Goal: Task Accomplishment & Management: Manage account settings

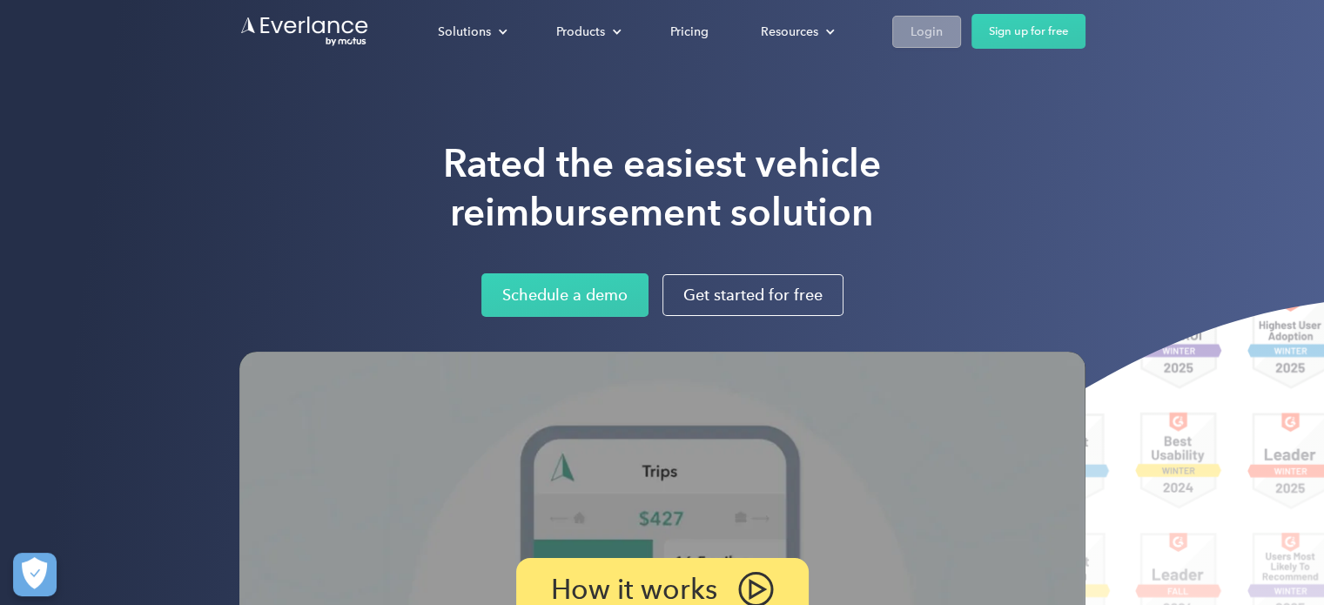
click at [925, 19] on link "Login" at bounding box center [926, 32] width 69 height 32
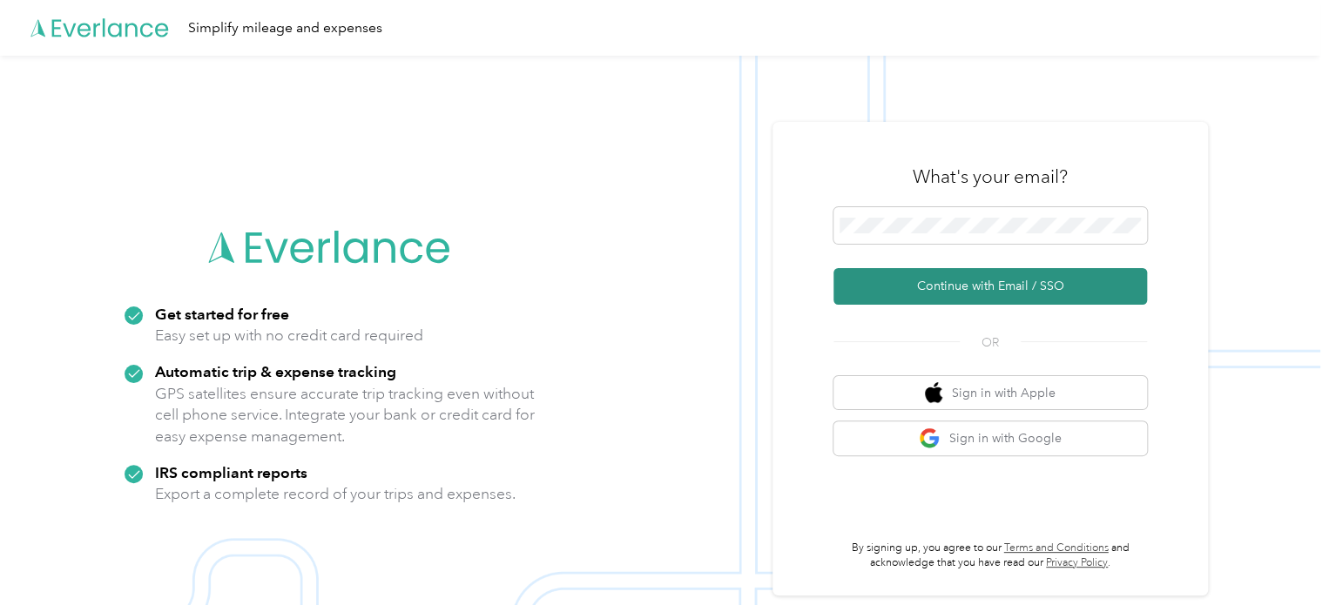
click at [957, 283] on button "Continue with Email / SSO" at bounding box center [989, 286] width 313 height 37
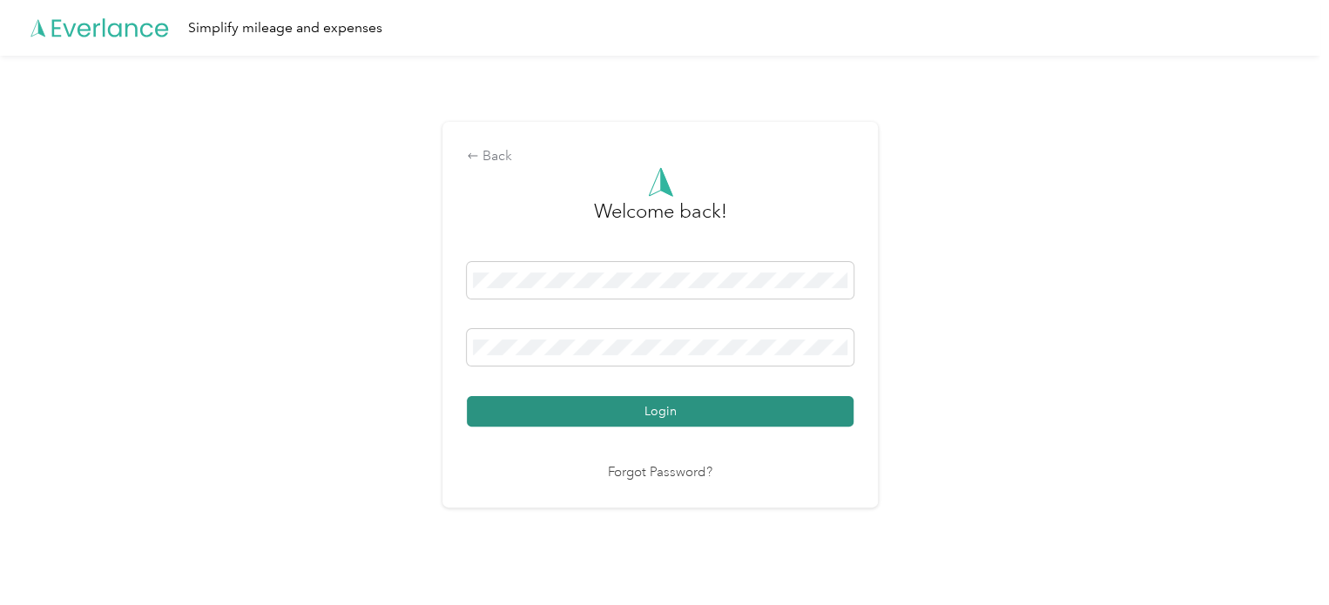
click at [680, 425] on button "Login" at bounding box center [660, 411] width 387 height 30
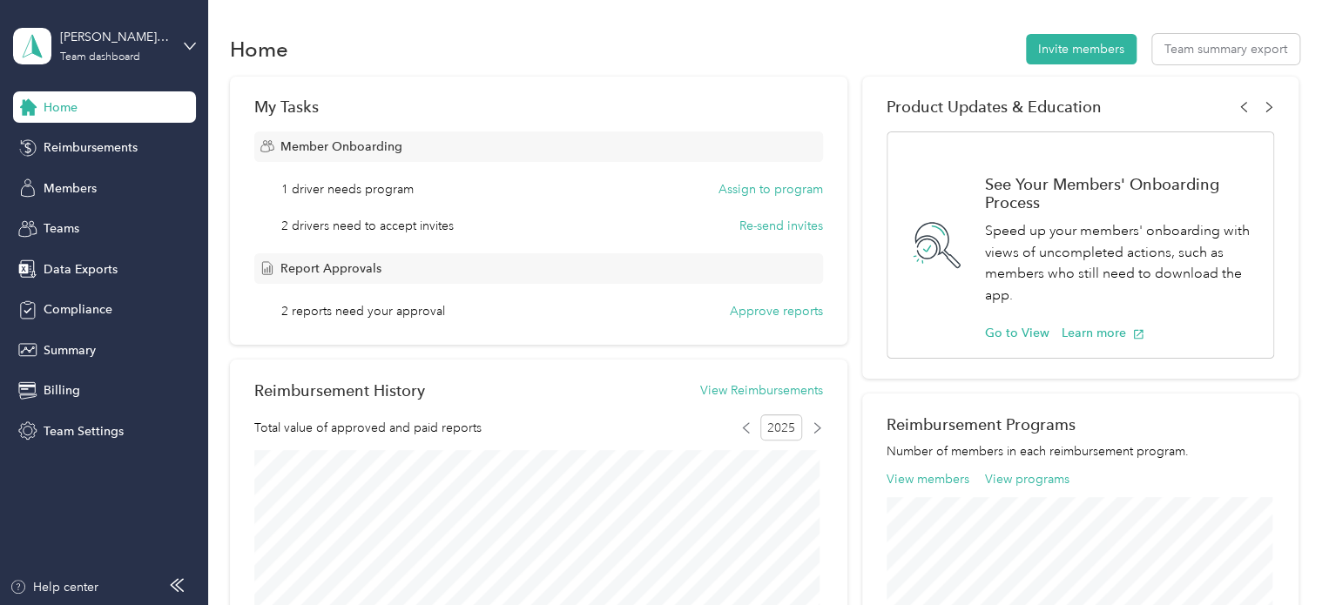
click at [358, 187] on span "1 driver needs program" at bounding box center [347, 189] width 132 height 18
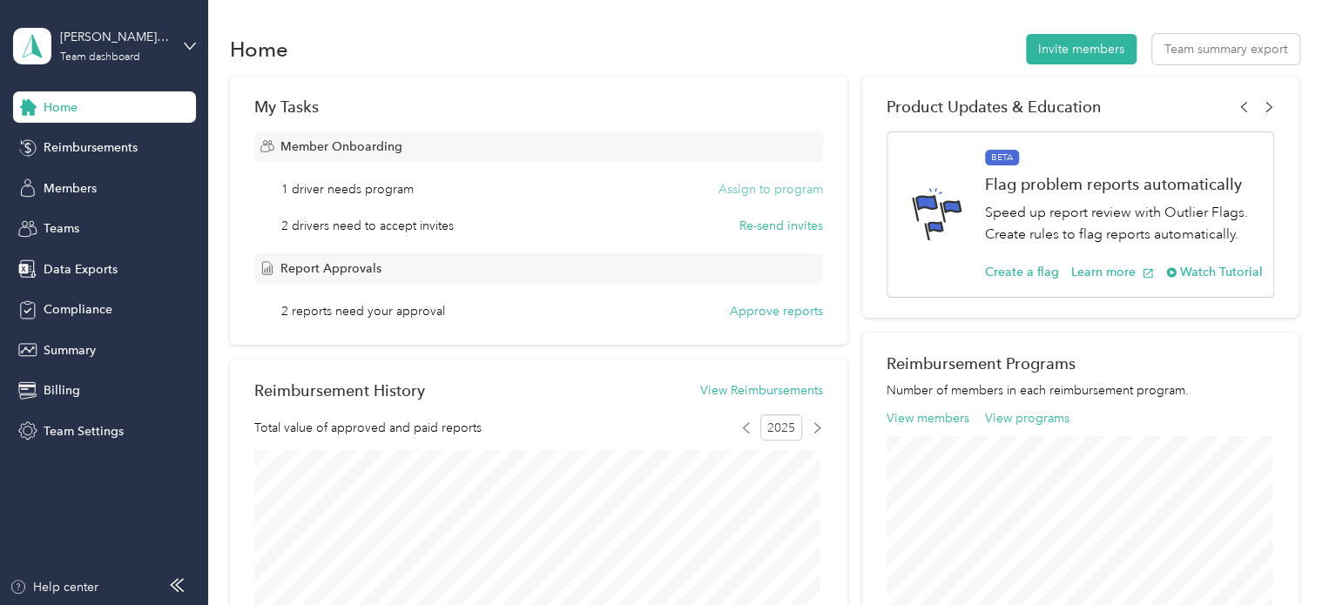
click at [764, 187] on button "Assign to program" at bounding box center [770, 189] width 104 height 18
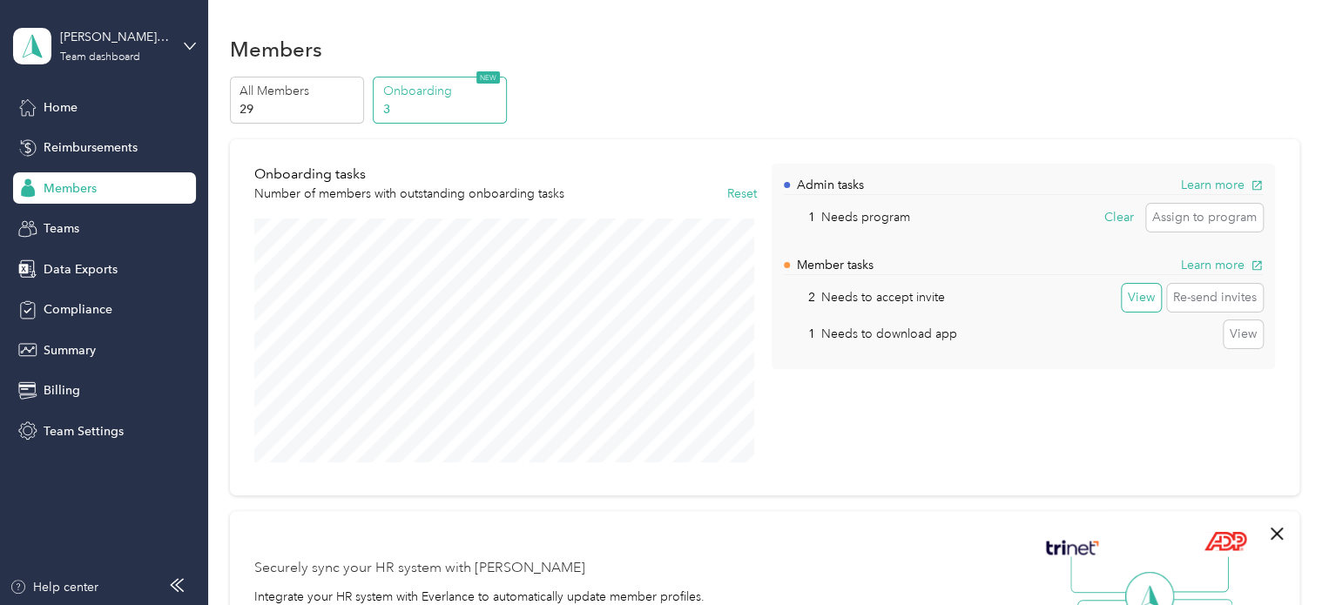
click at [1140, 297] on button "View" at bounding box center [1140, 298] width 39 height 28
click at [434, 104] on p "3" at bounding box center [442, 109] width 118 height 18
click at [1240, 339] on button "View" at bounding box center [1242, 334] width 39 height 28
click at [428, 105] on p "3" at bounding box center [442, 109] width 118 height 18
click at [917, 337] on p "Needs to download app" at bounding box center [888, 334] width 136 height 18
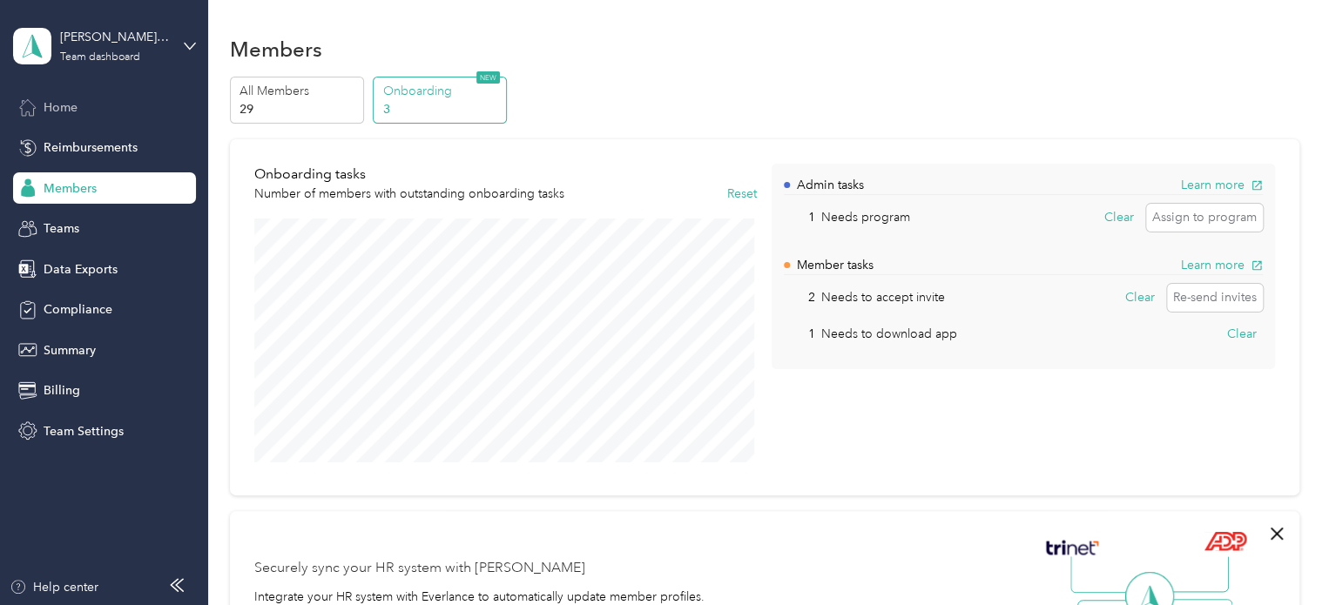
click at [64, 111] on span "Home" at bounding box center [61, 107] width 34 height 18
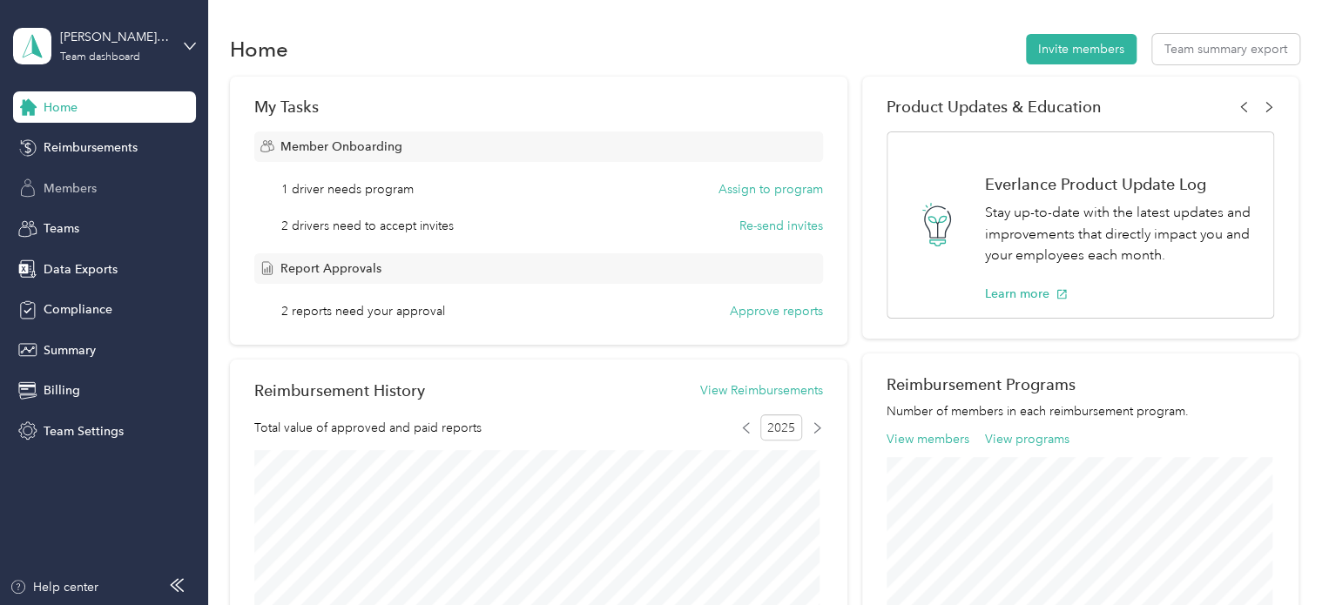
click at [79, 189] on span "Members" at bounding box center [70, 188] width 53 height 18
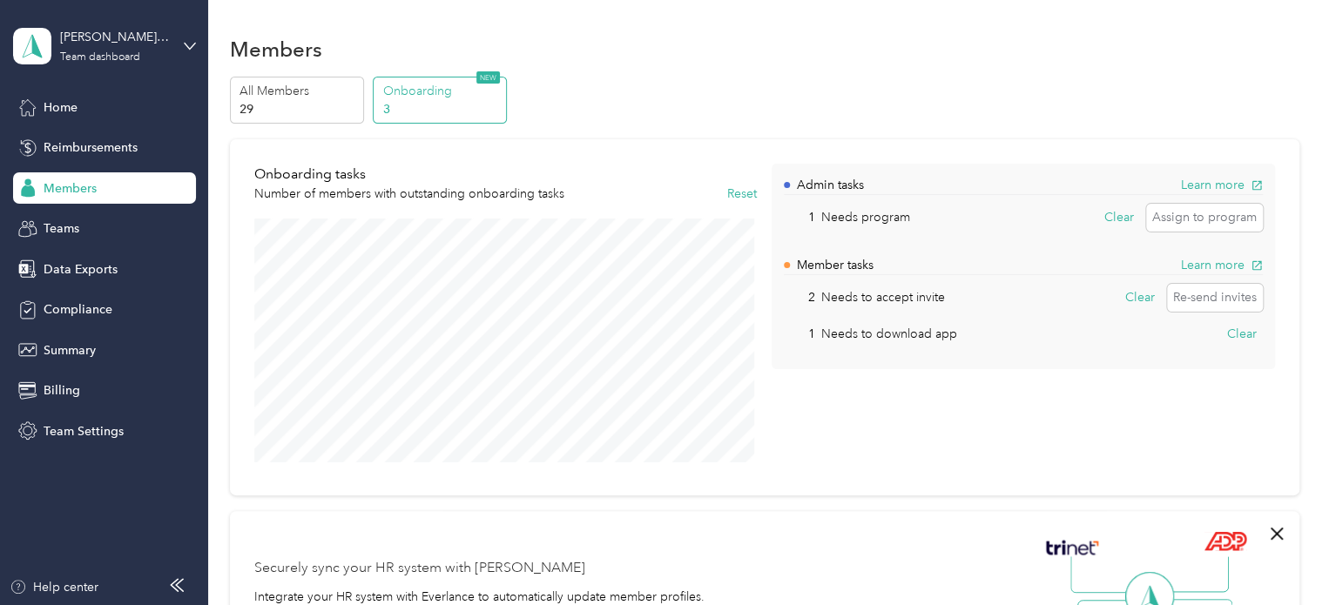
click at [77, 212] on div "Home Reimbursements Members Teams Data Exports Compliance Summary Billing Team …" at bounding box center [104, 268] width 183 height 355
click at [79, 232] on div "Teams" at bounding box center [104, 228] width 183 height 31
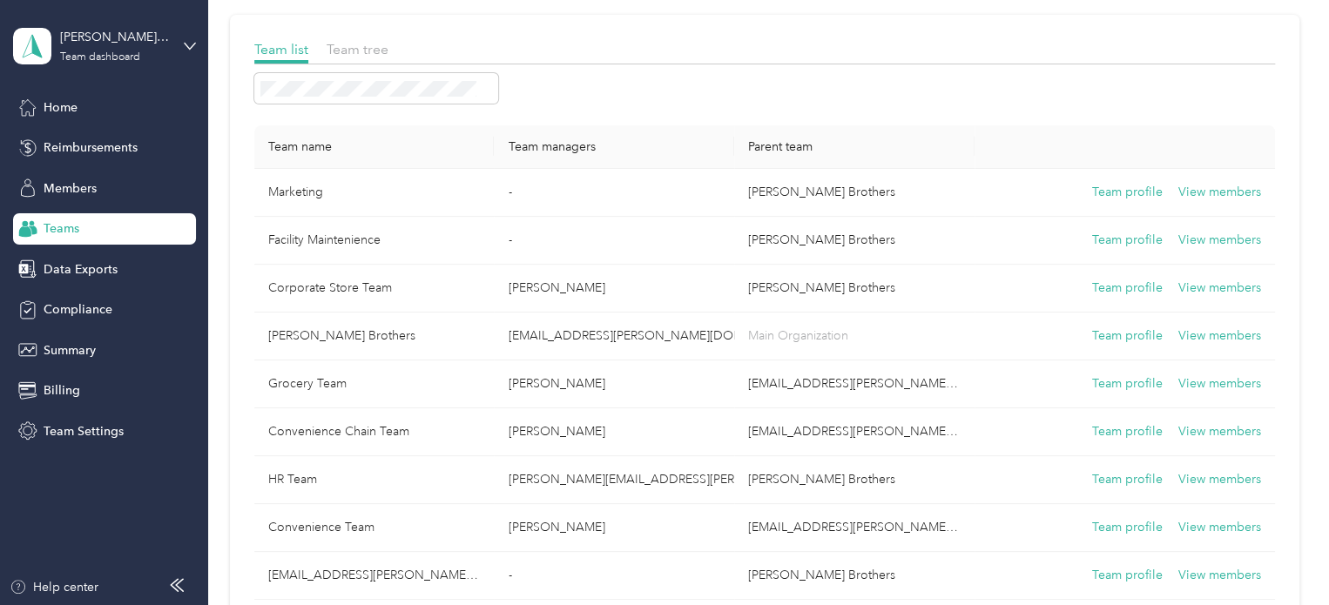
scroll to position [100, 0]
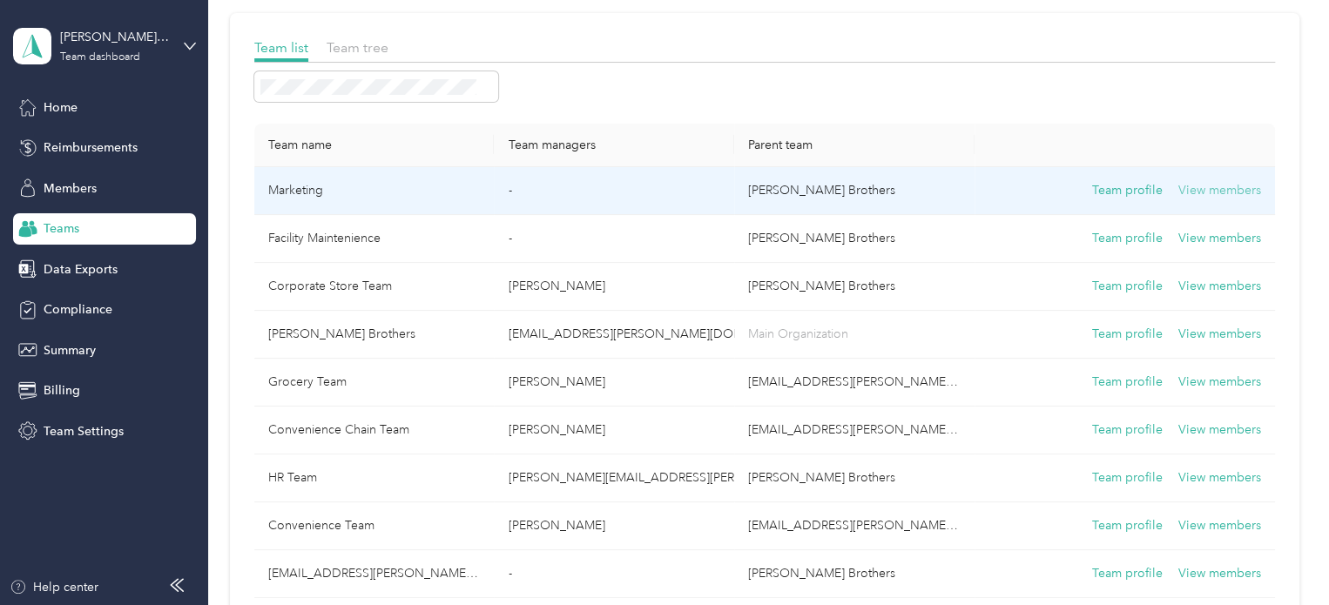
click at [1237, 192] on button "View members" at bounding box center [1219, 190] width 83 height 19
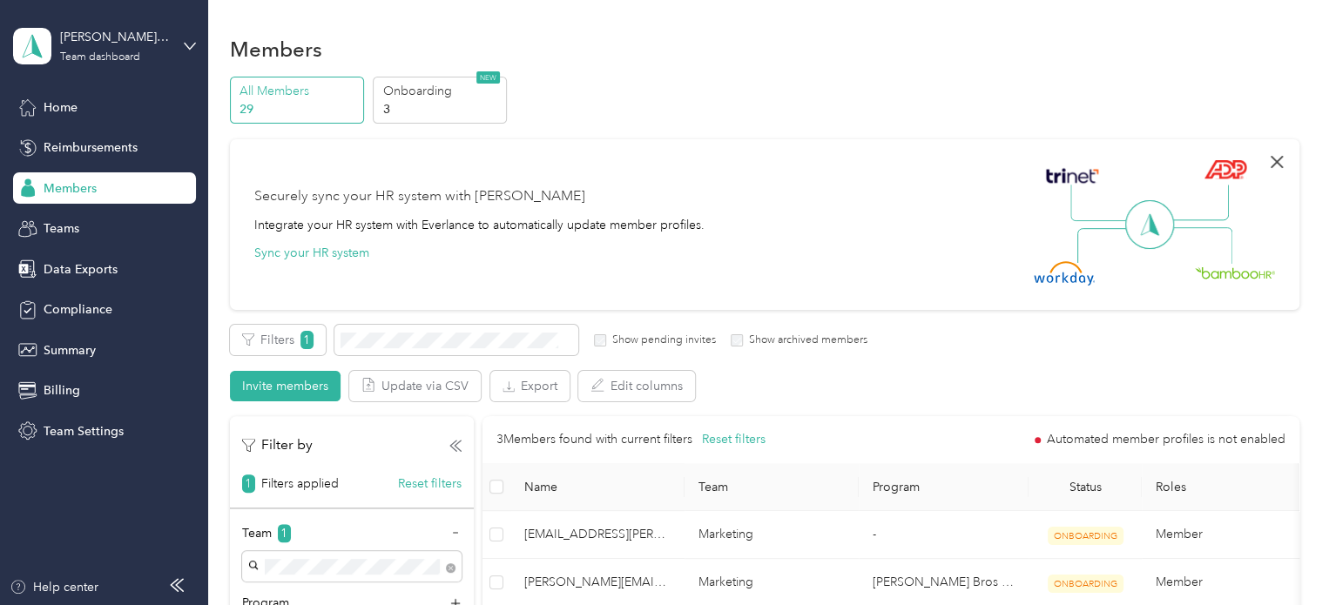
click at [1275, 160] on icon "button" at bounding box center [1276, 161] width 21 height 21
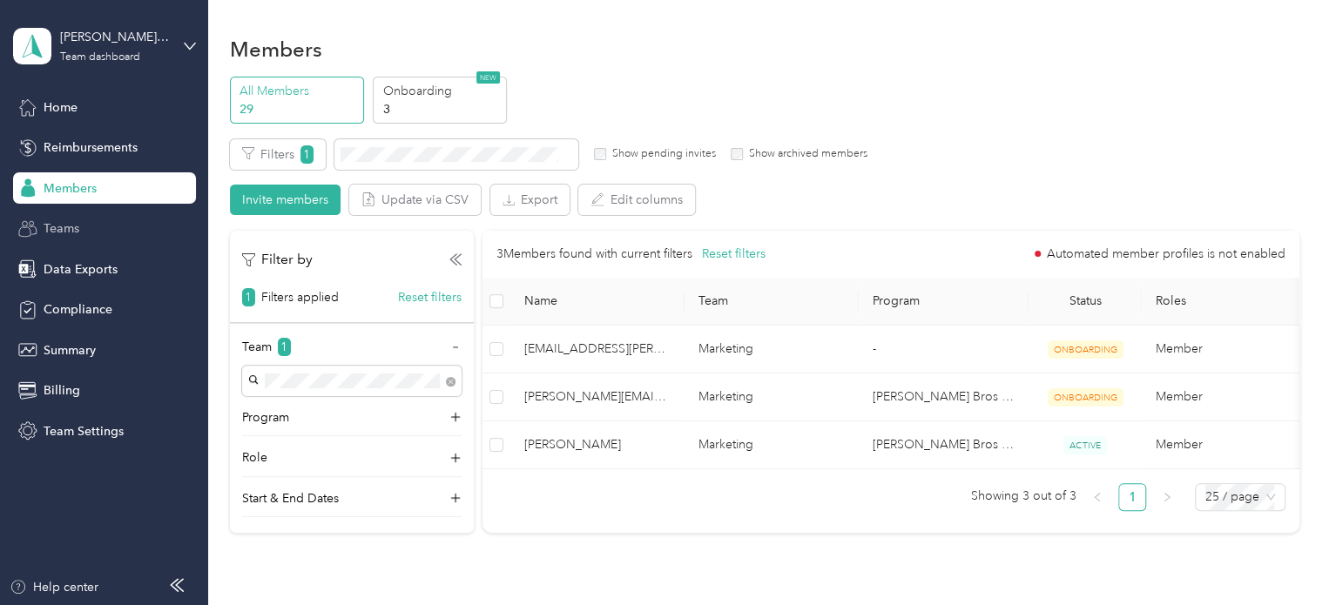
click at [106, 231] on div "Teams" at bounding box center [104, 228] width 183 height 31
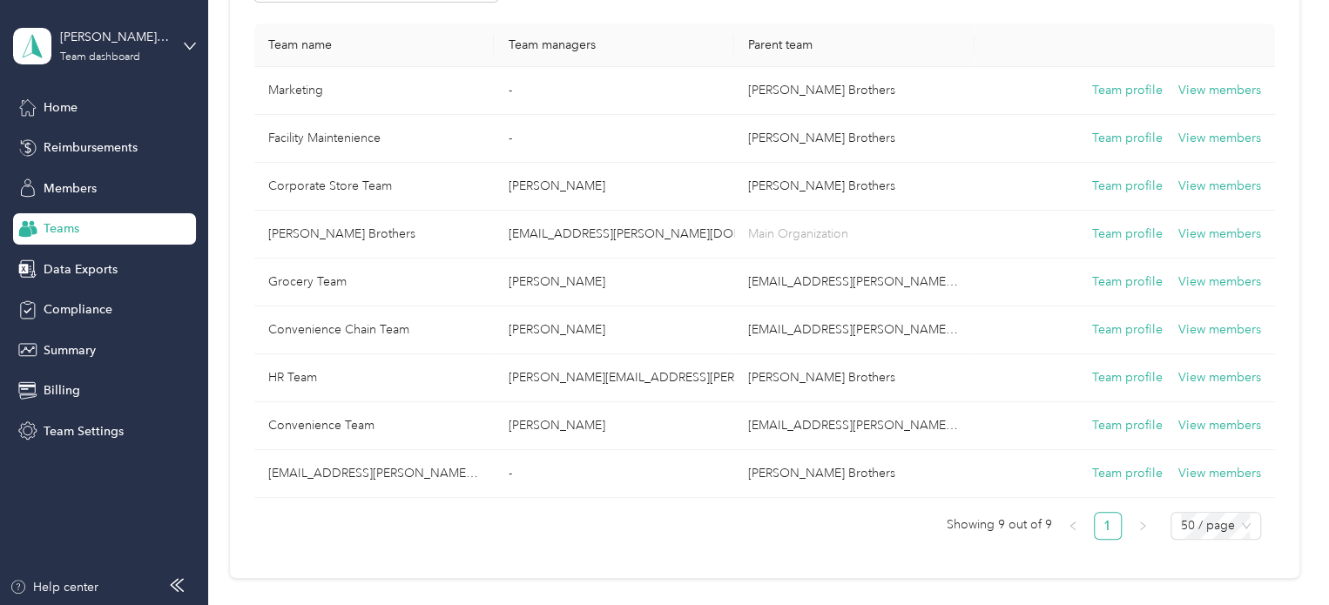
scroll to position [202, 0]
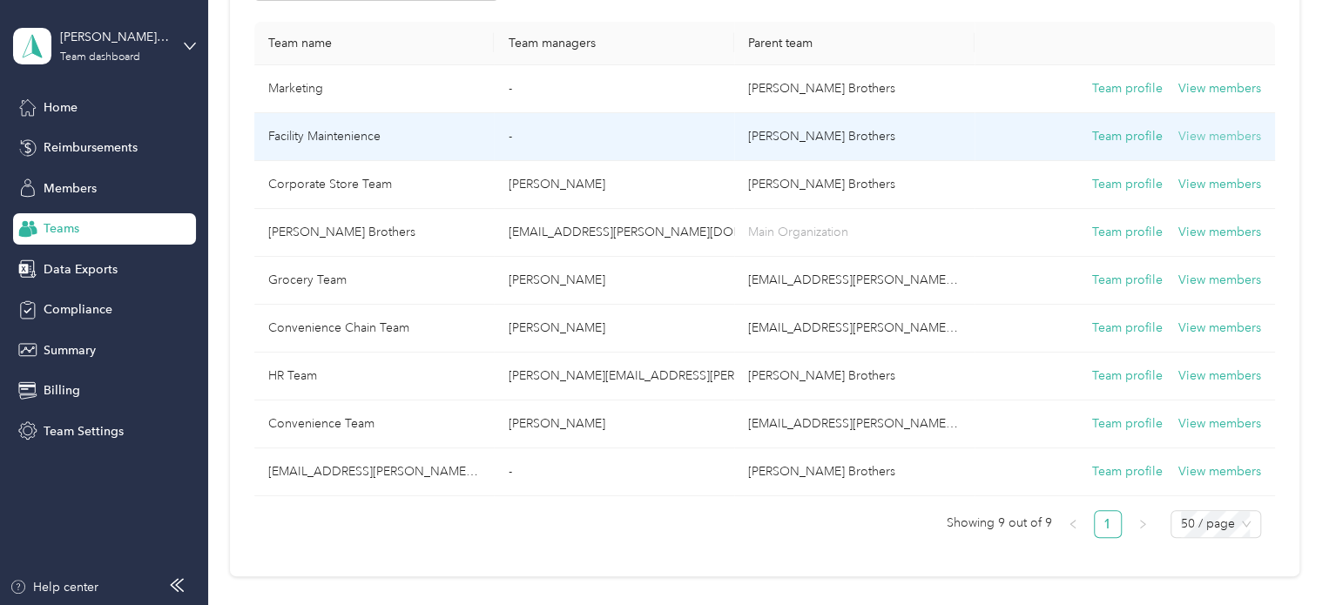
click at [1221, 140] on button "View members" at bounding box center [1219, 136] width 83 height 19
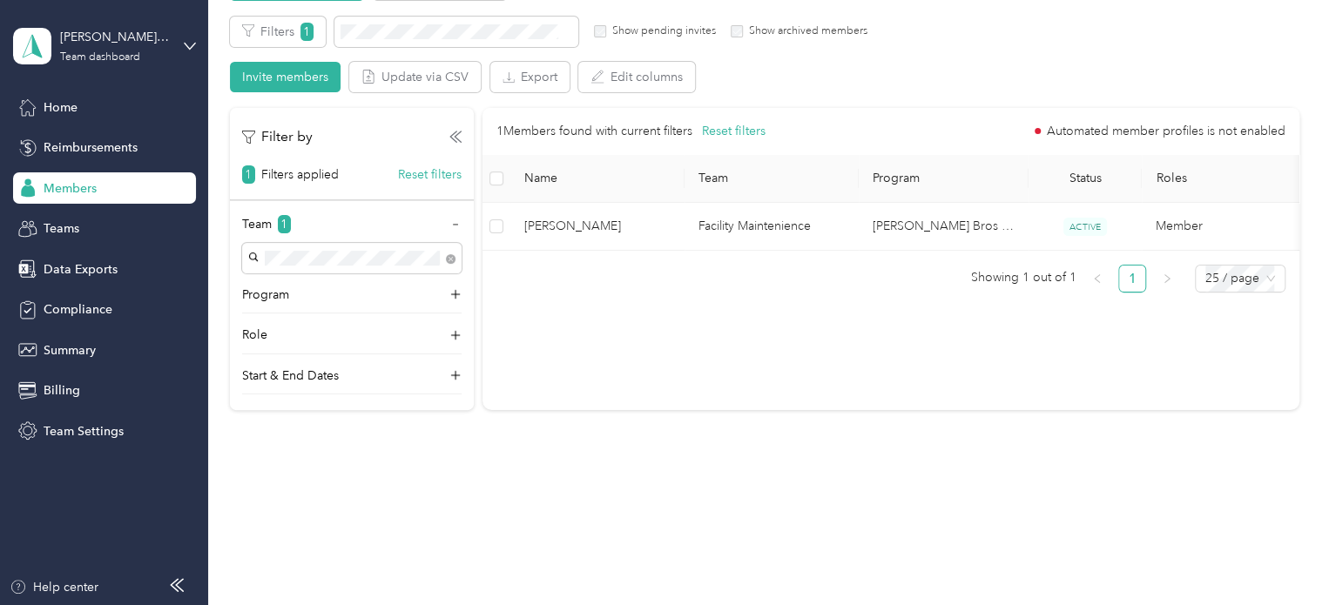
scroll to position [122, 0]
click at [97, 228] on div "Teams" at bounding box center [104, 228] width 183 height 31
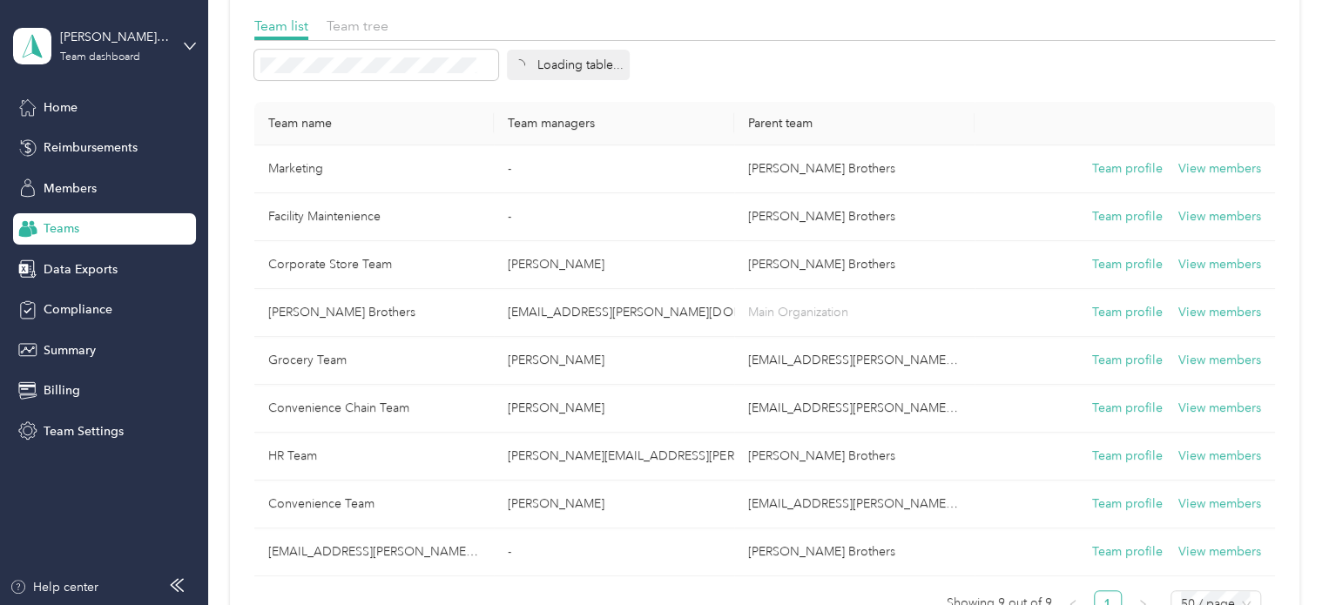
scroll to position [202, 0]
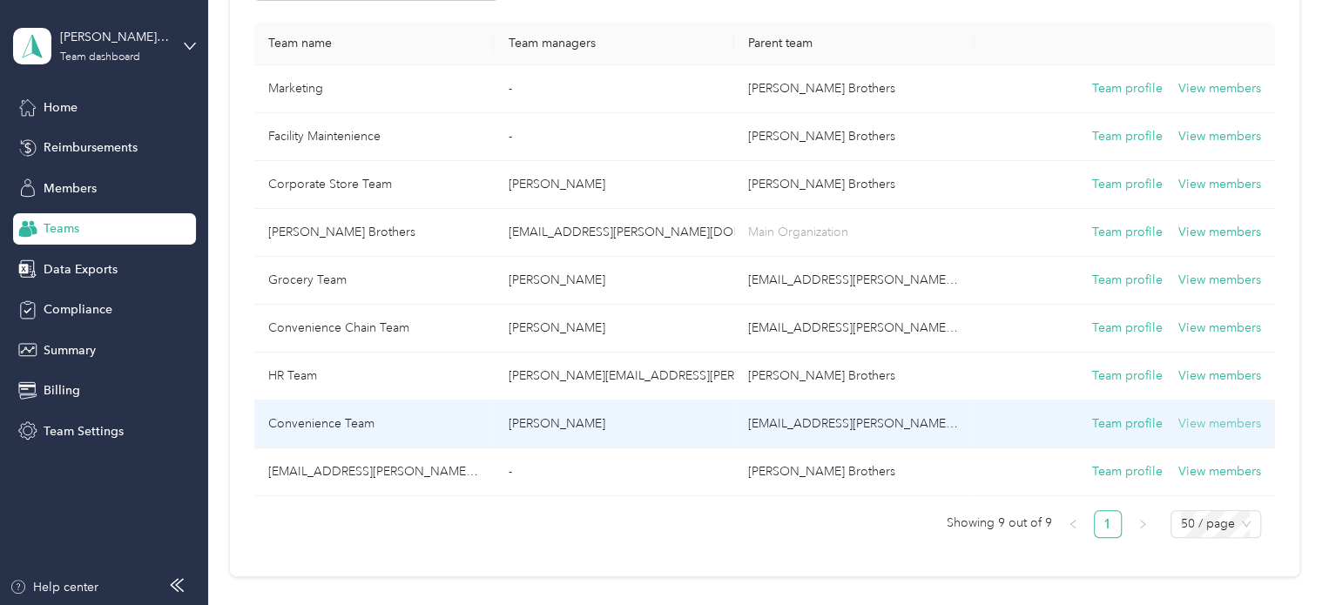
click at [1186, 422] on button "View members" at bounding box center [1219, 423] width 83 height 19
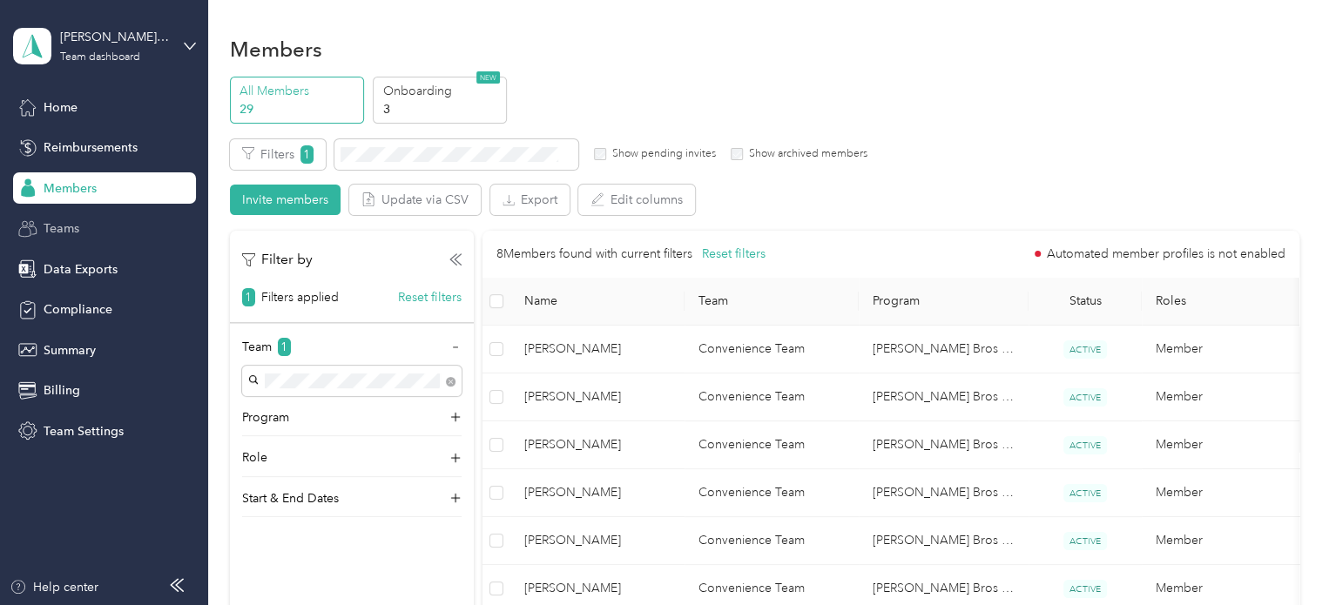
click at [101, 225] on div "Teams" at bounding box center [104, 228] width 183 height 31
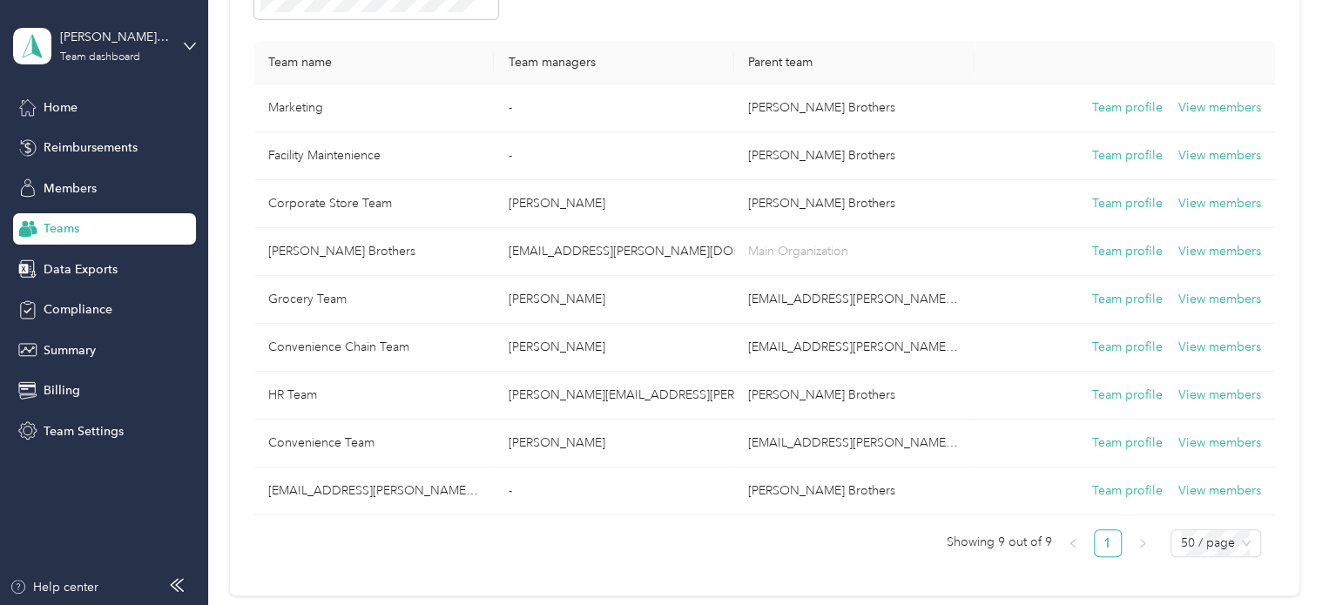
scroll to position [178, 0]
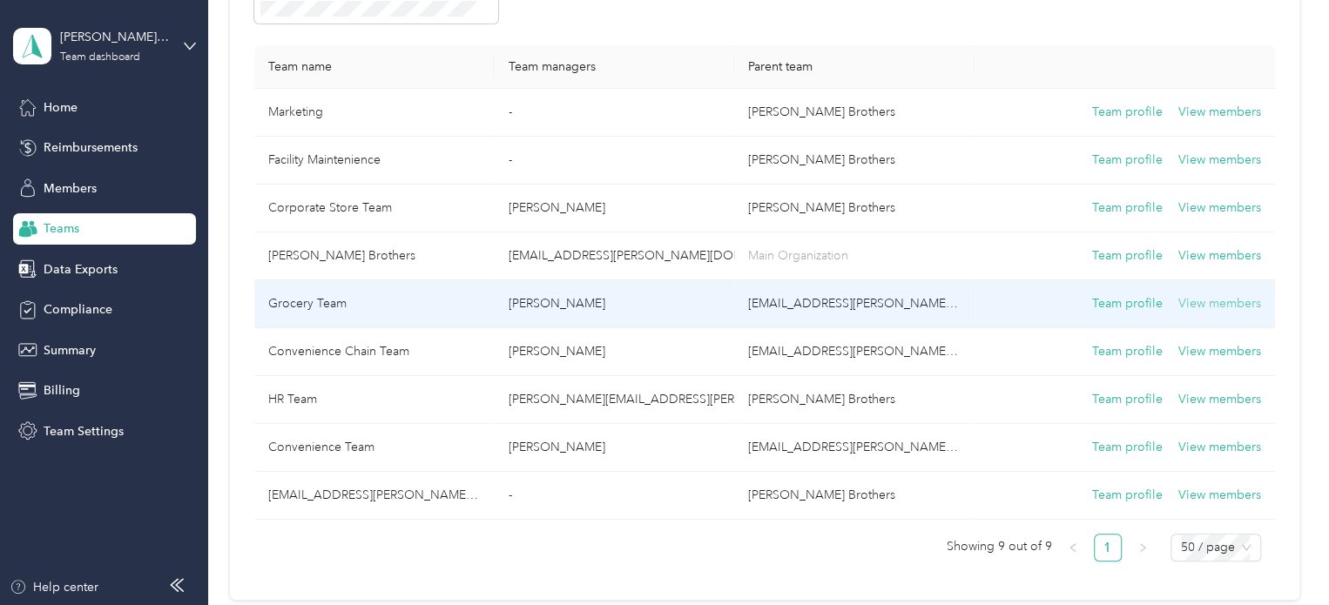
click at [1236, 297] on button "View members" at bounding box center [1219, 303] width 83 height 19
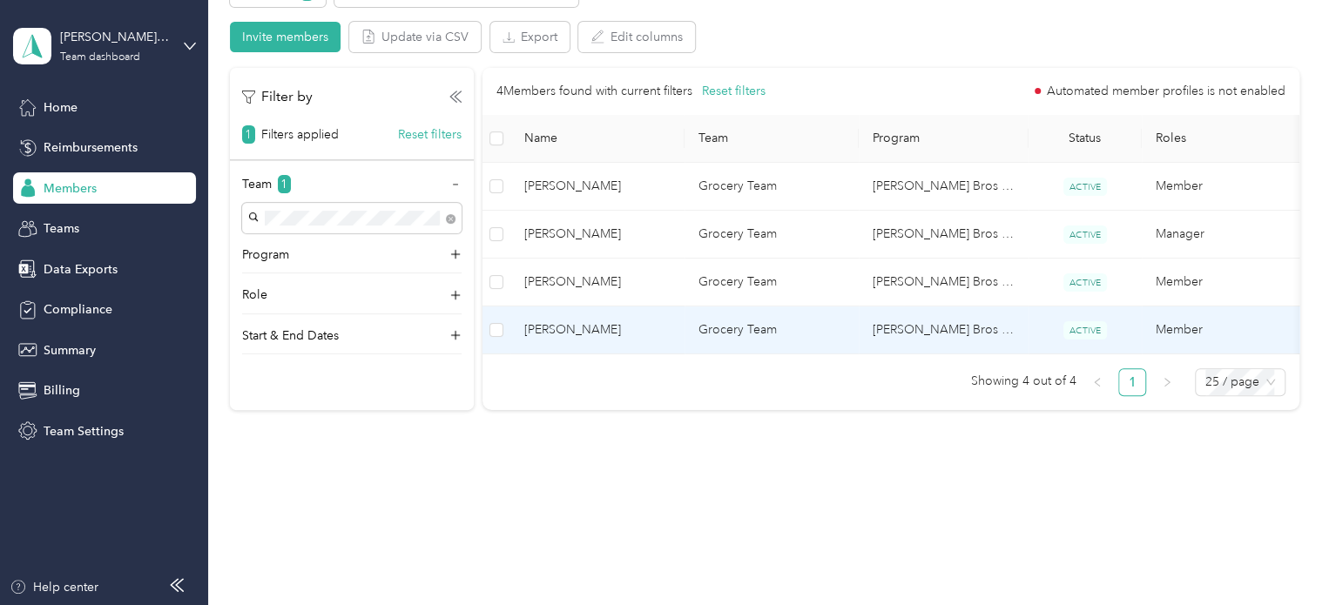
scroll to position [174, 0]
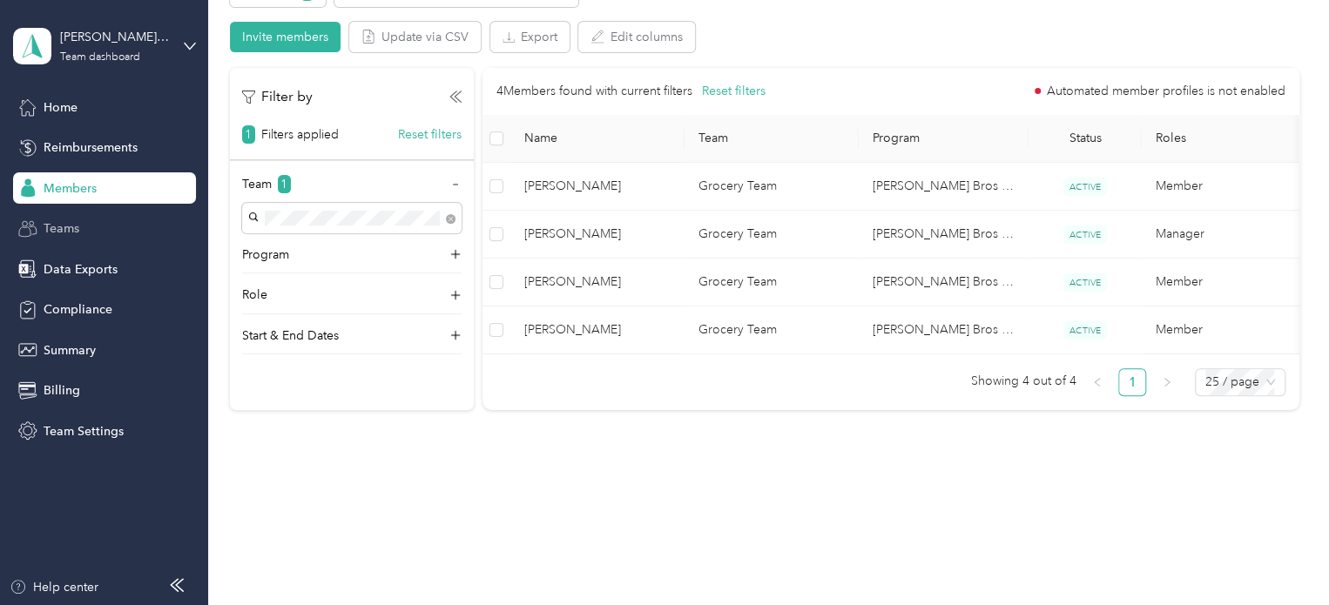
click at [128, 237] on div "Teams" at bounding box center [104, 228] width 183 height 31
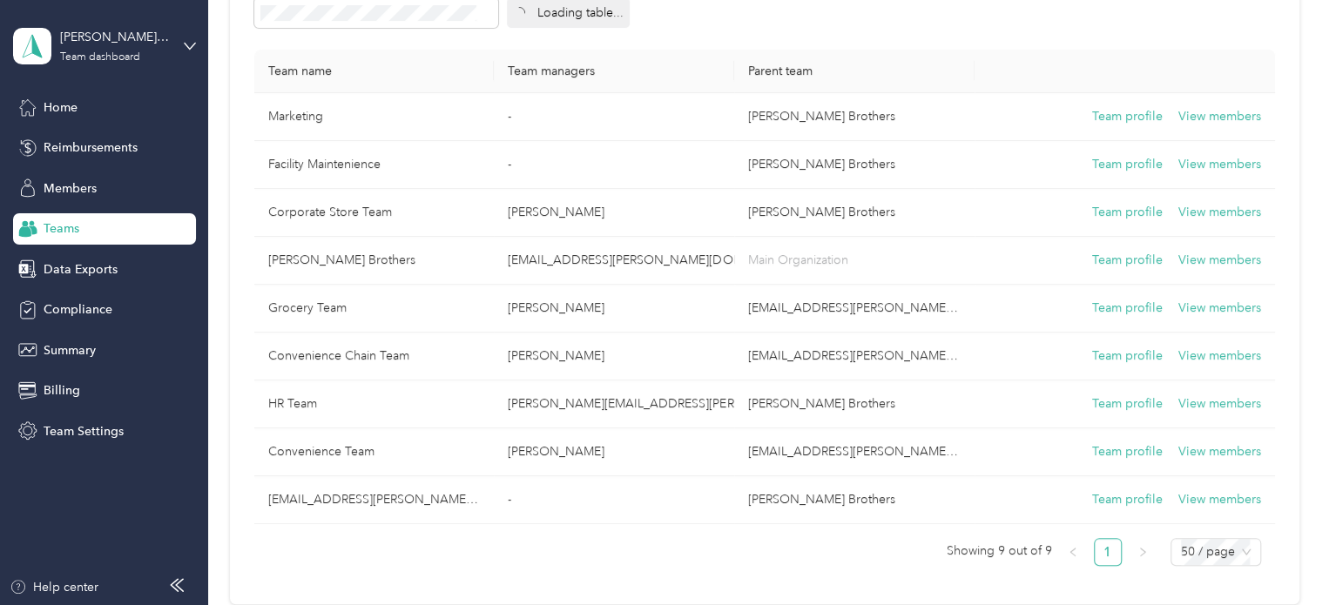
scroll to position [178, 0]
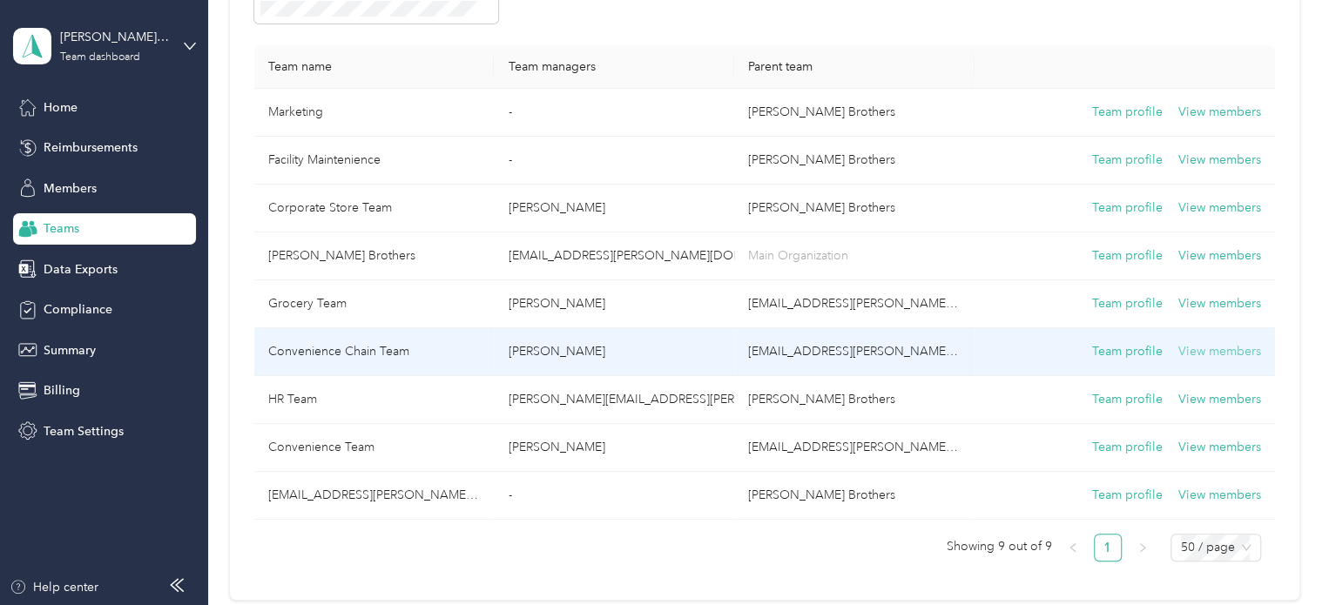
click at [1235, 354] on button "View members" at bounding box center [1219, 351] width 83 height 19
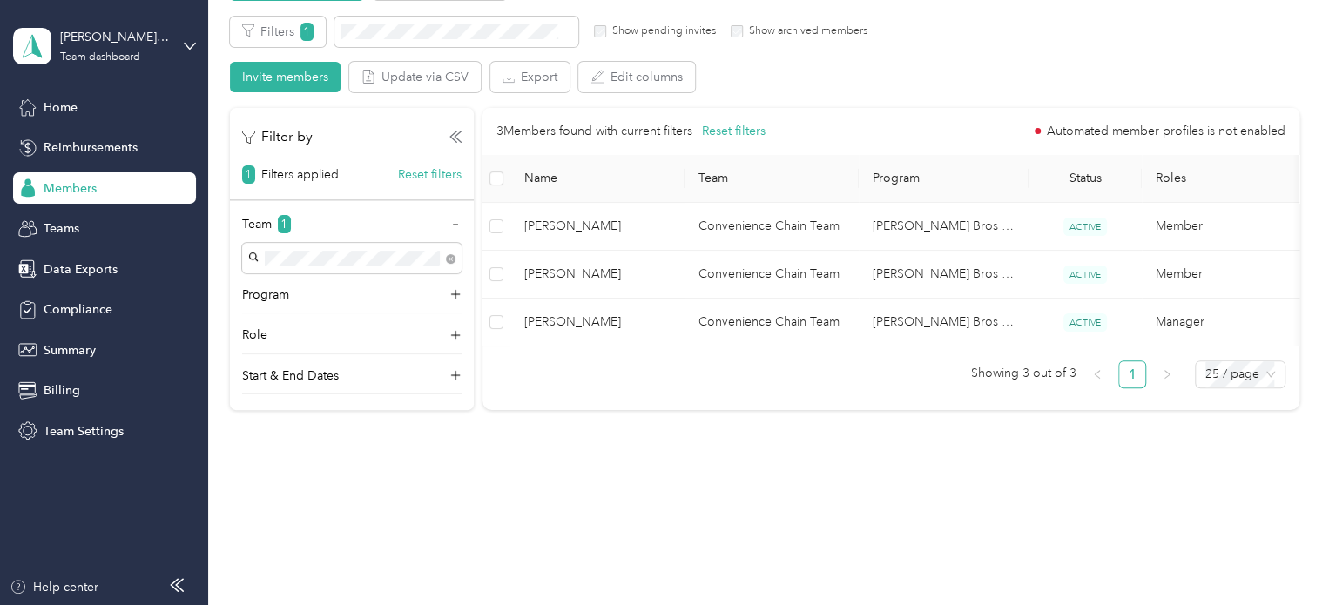
scroll to position [126, 0]
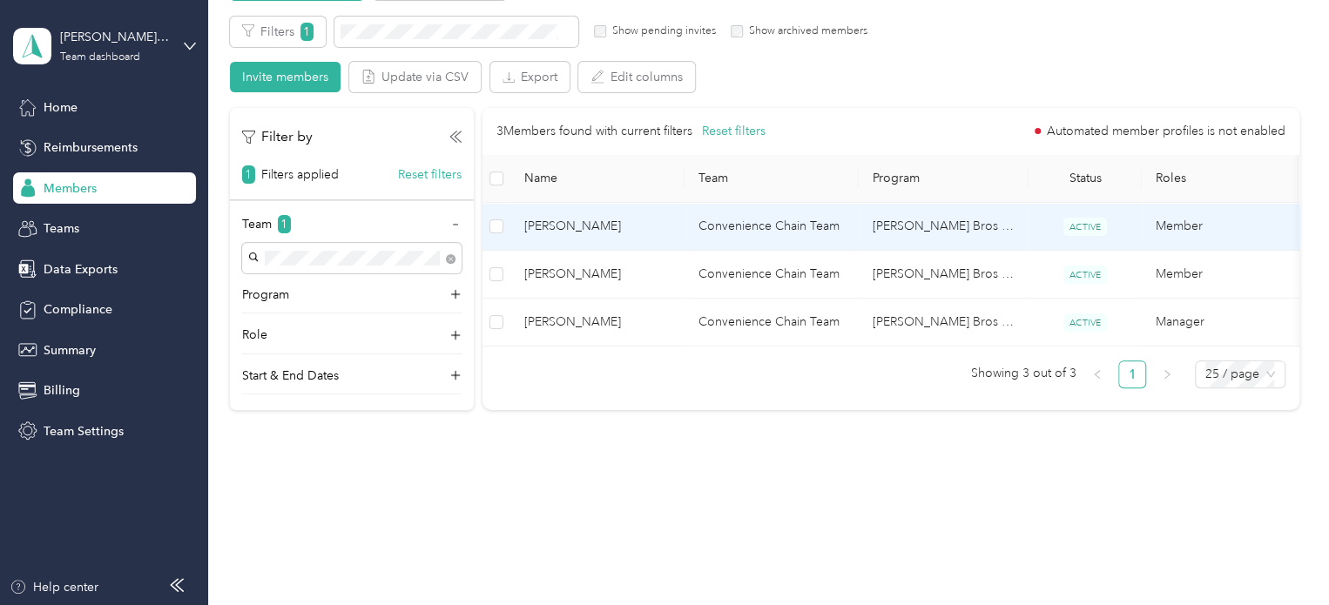
click at [503, 232] on td at bounding box center [496, 227] width 28 height 48
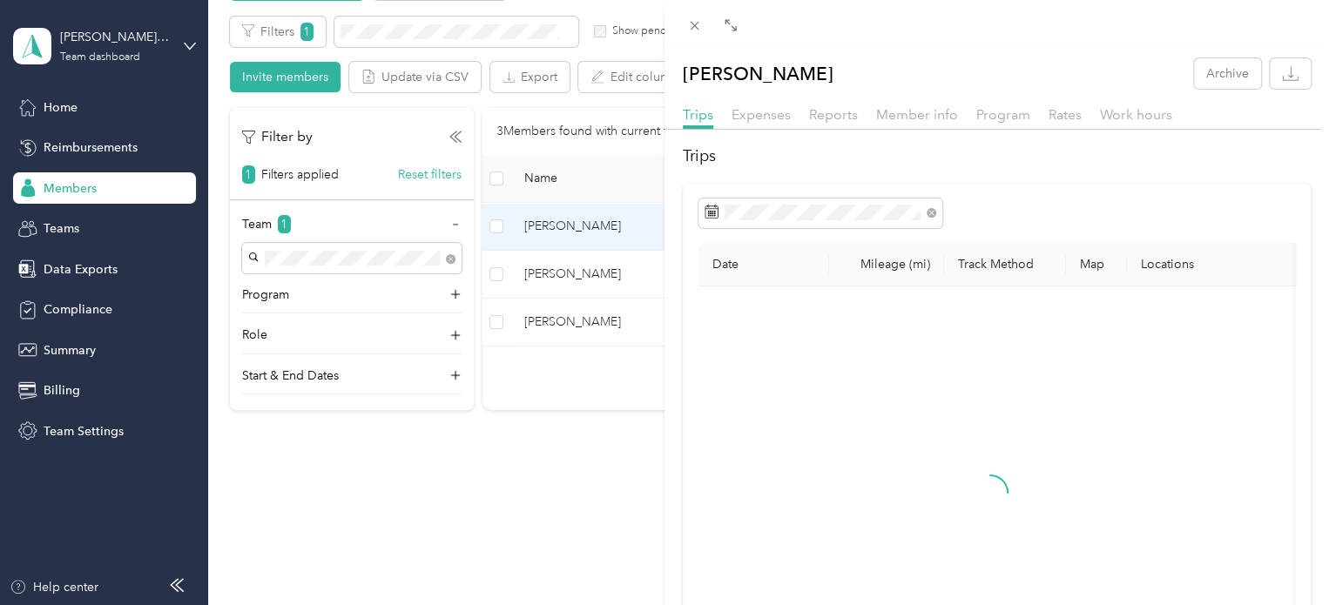
click at [498, 225] on div "[PERSON_NAME] Archive Trips Expenses Reports Member info Program Rates Work hou…" at bounding box center [664, 302] width 1329 height 605
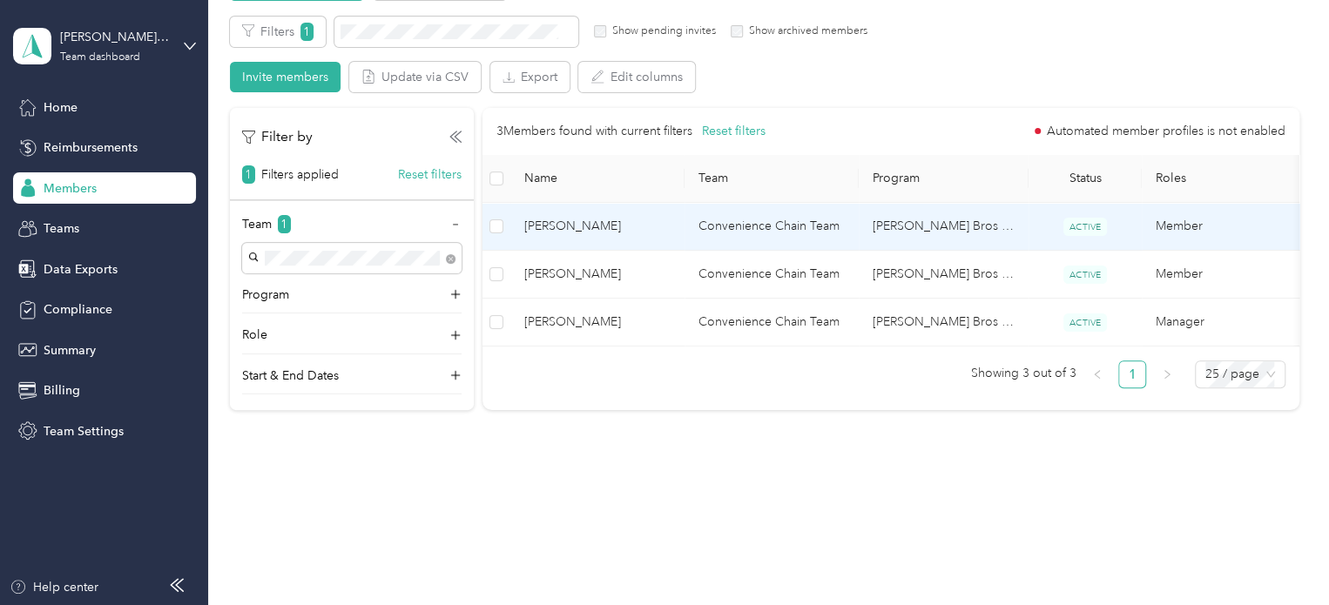
scroll to position [80, 0]
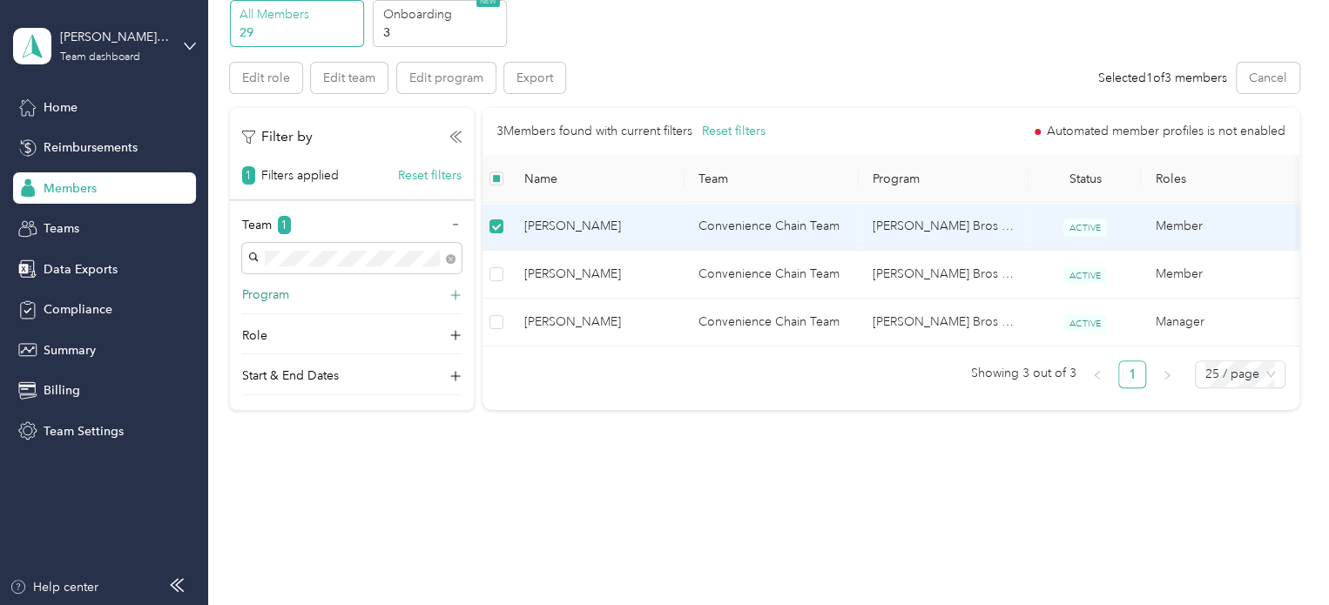
click at [453, 293] on icon at bounding box center [455, 294] width 17 height 17
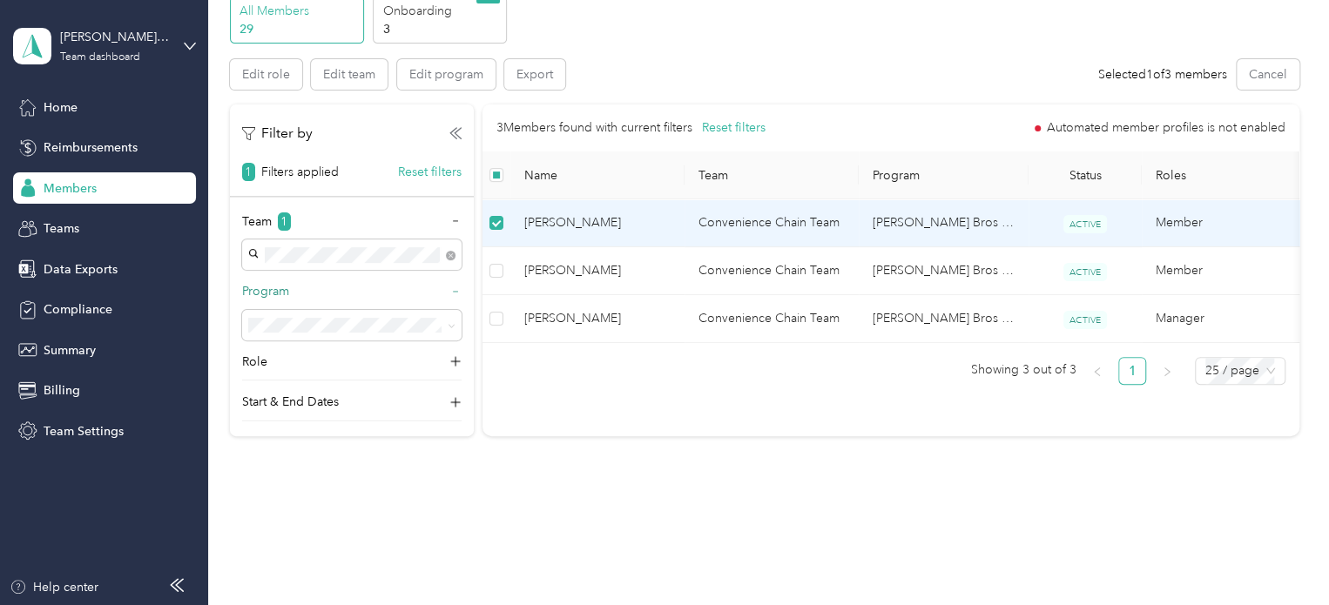
click at [453, 293] on icon at bounding box center [455, 292] width 12 height 12
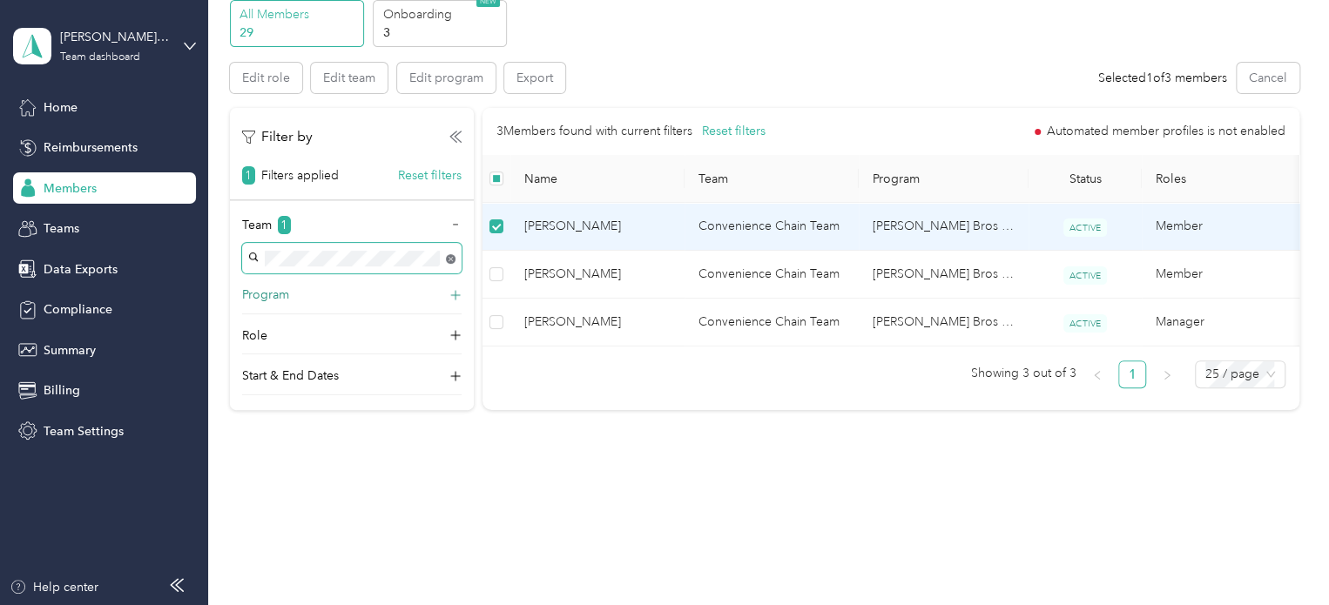
click at [448, 258] on span at bounding box center [451, 258] width 10 height 15
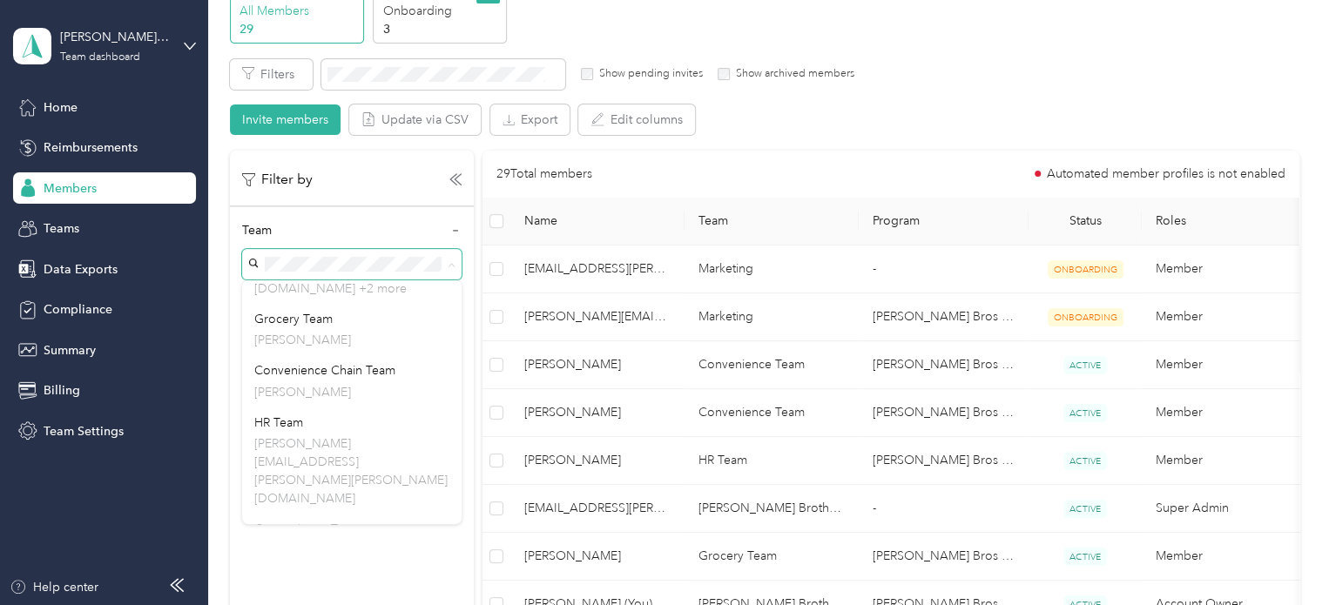
scroll to position [222, 0]
click at [396, 518] on div "Convenience Team [PERSON_NAME]" at bounding box center [351, 538] width 195 height 40
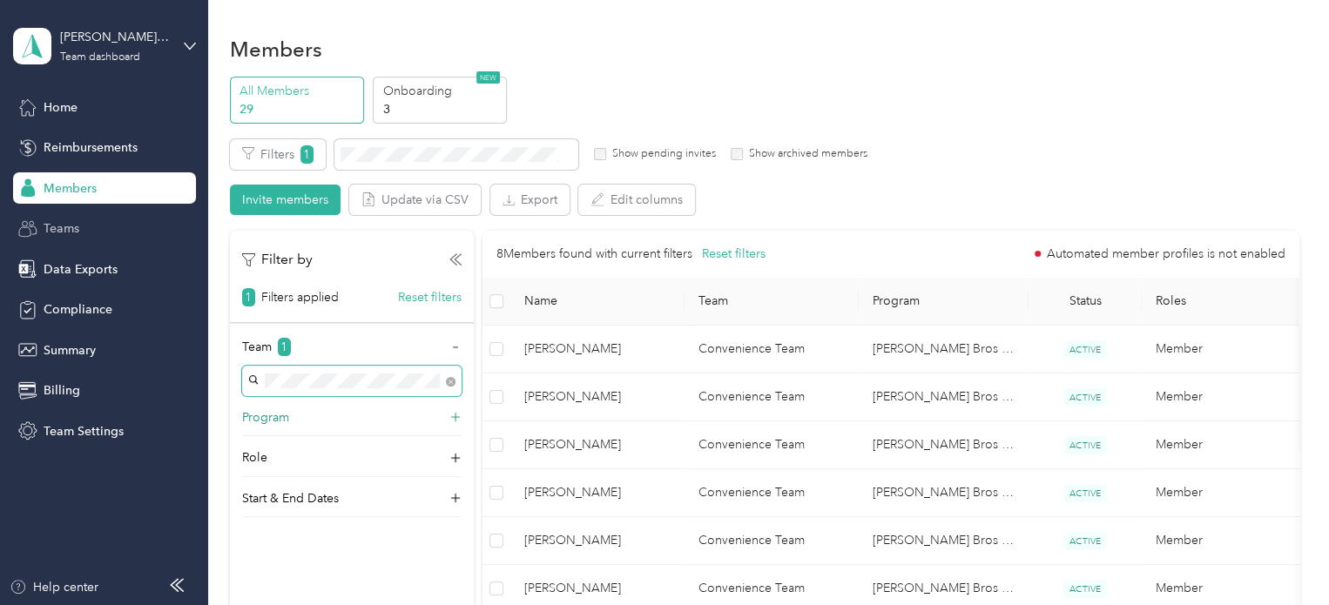
click at [114, 232] on div "Teams" at bounding box center [104, 228] width 183 height 31
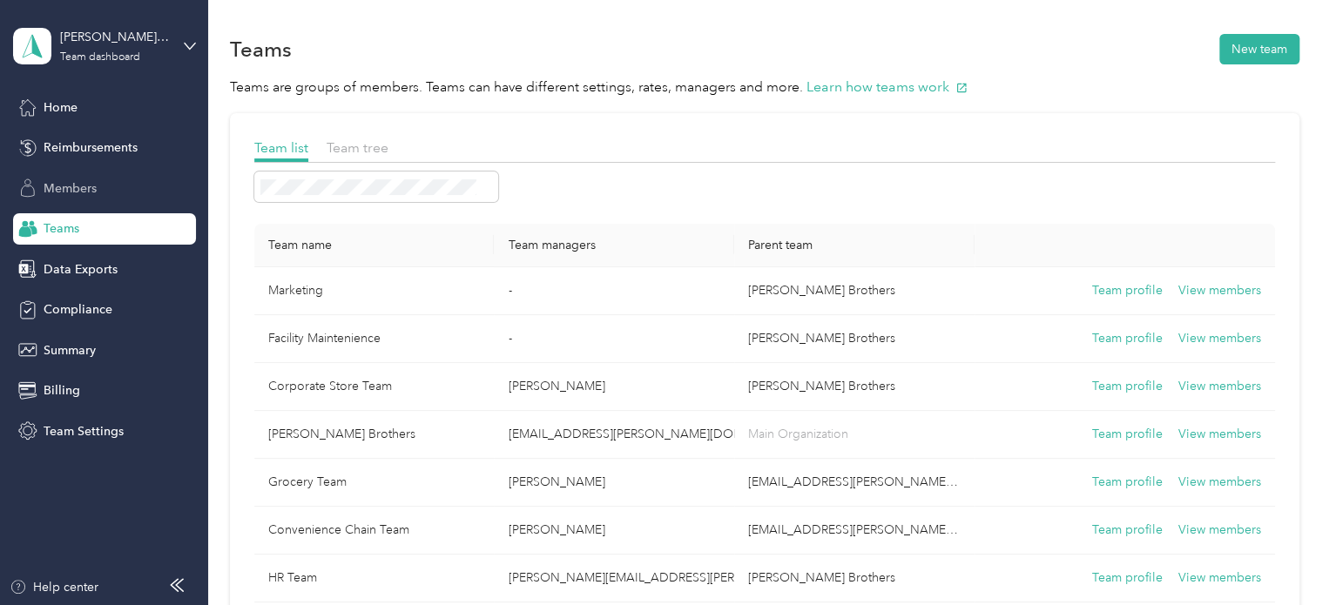
click at [96, 185] on span "Members" at bounding box center [70, 188] width 53 height 18
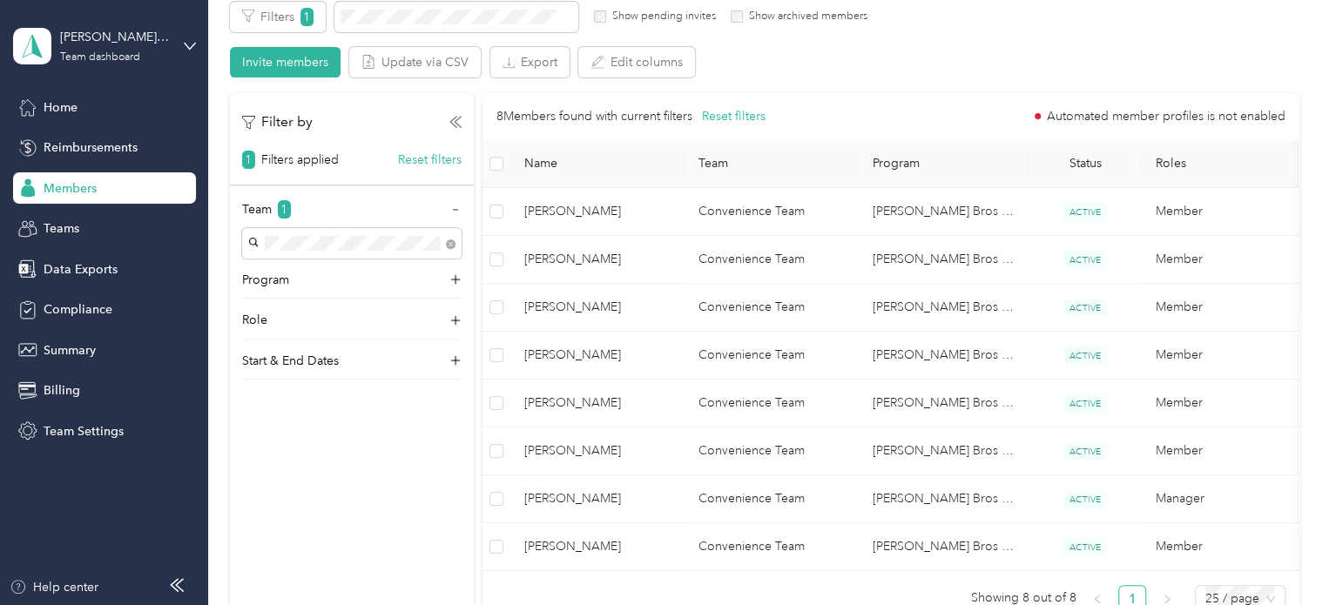
scroll to position [118, 0]
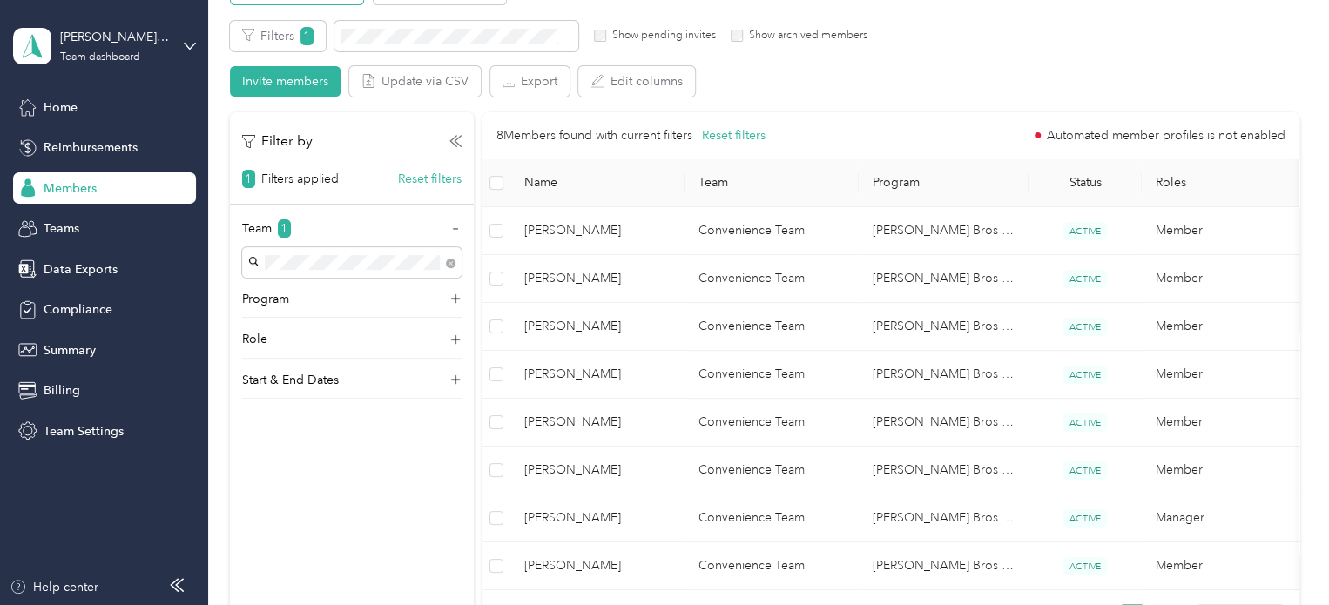
click at [106, 203] on div "Members" at bounding box center [104, 187] width 183 height 31
click at [109, 232] on div "Teams" at bounding box center [104, 228] width 183 height 31
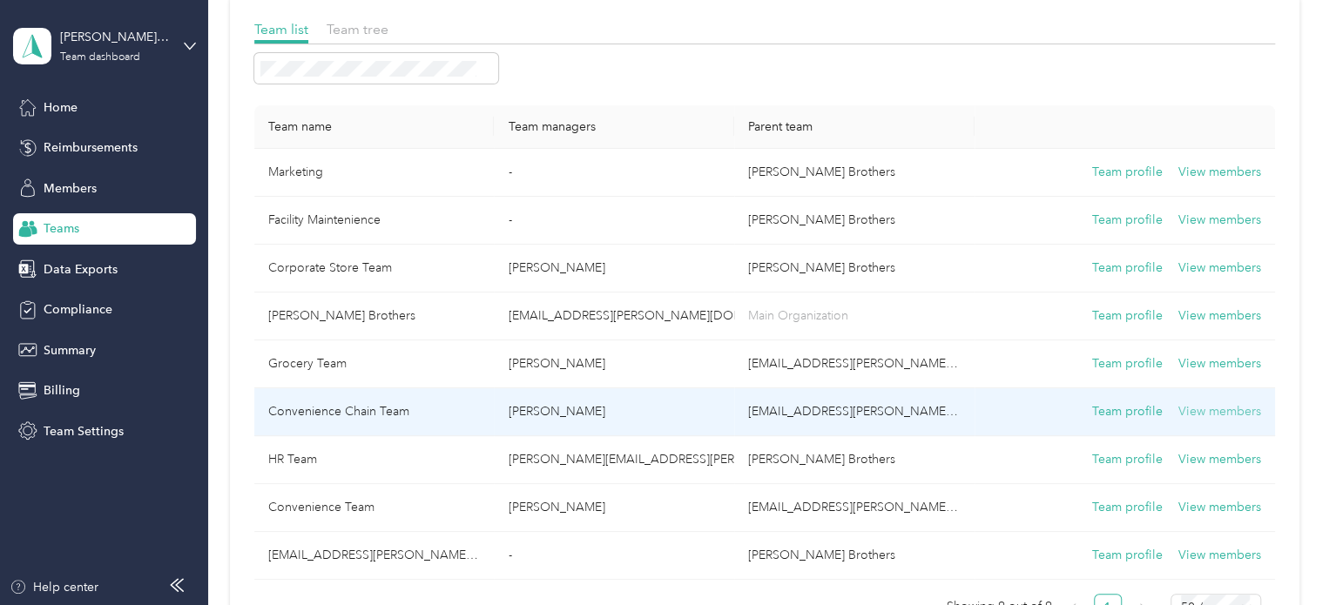
click at [1225, 409] on button "View members" at bounding box center [1219, 411] width 83 height 19
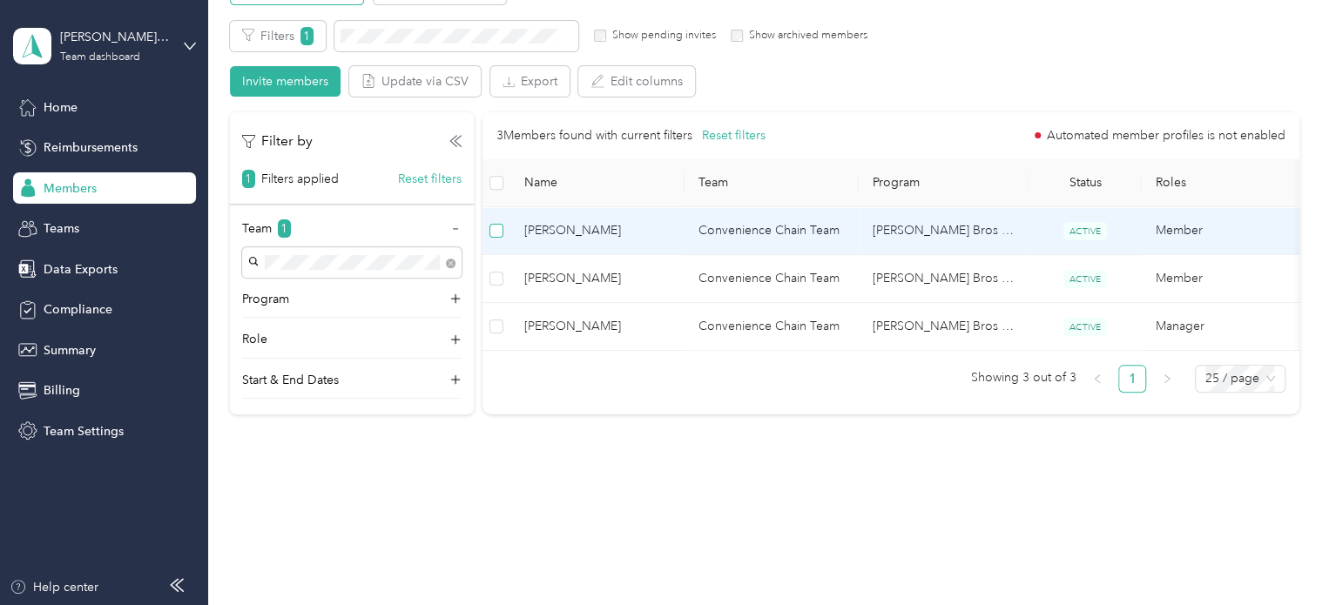
scroll to position [80, 0]
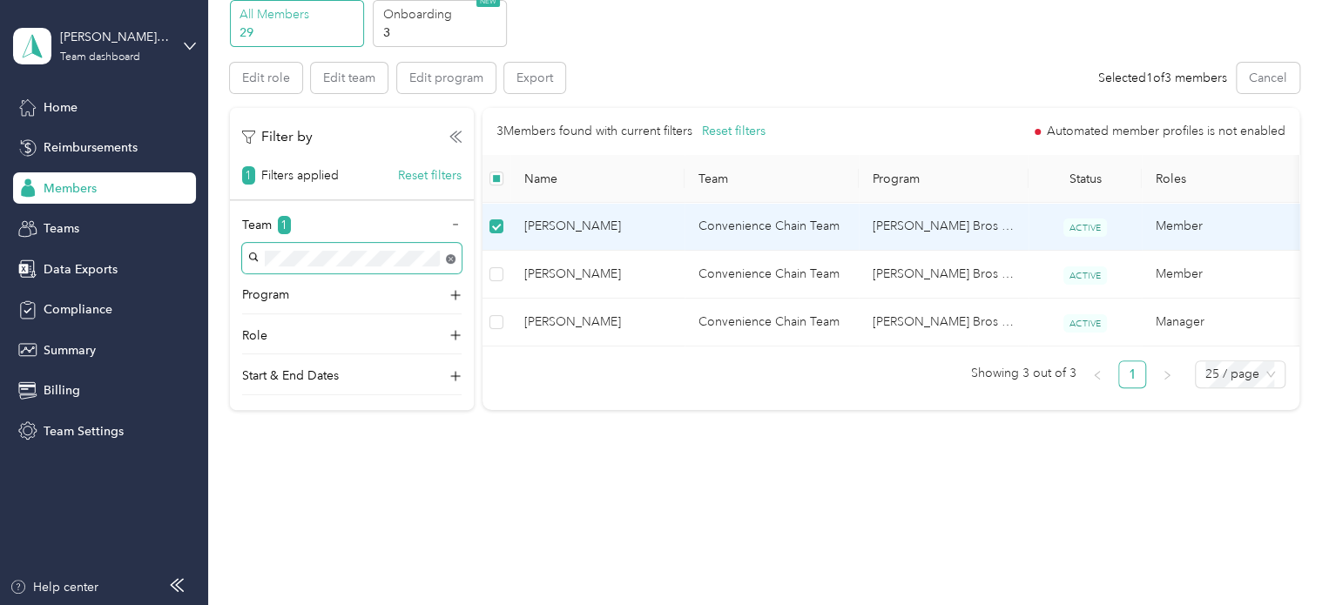
click at [451, 257] on body "[PERSON_NAME] Brothers Team dashboard Home Reimbursements Members Teams Data Ex…" at bounding box center [660, 302] width 1320 height 605
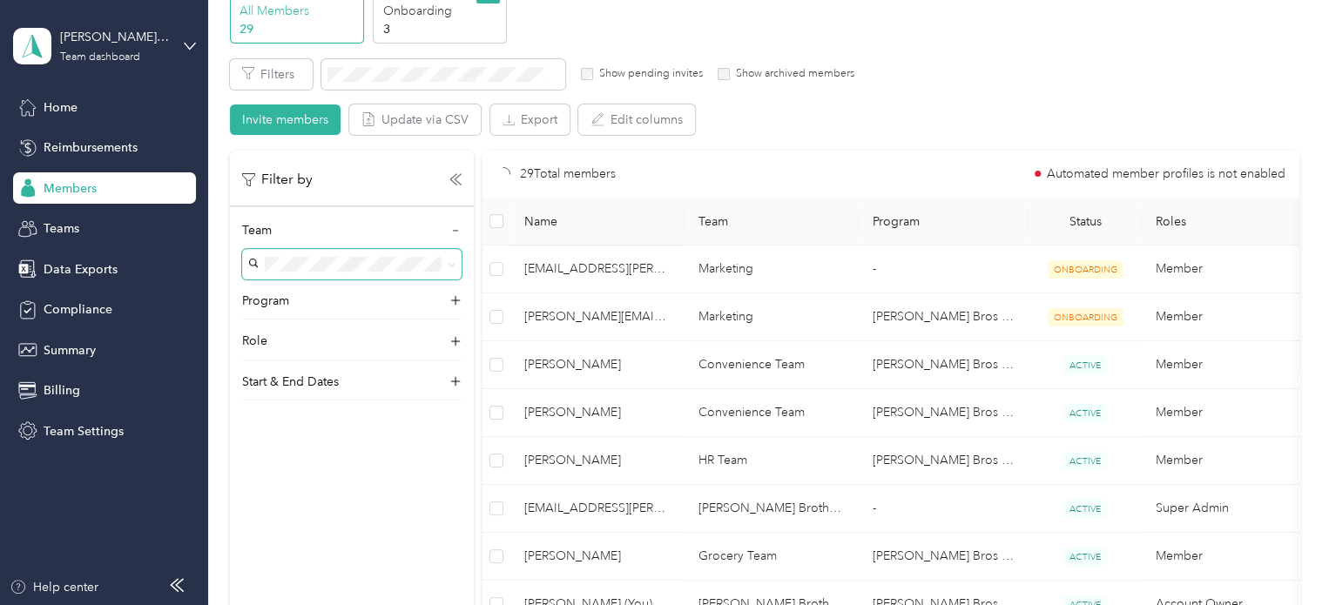
scroll to position [118, 0]
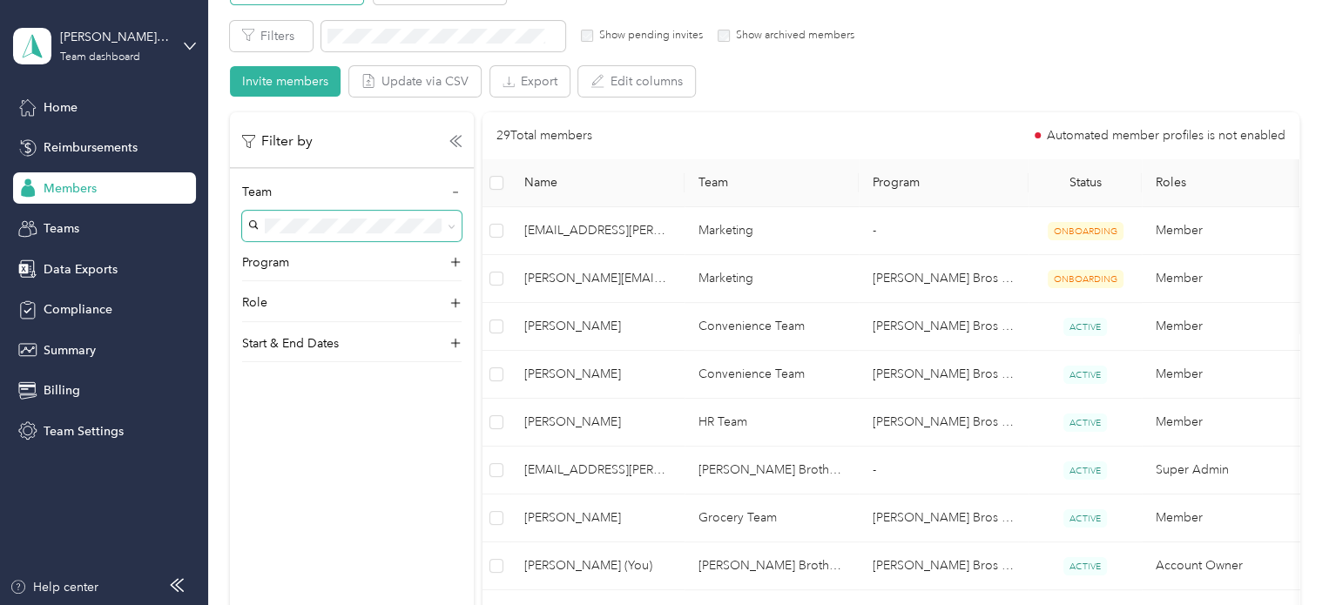
click at [452, 226] on icon at bounding box center [450, 226] width 5 height 3
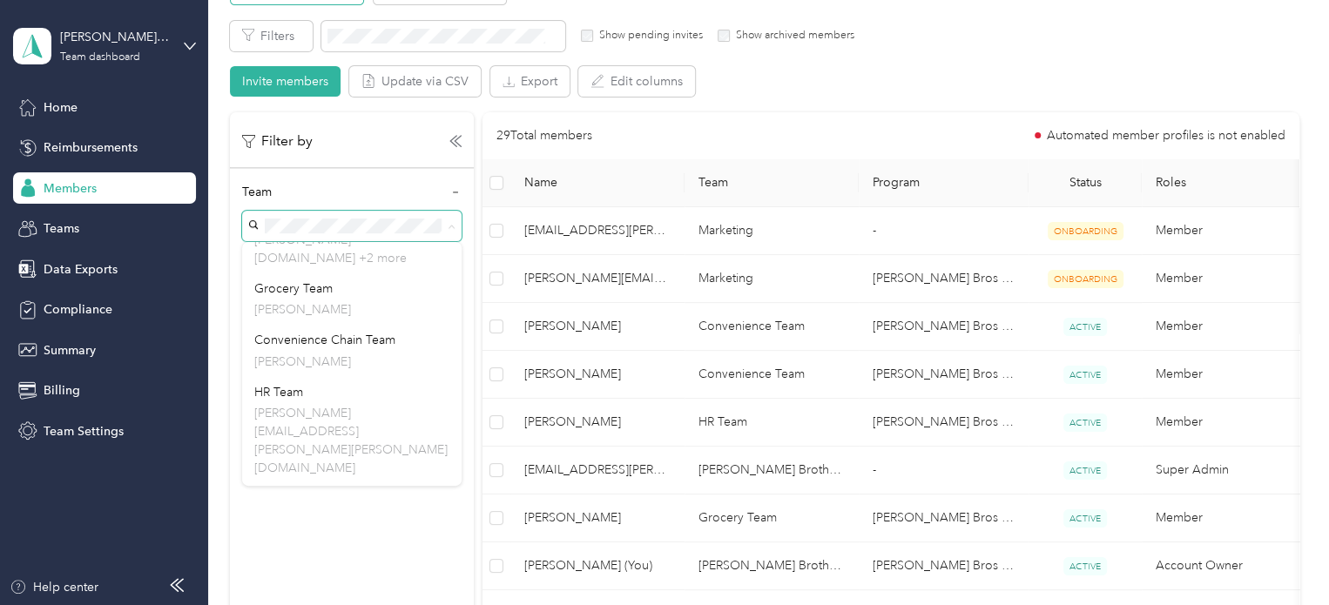
scroll to position [222, 0]
click at [397, 501] on p "[PERSON_NAME]" at bounding box center [351, 510] width 195 height 18
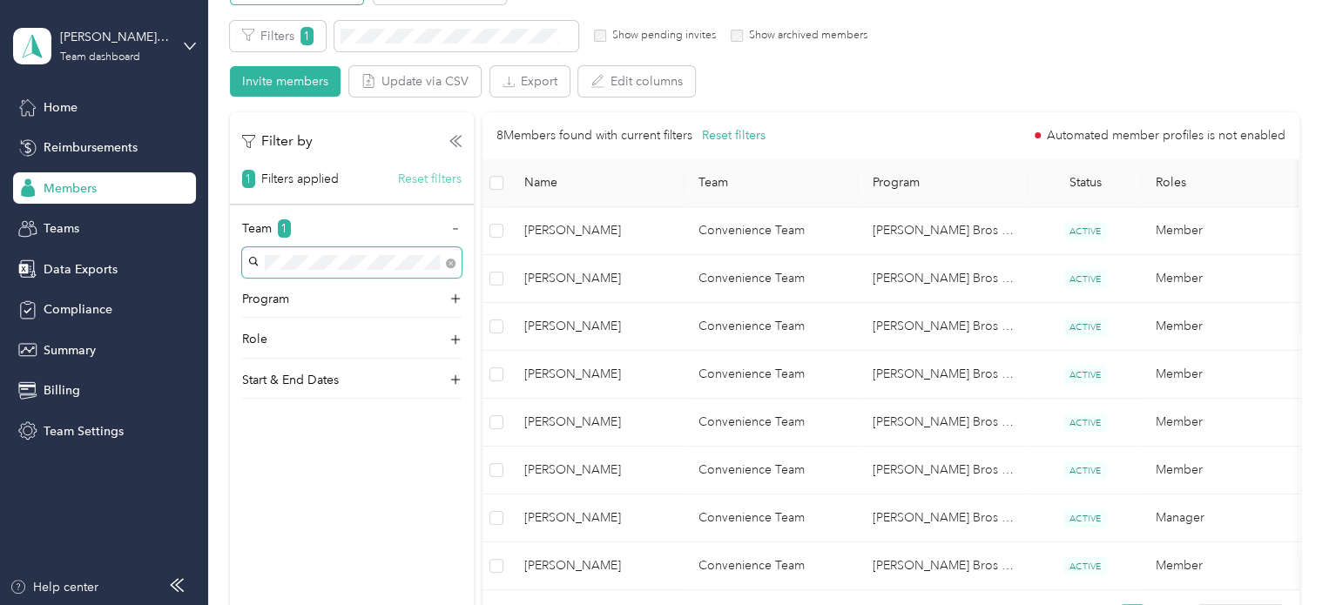
click at [421, 179] on button "Reset filters" at bounding box center [430, 179] width 64 height 18
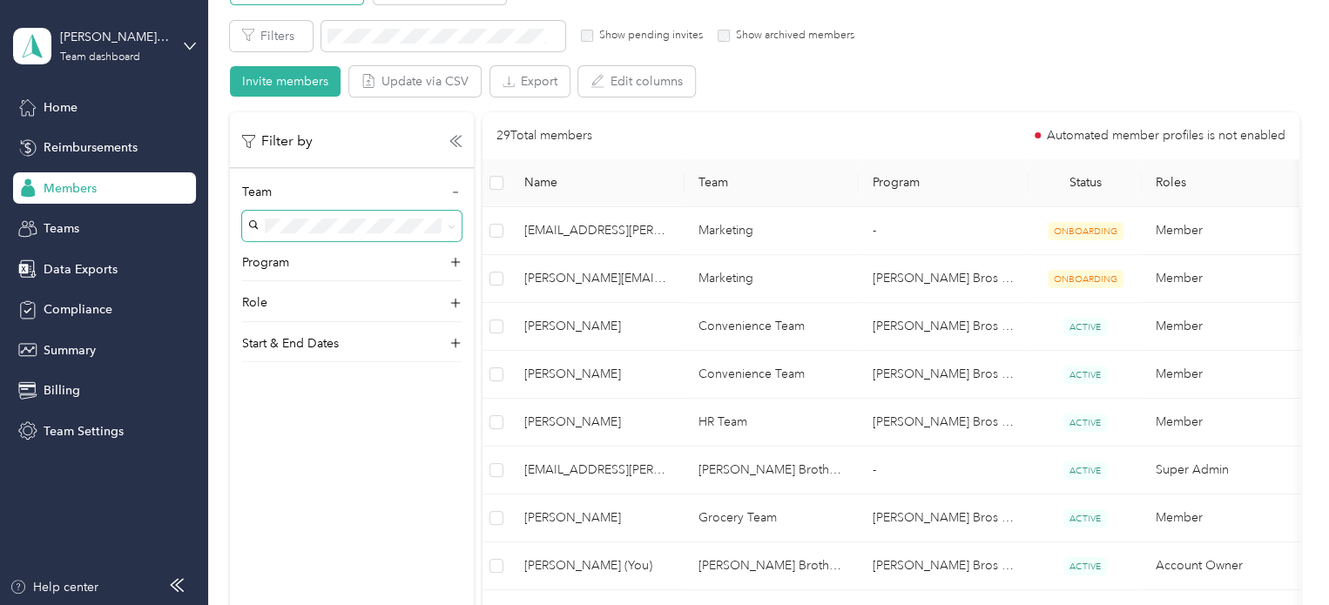
click at [405, 490] on div "Filter by Team Program Role Start & End Dates" at bounding box center [352, 414] width 244 height 605
click at [101, 232] on div "Teams" at bounding box center [104, 228] width 183 height 31
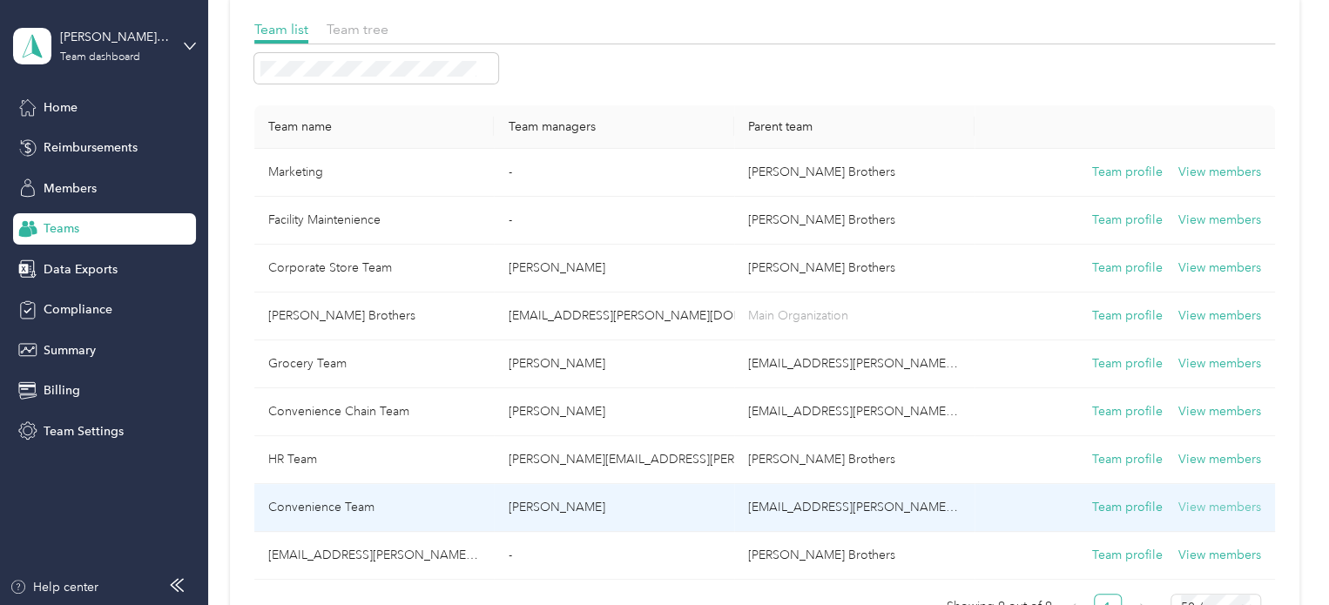
click at [1232, 507] on button "View members" at bounding box center [1219, 507] width 83 height 19
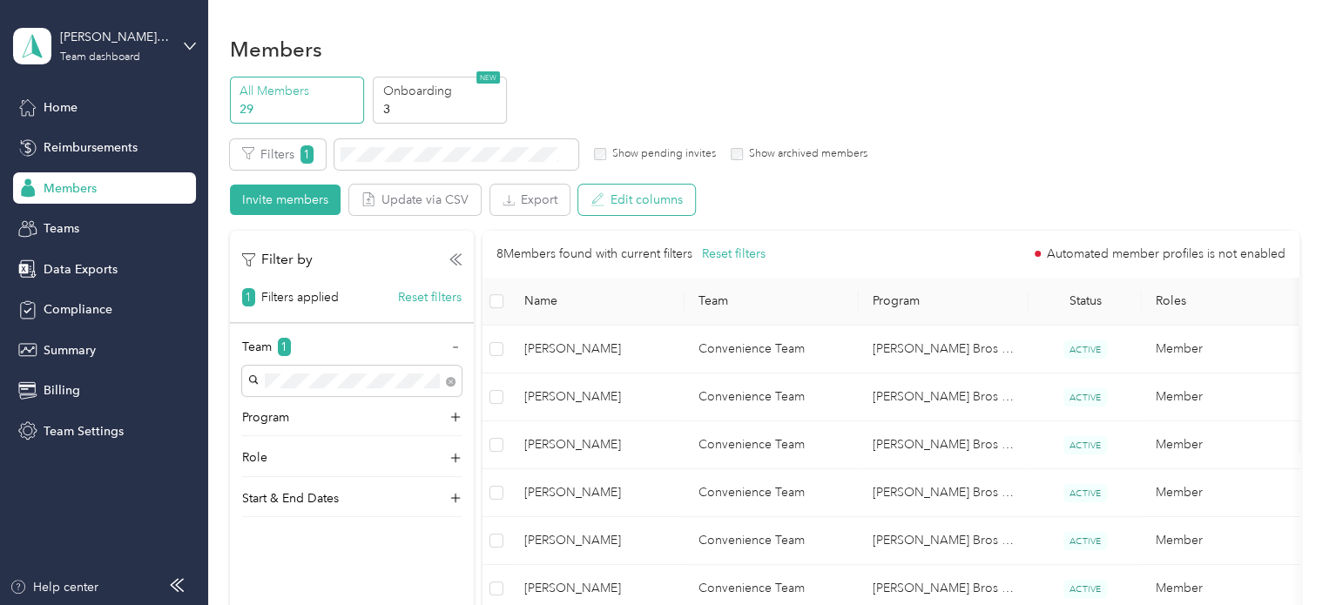
click at [606, 201] on button "Edit columns" at bounding box center [636, 200] width 117 height 30
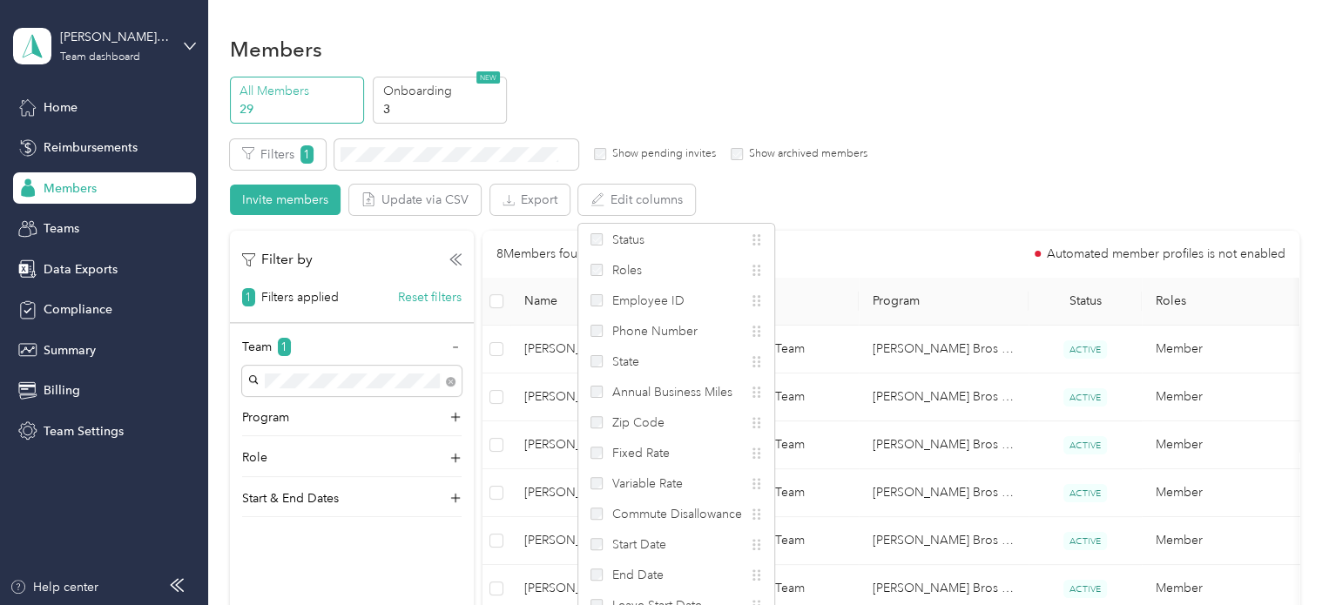
scroll to position [88, 0]
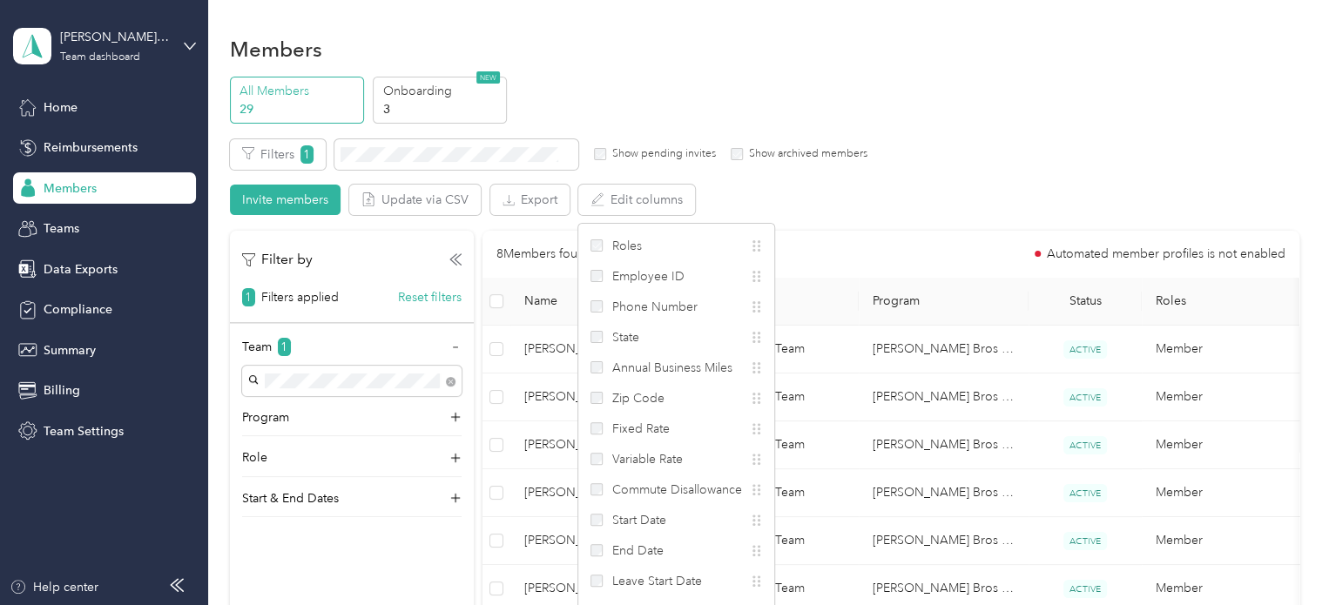
click at [718, 204] on div "Filters 1 Show pending invites Show archived members Invite members Update via …" at bounding box center [764, 177] width 1069 height 77
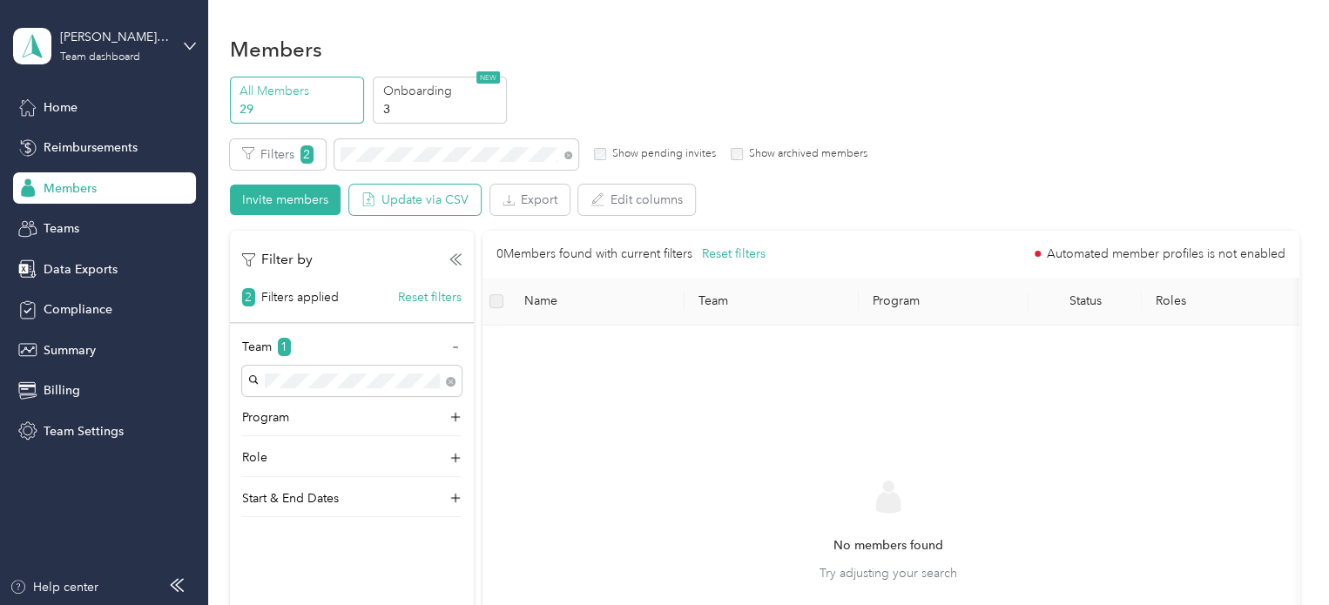
click at [374, 189] on button "Update via CSV" at bounding box center [414, 200] width 131 height 30
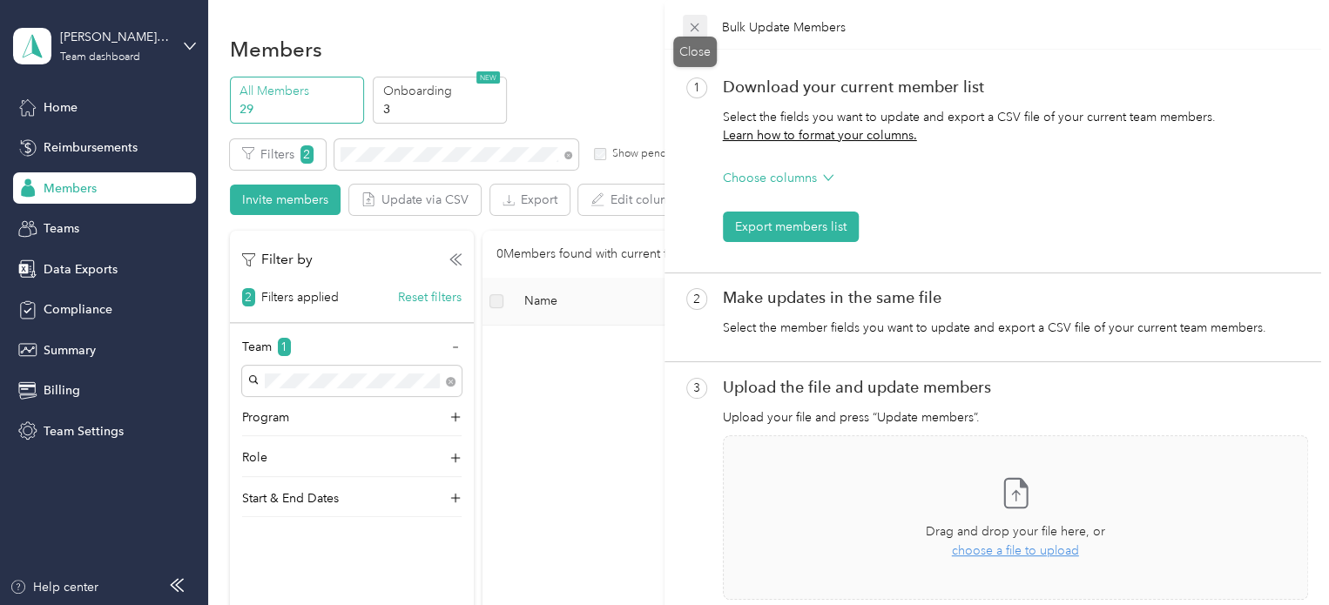
click at [697, 30] on icon at bounding box center [694, 27] width 15 height 15
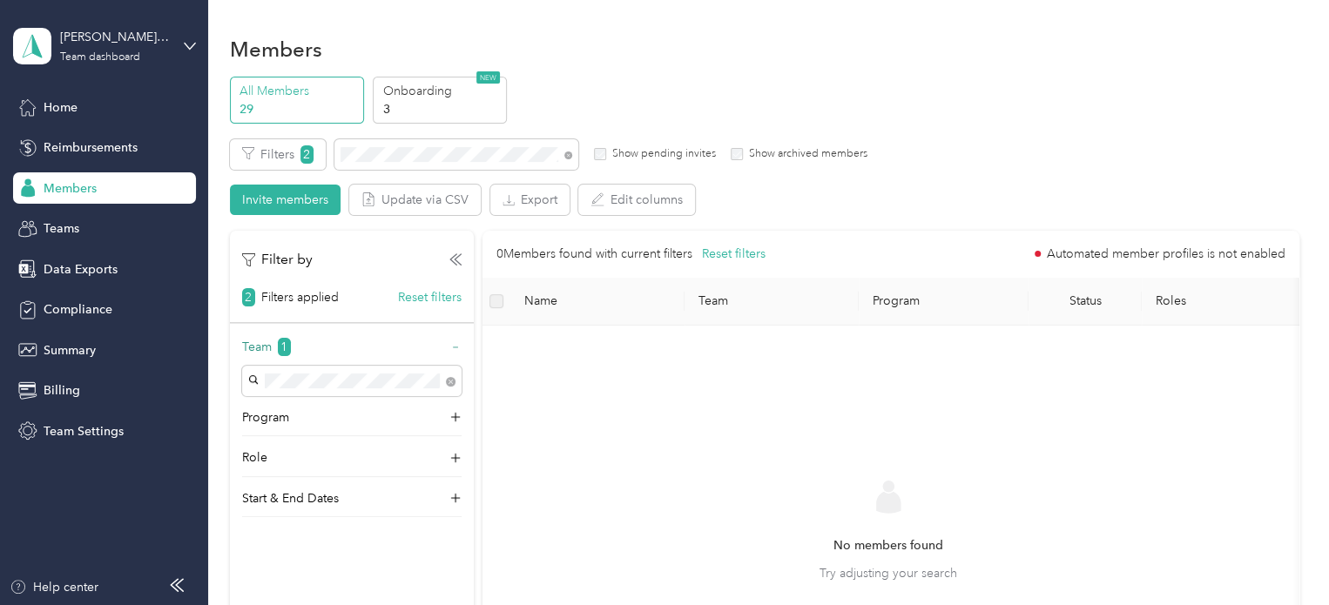
click at [281, 346] on span "1" at bounding box center [284, 347] width 13 height 18
click at [454, 347] on icon at bounding box center [455, 347] width 17 height 17
click at [454, 459] on icon at bounding box center [455, 457] width 17 height 17
click at [454, 456] on icon at bounding box center [455, 458] width 12 height 12
click at [299, 207] on button "Invite members" at bounding box center [285, 200] width 111 height 30
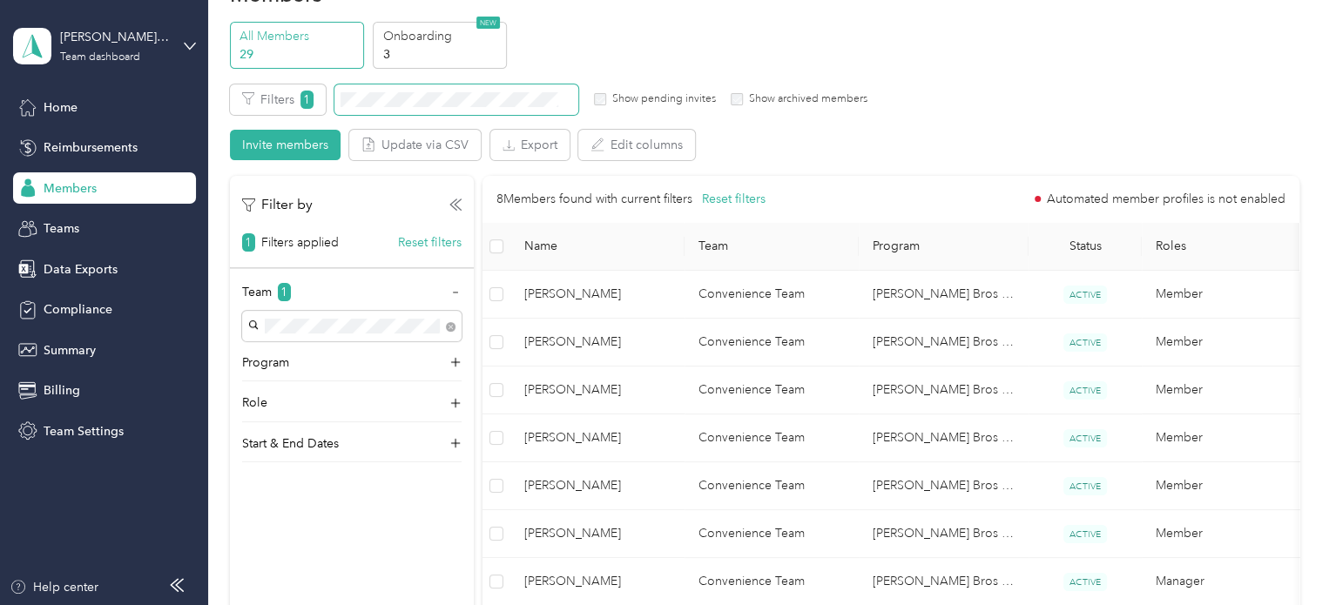
scroll to position [53, 0]
click at [1098, 185] on div "8 Members found with current filters Reset filters Automated member profiles is…" at bounding box center [890, 201] width 817 height 47
click at [91, 110] on div "Home" at bounding box center [104, 106] width 183 height 31
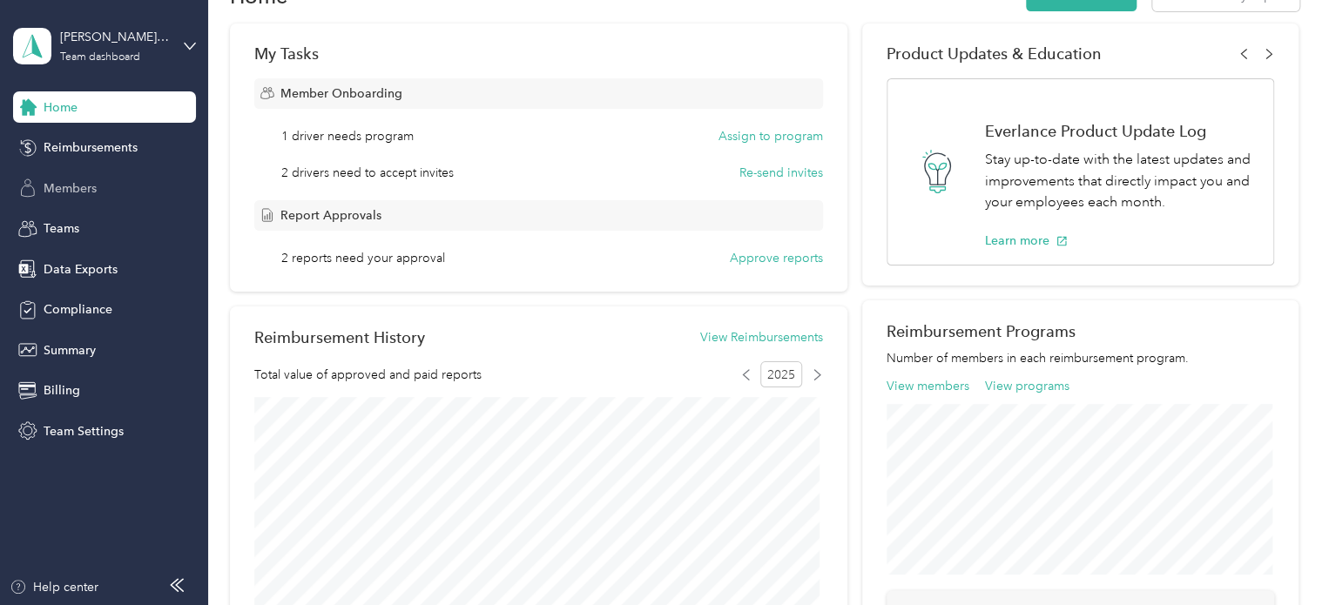
click at [87, 187] on span "Members" at bounding box center [70, 188] width 53 height 18
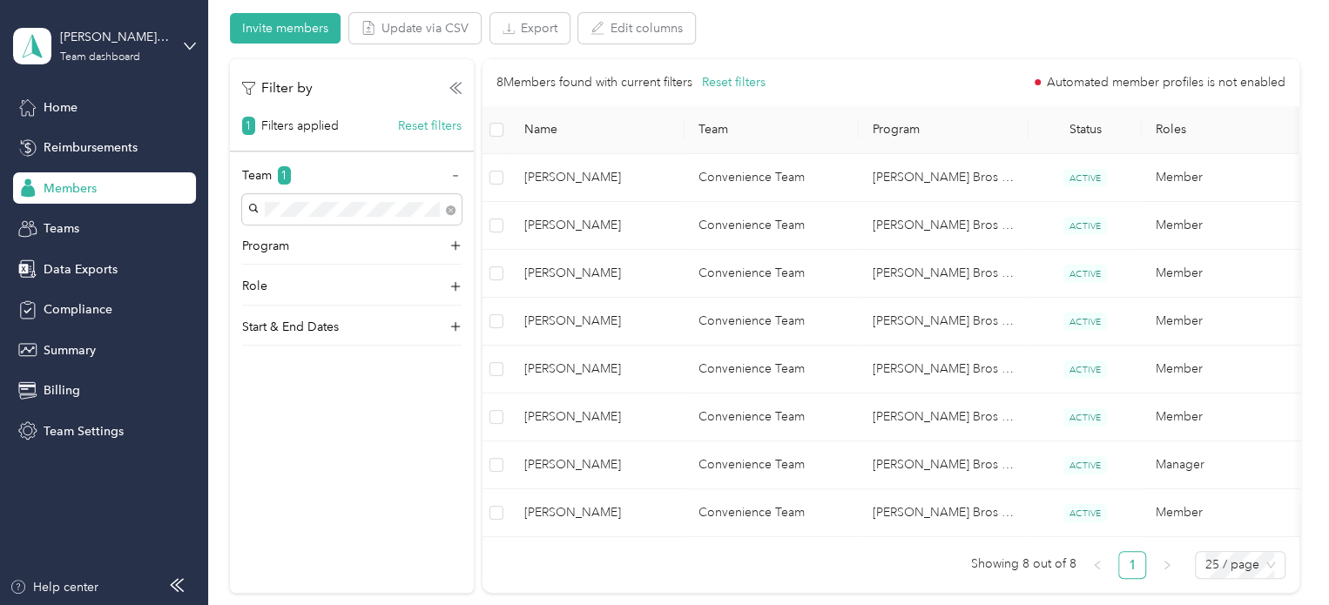
scroll to position [81, 0]
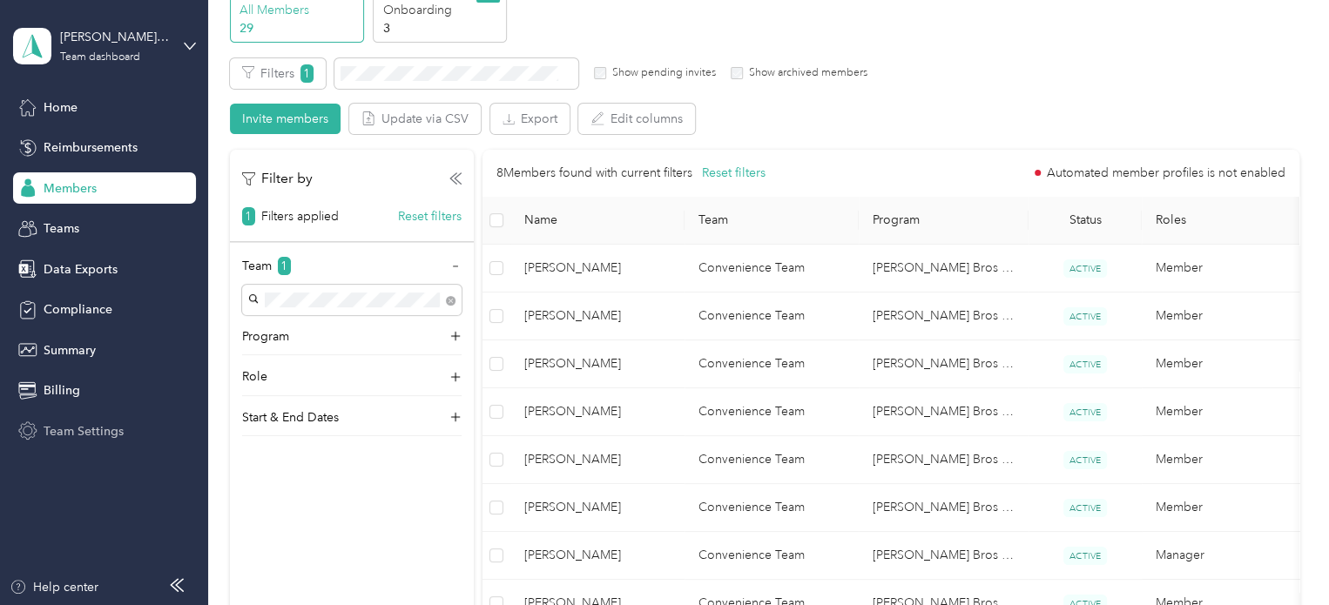
click at [97, 427] on span "Team Settings" at bounding box center [84, 431] width 80 height 18
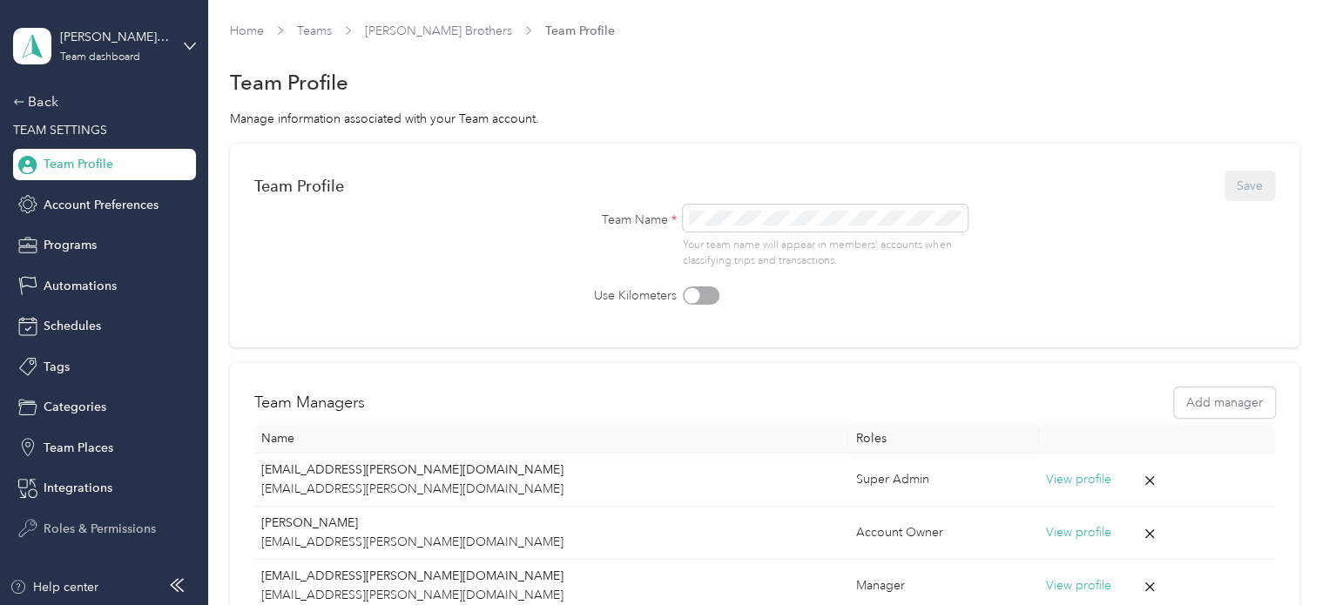
click at [129, 527] on span "Roles & Permissions" at bounding box center [100, 529] width 112 height 18
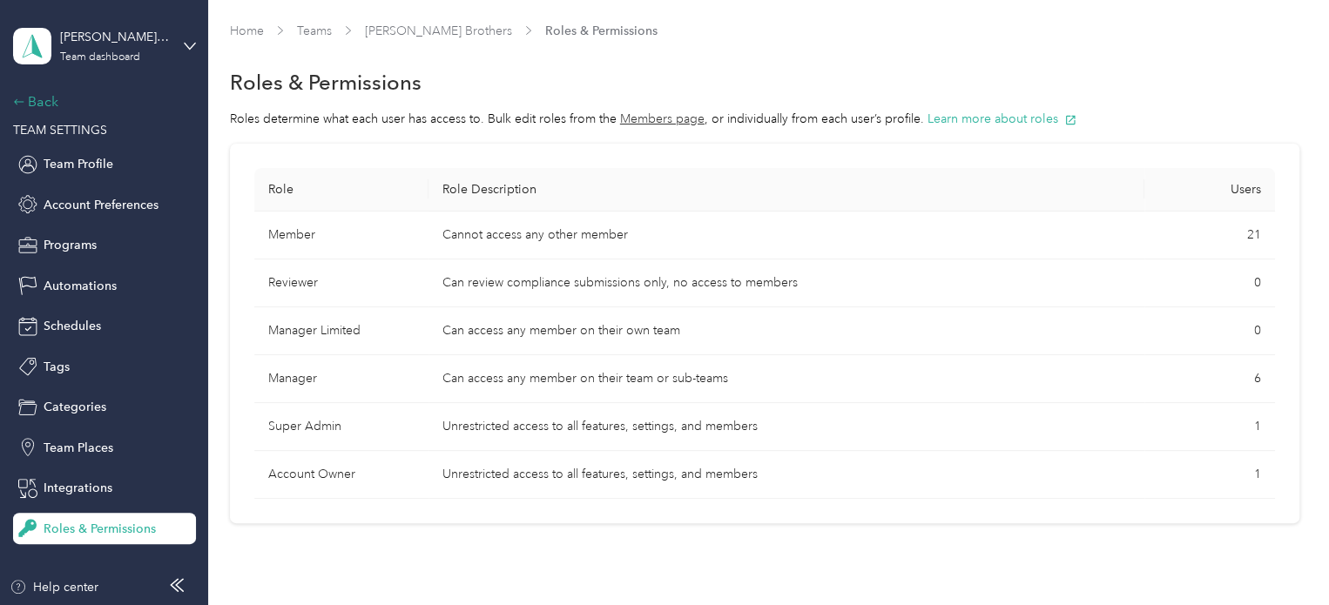
click at [45, 103] on div "Back" at bounding box center [100, 101] width 174 height 21
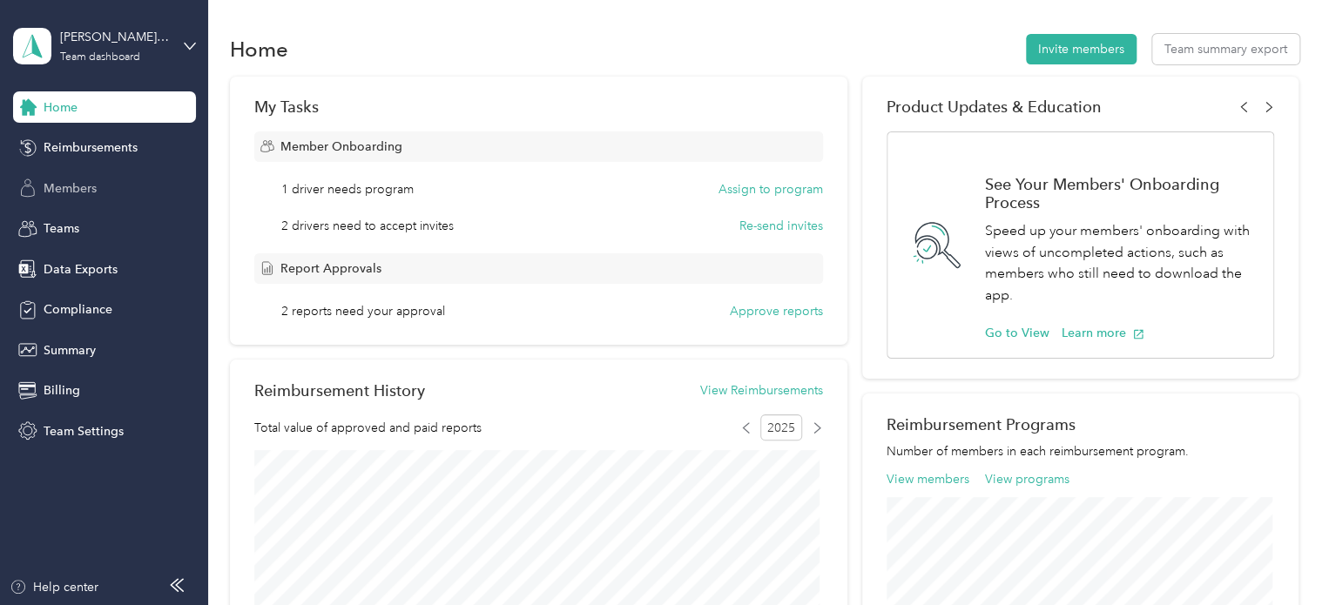
click at [84, 184] on span "Members" at bounding box center [70, 188] width 53 height 18
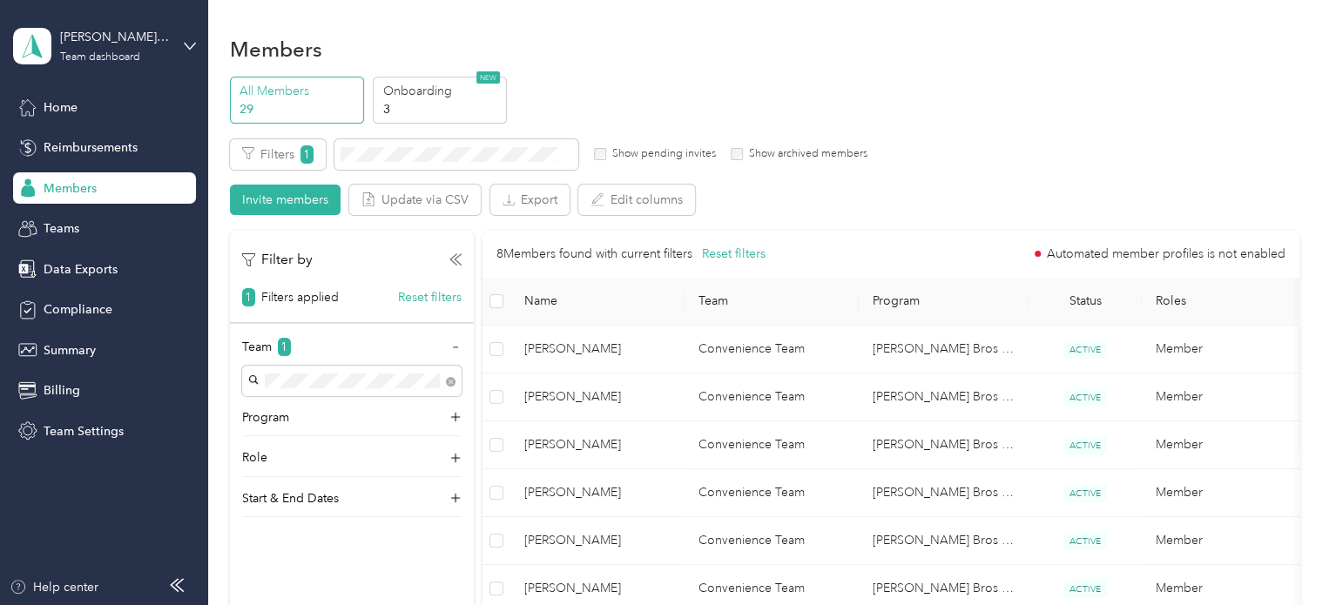
click at [181, 595] on span at bounding box center [177, 587] width 14 height 18
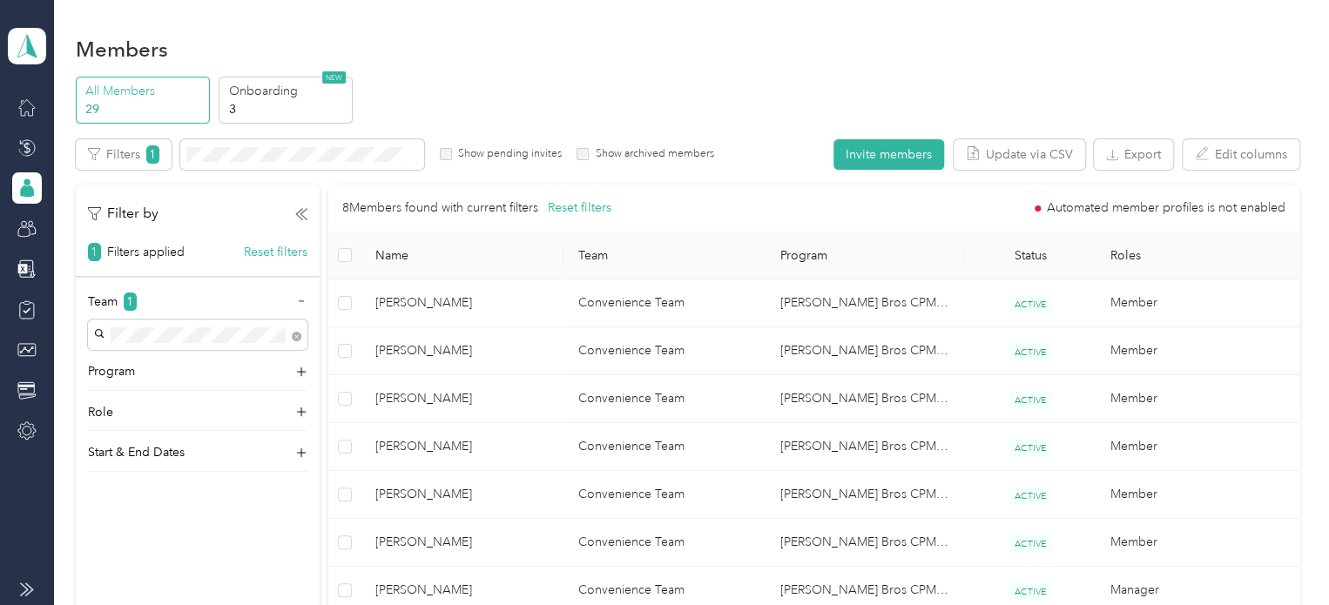
click at [29, 588] on icon at bounding box center [27, 589] width 14 height 14
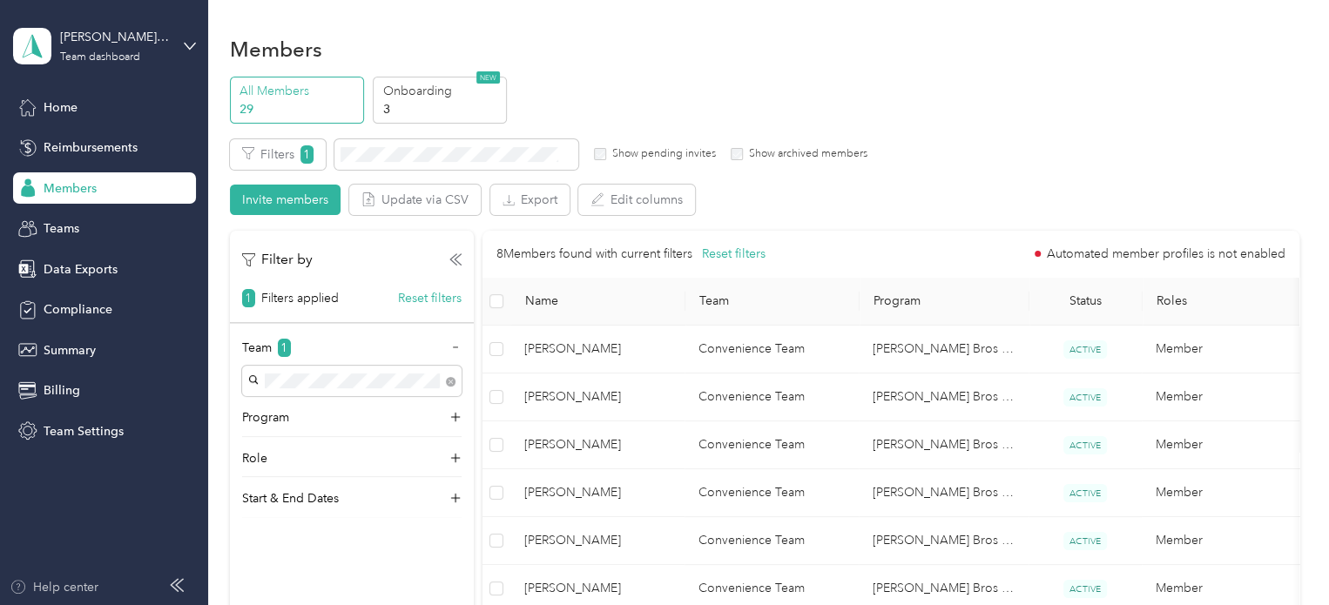
click at [50, 589] on div "Help center" at bounding box center [54, 587] width 89 height 18
click at [455, 259] on icon at bounding box center [457, 259] width 6 height 10
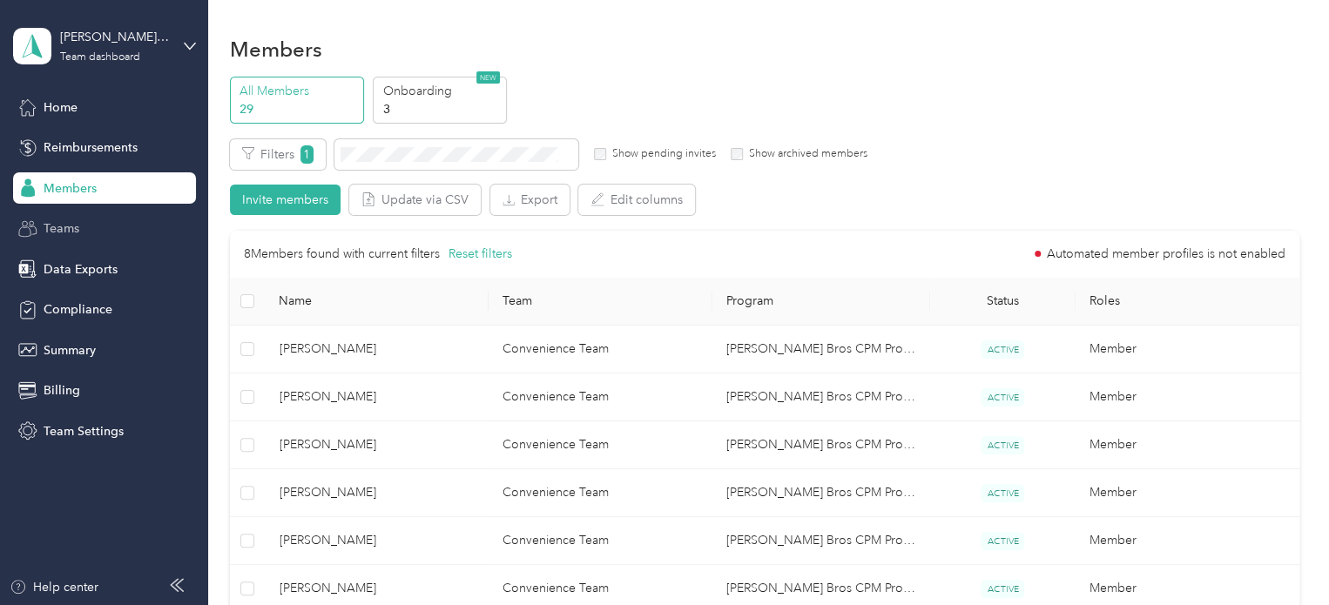
click at [130, 229] on div "Teams" at bounding box center [104, 228] width 183 height 31
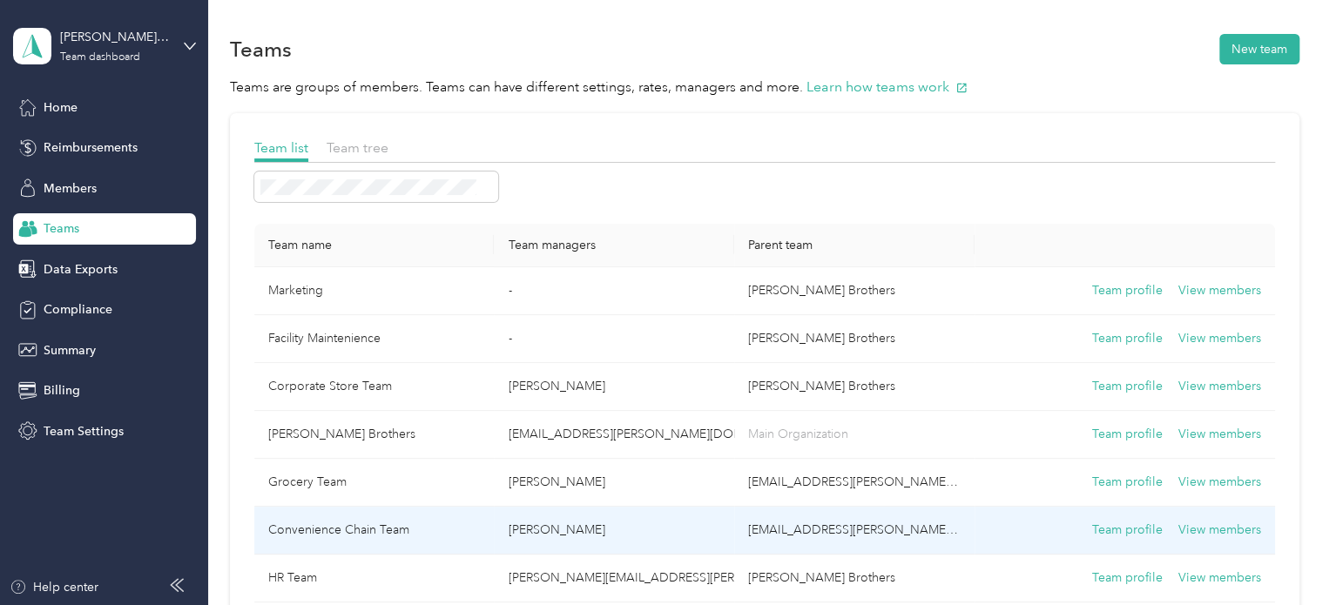
click at [411, 531] on td "Convenience Chain Team" at bounding box center [374, 531] width 240 height 48
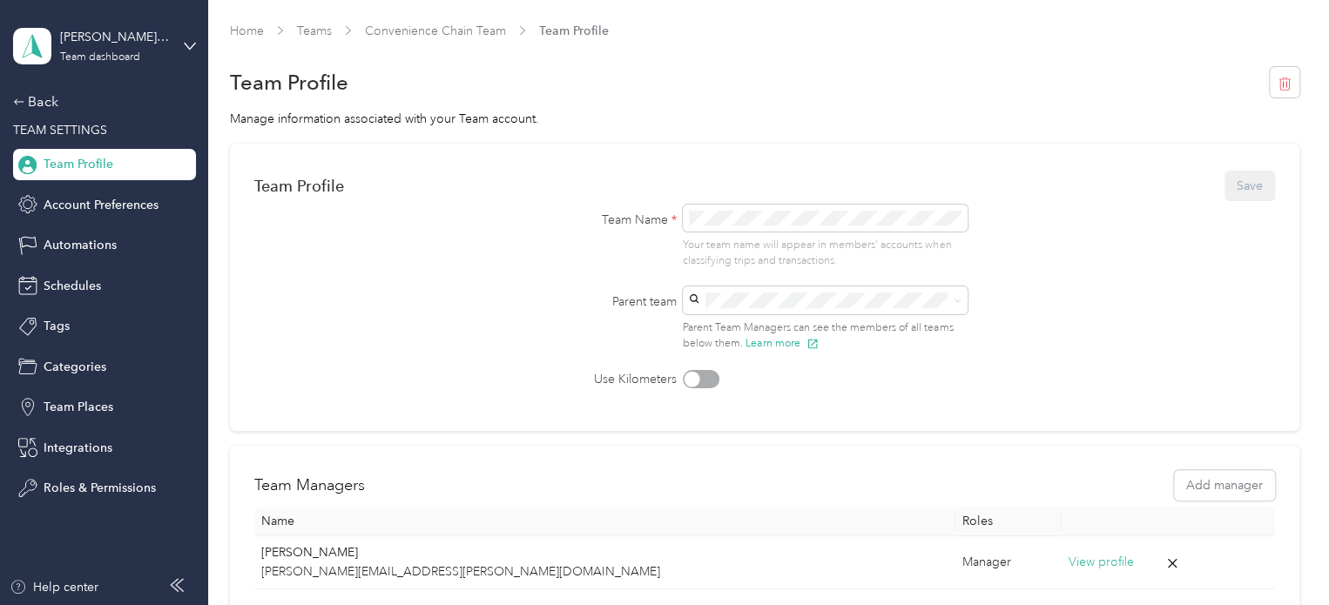
click at [119, 167] on div "Team Profile" at bounding box center [104, 164] width 183 height 31
click at [27, 104] on div "Back" at bounding box center [100, 101] width 174 height 21
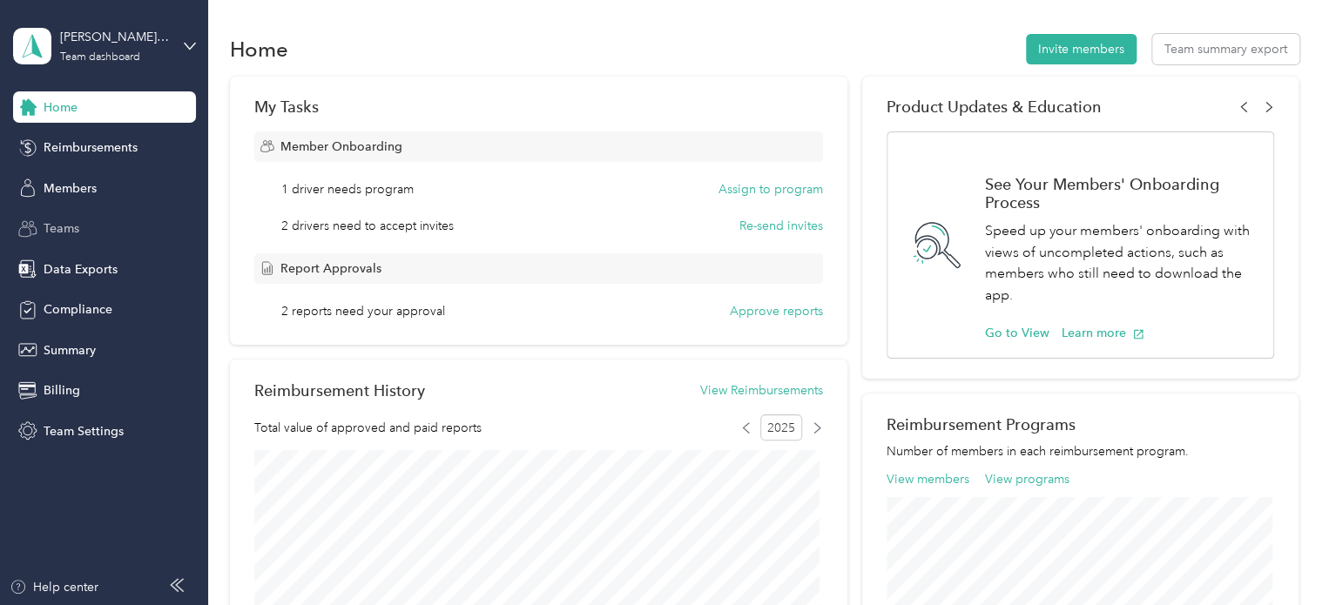
click at [79, 230] on div "Teams" at bounding box center [104, 228] width 183 height 31
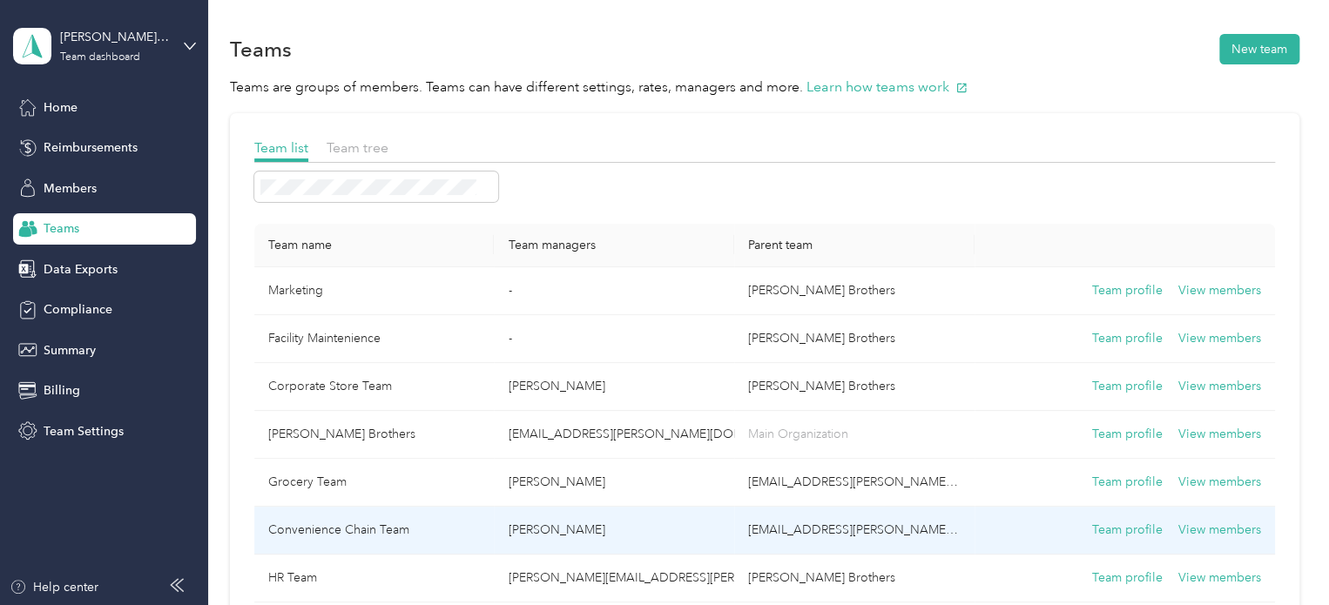
click at [422, 529] on td "Convenience Chain Team" at bounding box center [374, 531] width 240 height 48
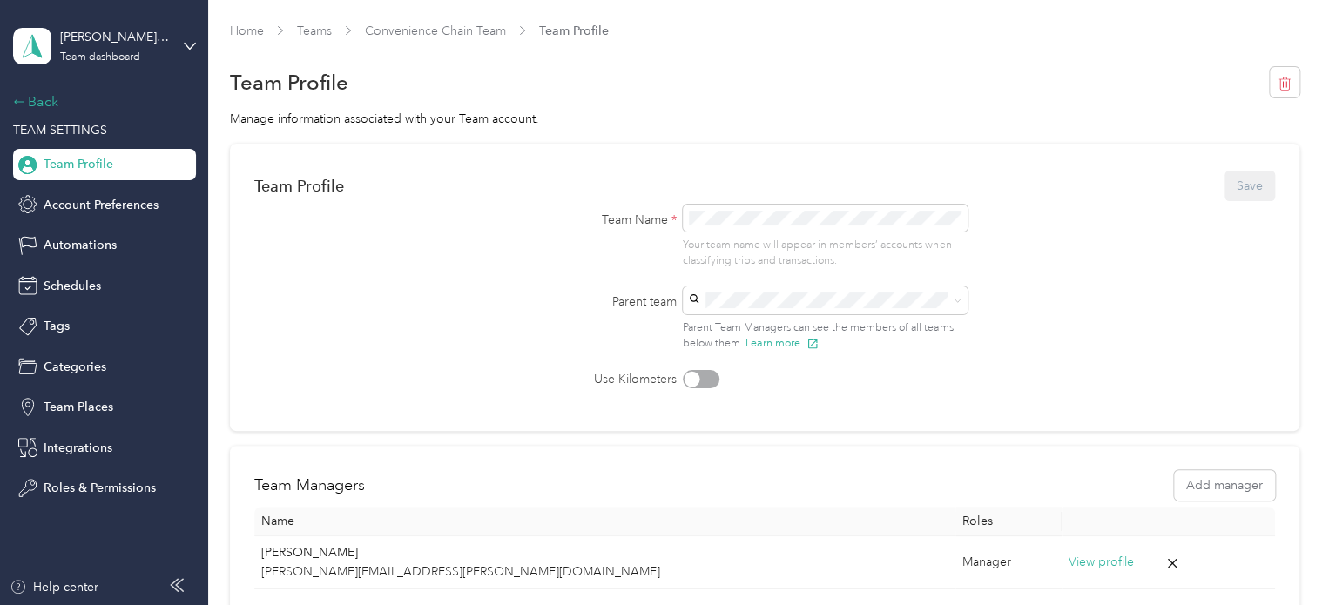
click at [24, 94] on div "Back" at bounding box center [100, 101] width 174 height 21
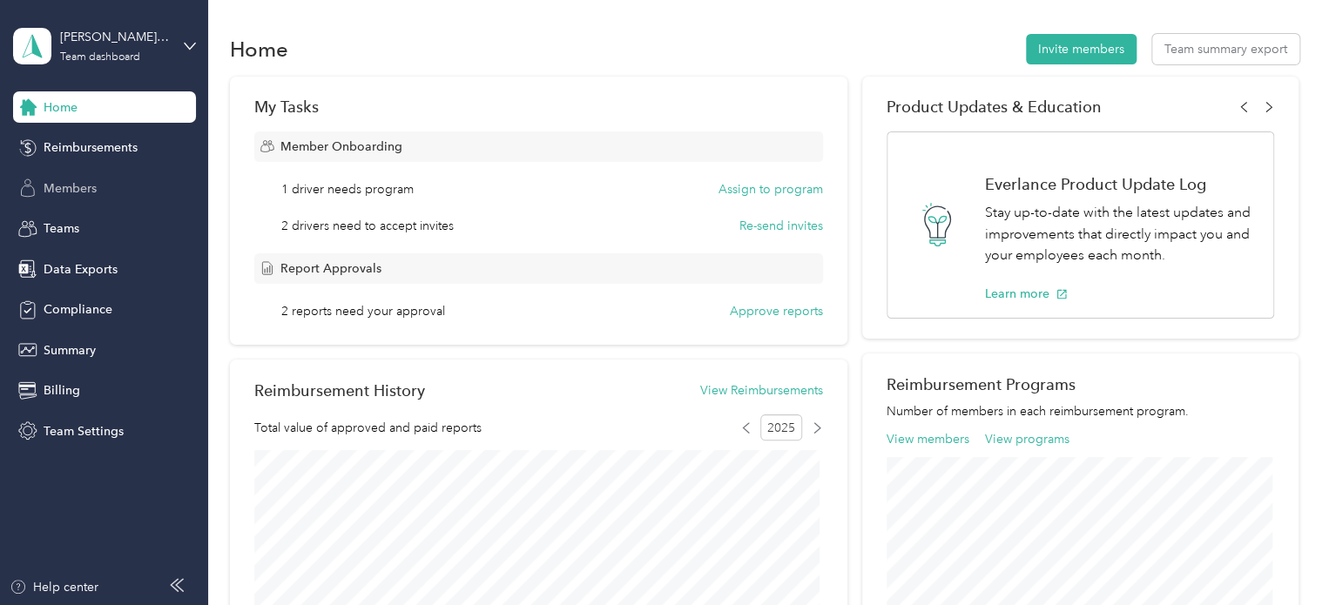
click at [85, 198] on div "Members" at bounding box center [104, 187] width 183 height 31
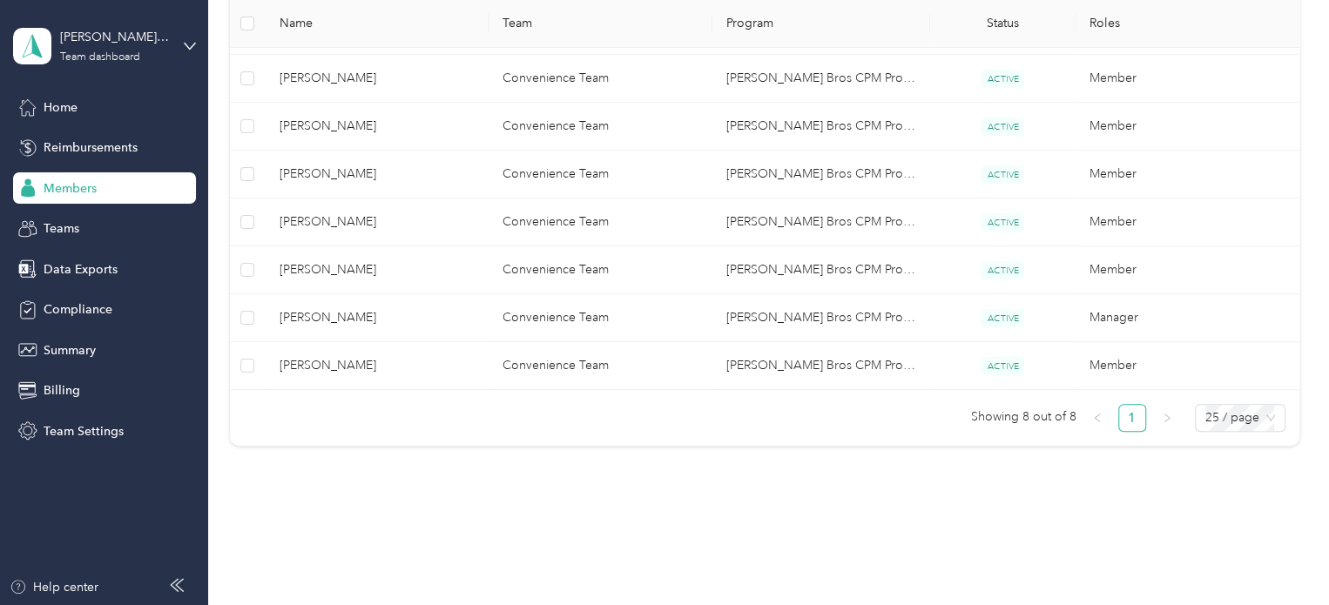
scroll to position [320, 0]
click at [1264, 415] on span "25 / page" at bounding box center [1240, 416] width 70 height 26
click at [1242, 474] on div "50 / page" at bounding box center [1239, 478] width 62 height 19
click at [1222, 480] on div "50 / page" at bounding box center [1239, 478] width 62 height 19
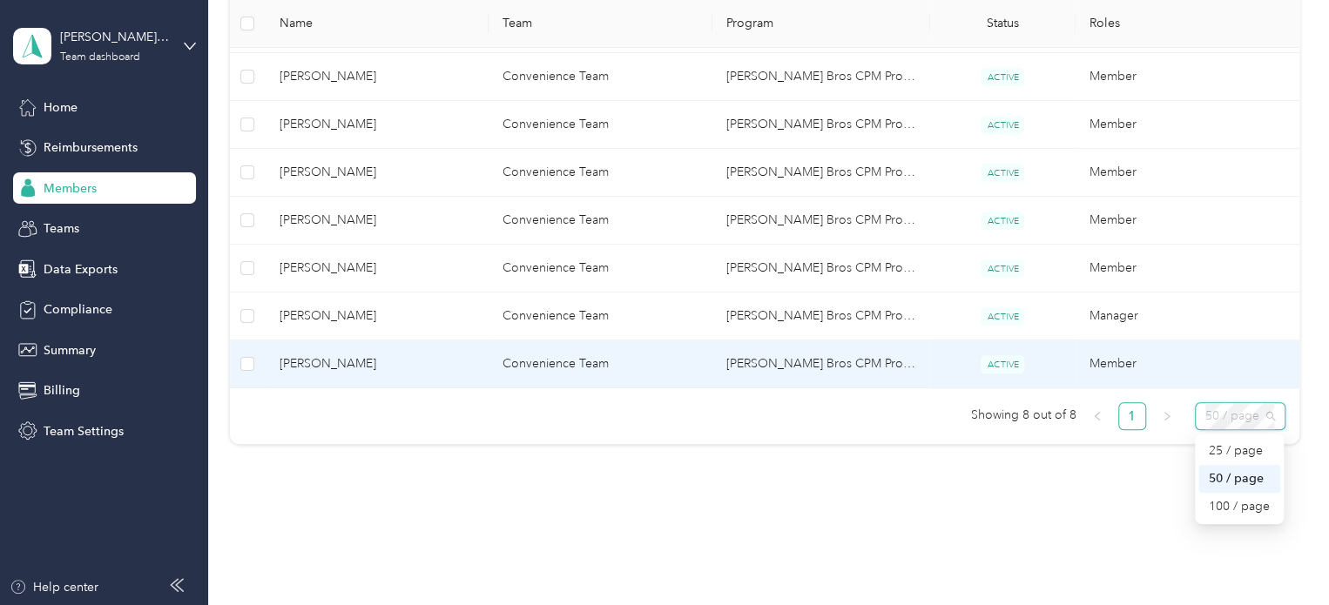
click at [1222, 371] on td "Member" at bounding box center [1187, 364] width 224 height 48
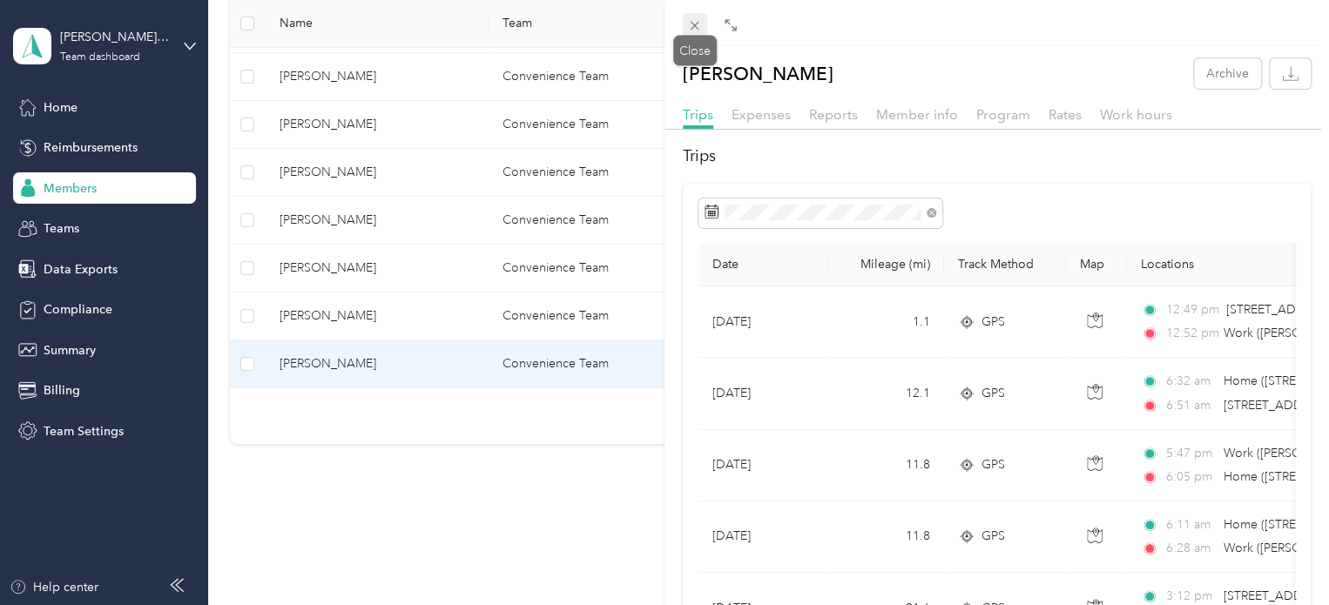
click at [690, 22] on icon at bounding box center [694, 25] width 15 height 15
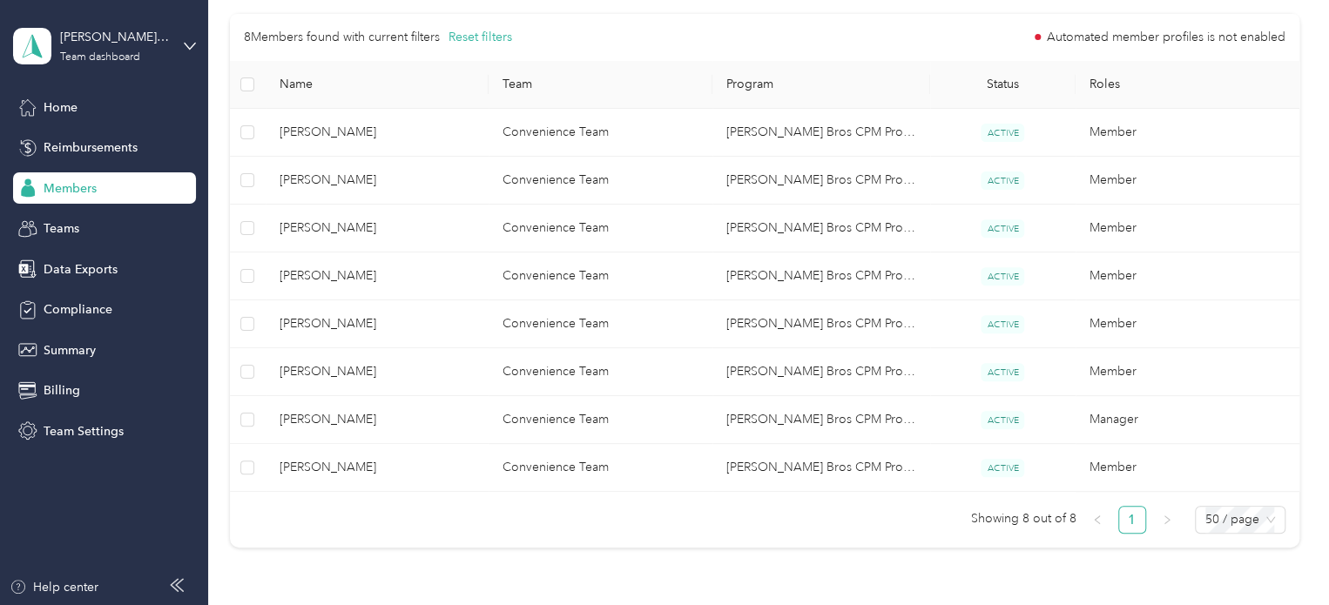
scroll to position [219, 0]
click at [104, 224] on div "Teams" at bounding box center [104, 228] width 183 height 31
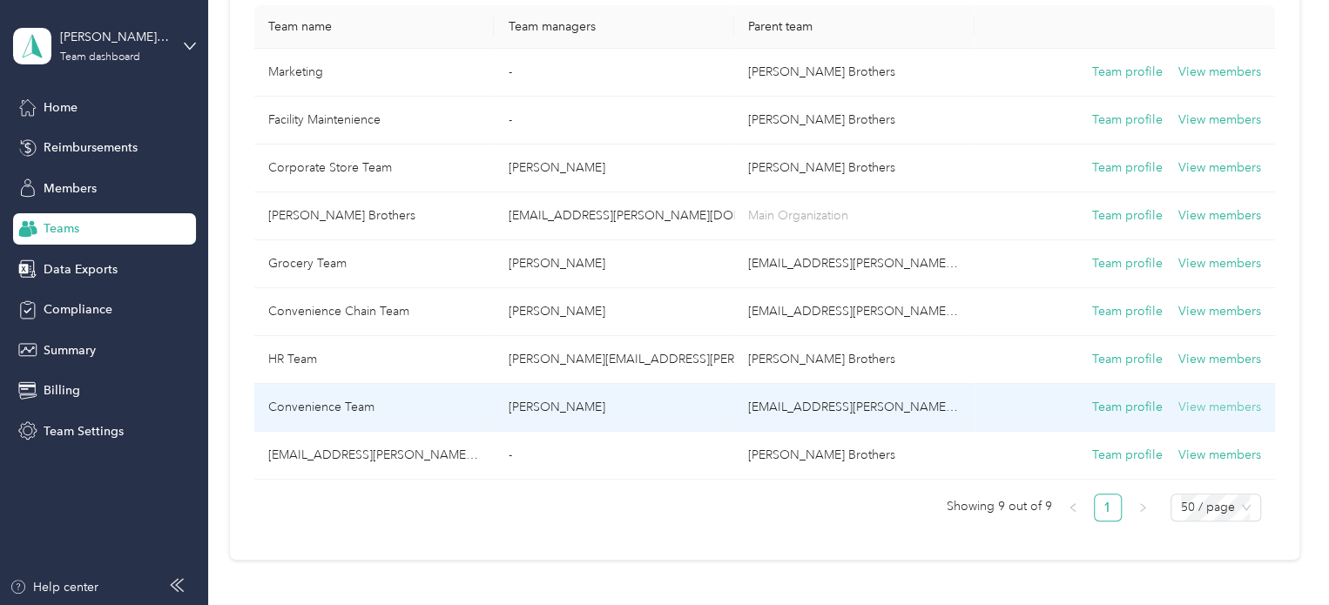
click at [1190, 406] on button "View members" at bounding box center [1219, 407] width 83 height 19
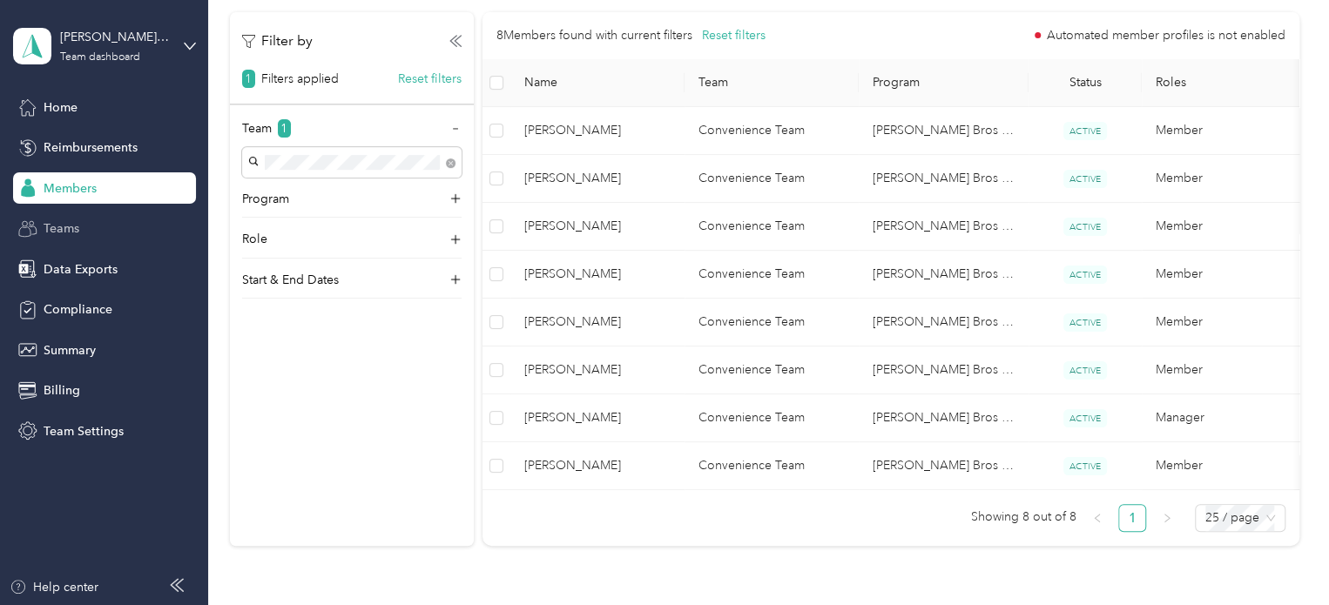
click at [80, 225] on div "Teams" at bounding box center [104, 228] width 183 height 31
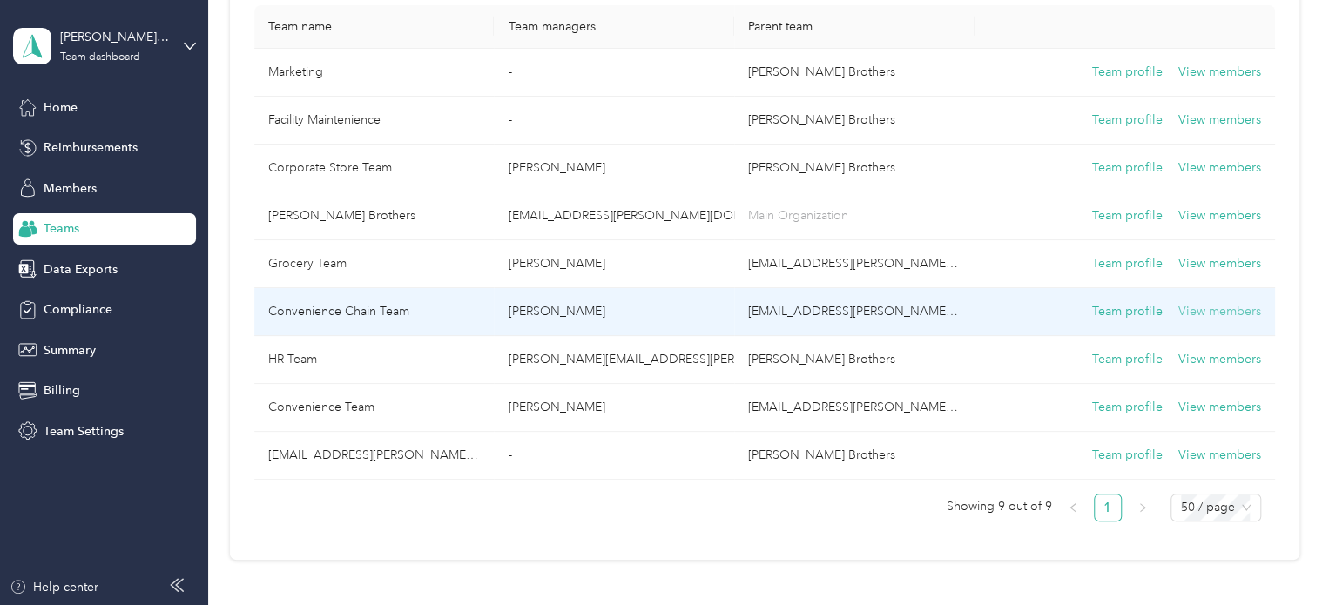
click at [1200, 306] on button "View members" at bounding box center [1219, 311] width 83 height 19
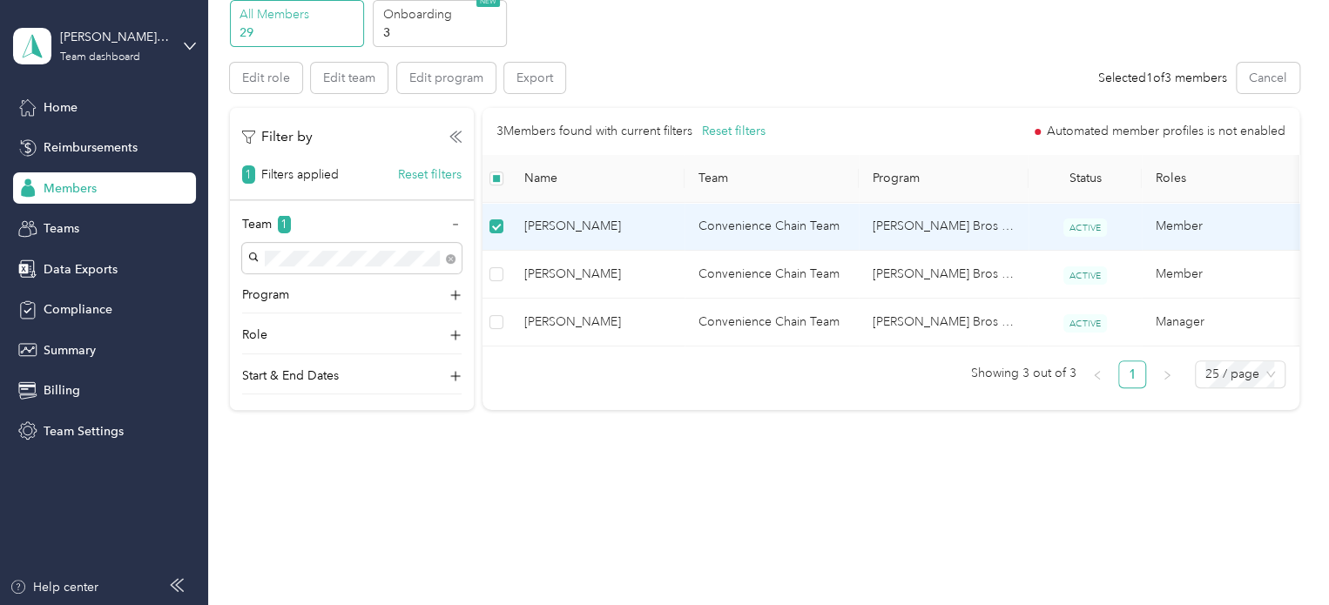
scroll to position [80, 0]
click at [345, 63] on button "Edit team" at bounding box center [349, 78] width 77 height 30
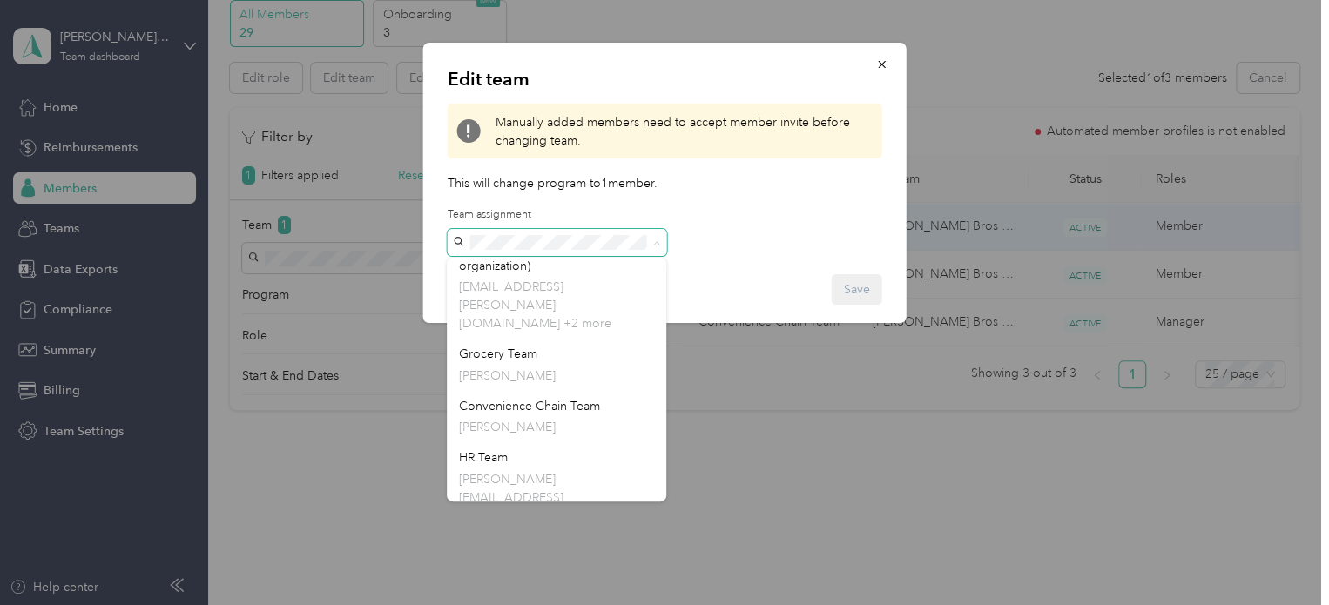
scroll to position [240, 0]
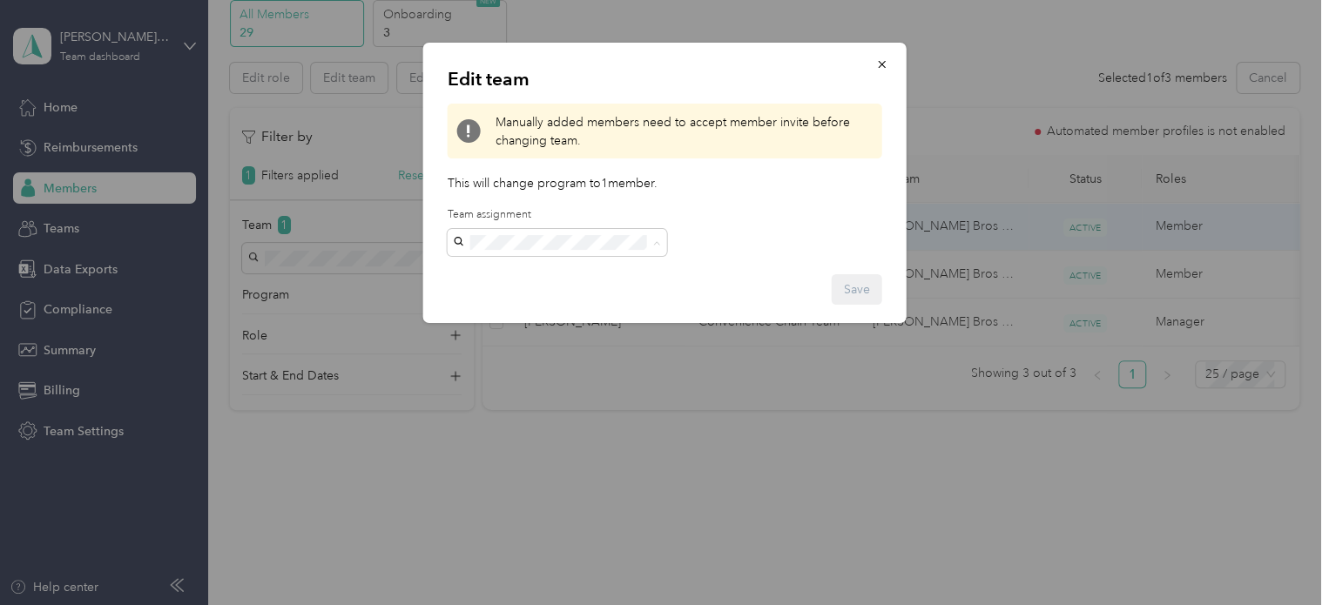
click at [597, 496] on div "Convenience Team [PERSON_NAME]" at bounding box center [556, 516] width 195 height 40
click at [857, 288] on button "Save" at bounding box center [856, 289] width 50 height 30
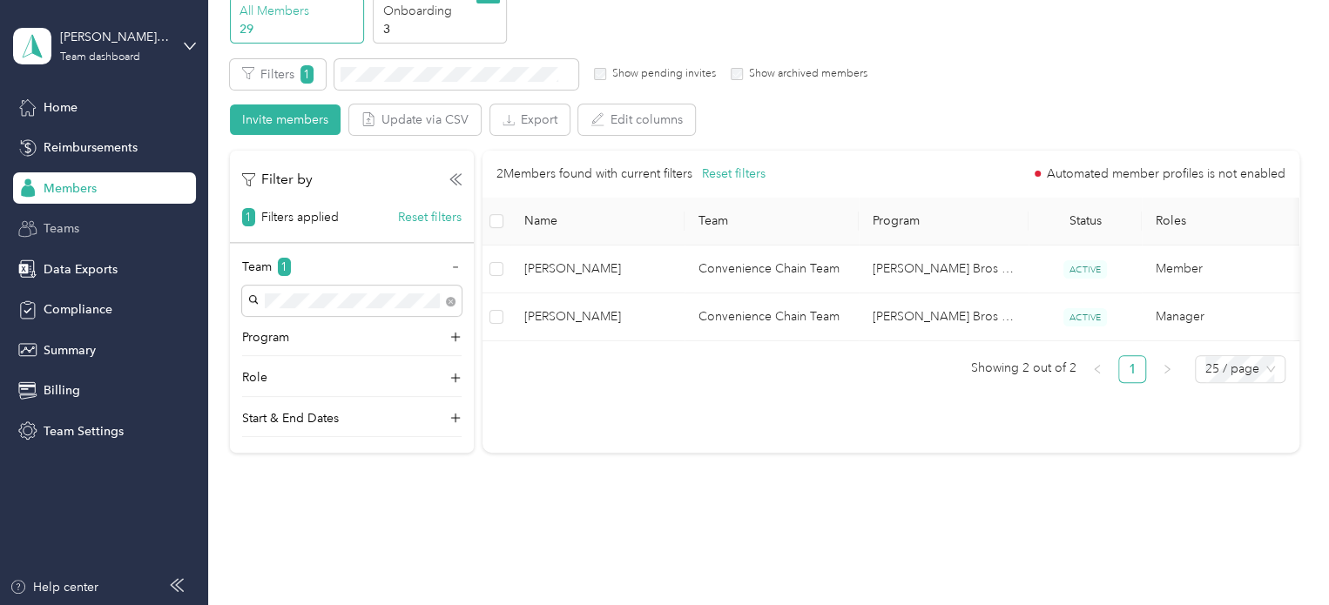
click at [75, 227] on span "Teams" at bounding box center [62, 228] width 36 height 18
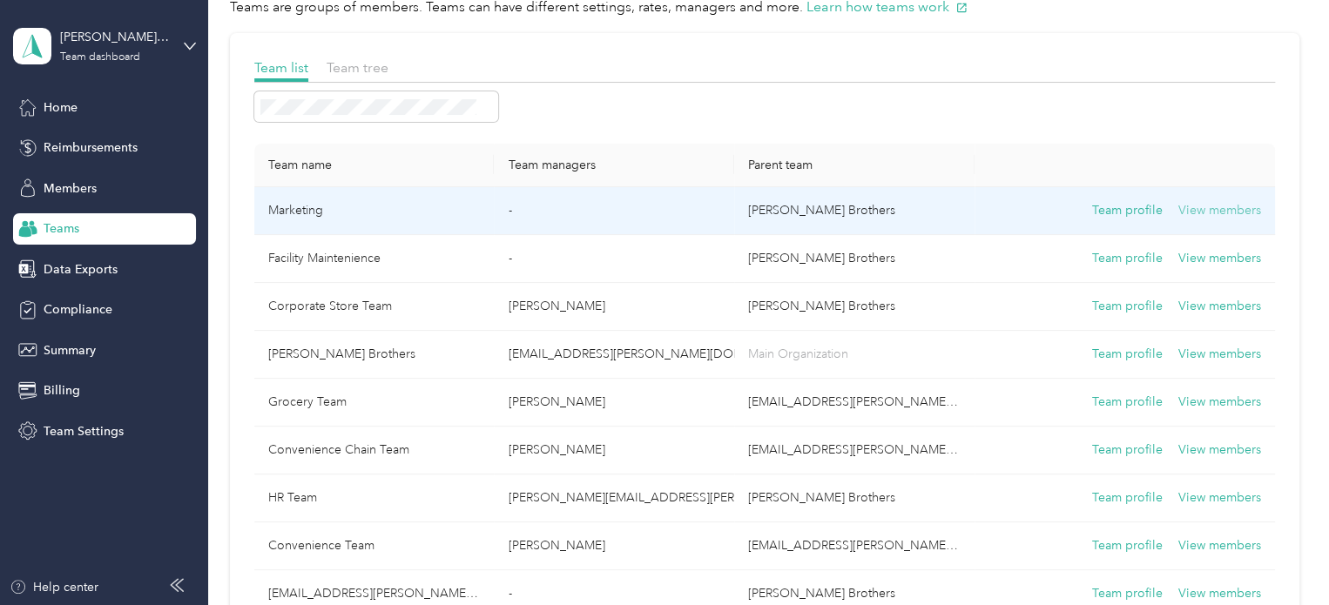
click at [1211, 208] on button "View members" at bounding box center [1219, 210] width 83 height 19
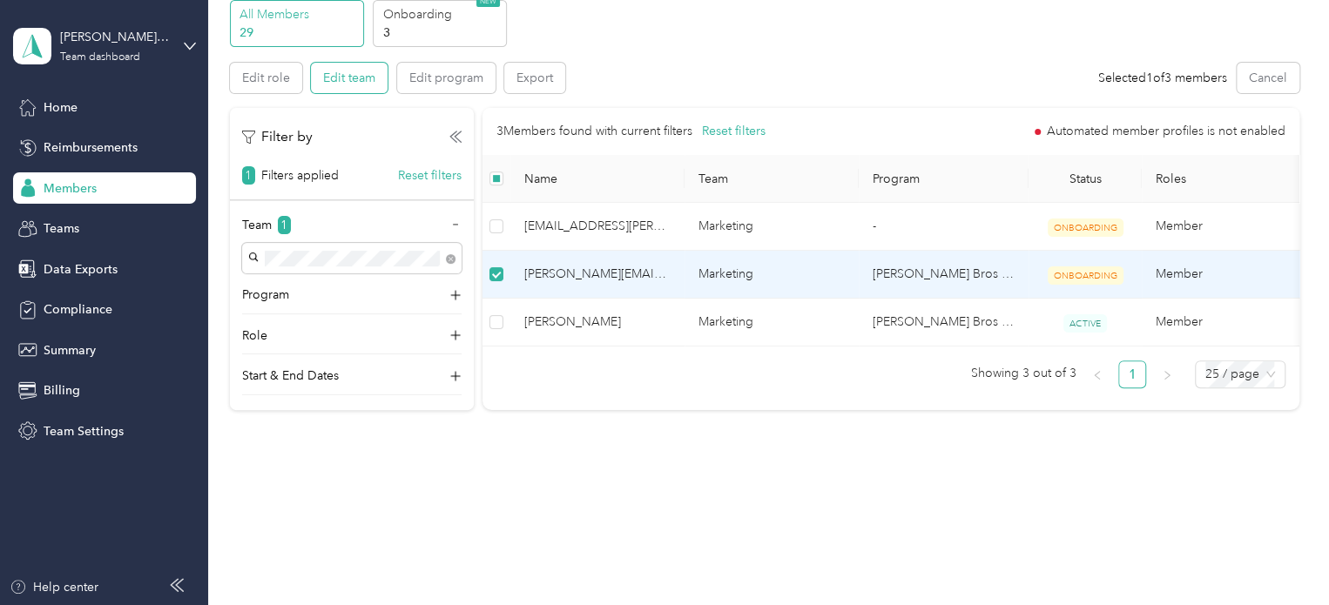
click at [354, 71] on button "Edit team" at bounding box center [349, 78] width 77 height 30
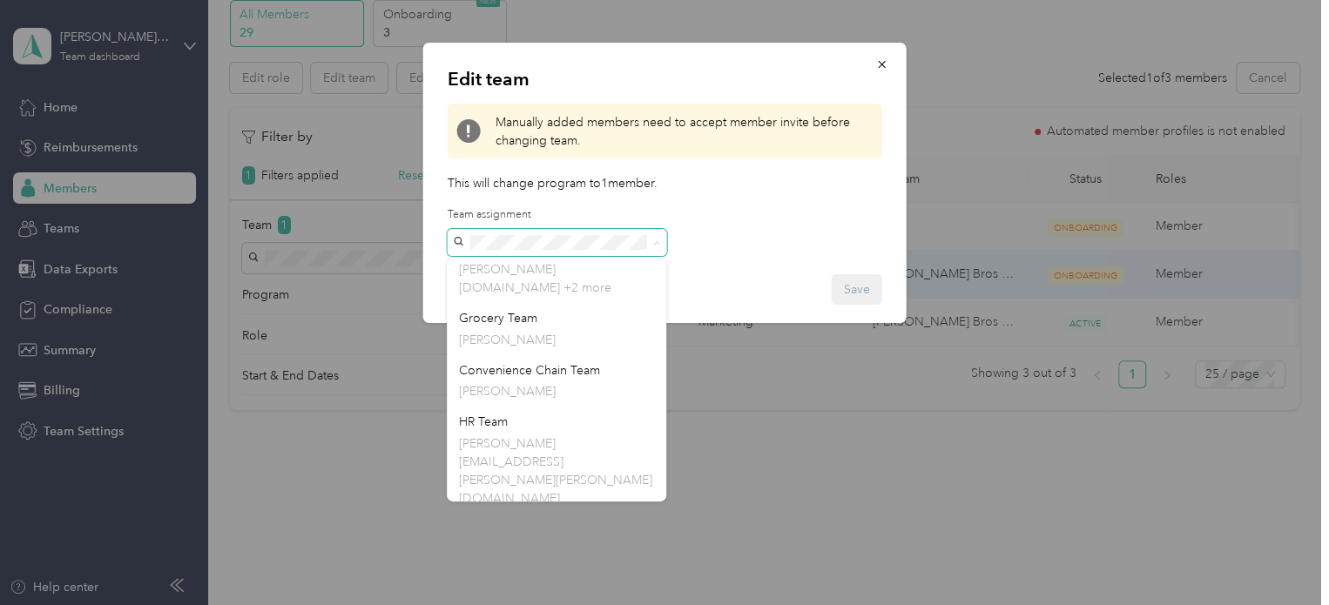
scroll to position [240, 0]
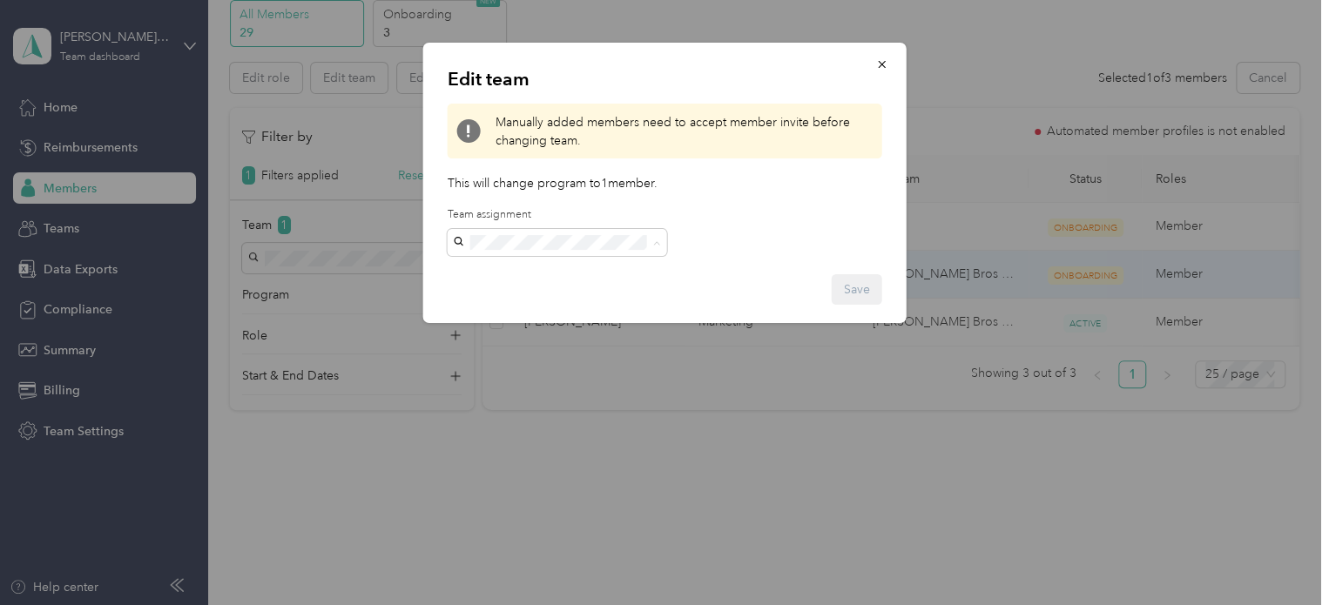
click at [609, 496] on div "Convenience Team [PERSON_NAME]" at bounding box center [556, 516] width 195 height 40
click at [846, 292] on button "Save" at bounding box center [856, 289] width 50 height 30
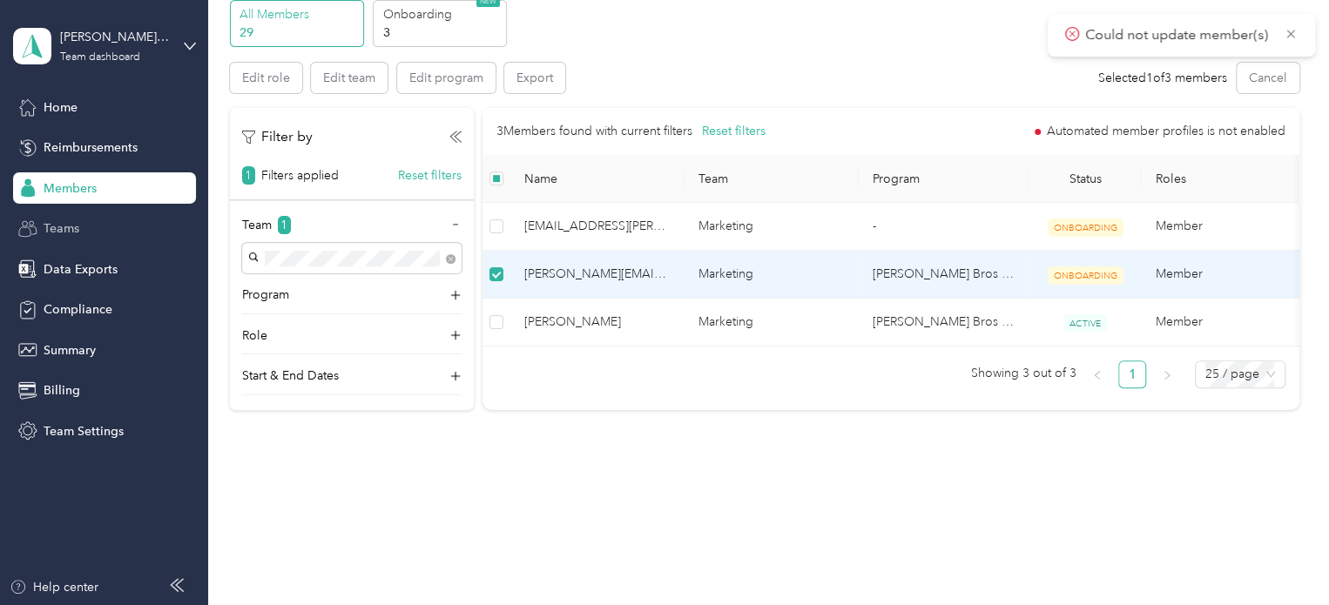
click at [97, 222] on div "Teams" at bounding box center [104, 228] width 183 height 31
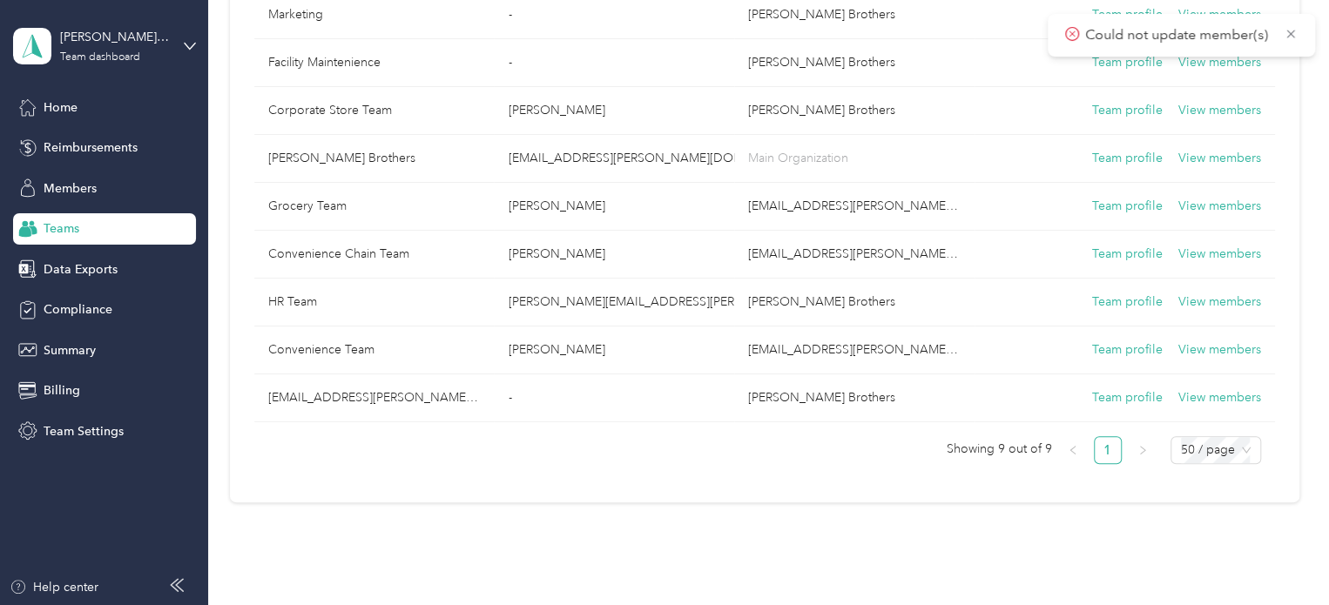
scroll to position [264, 0]
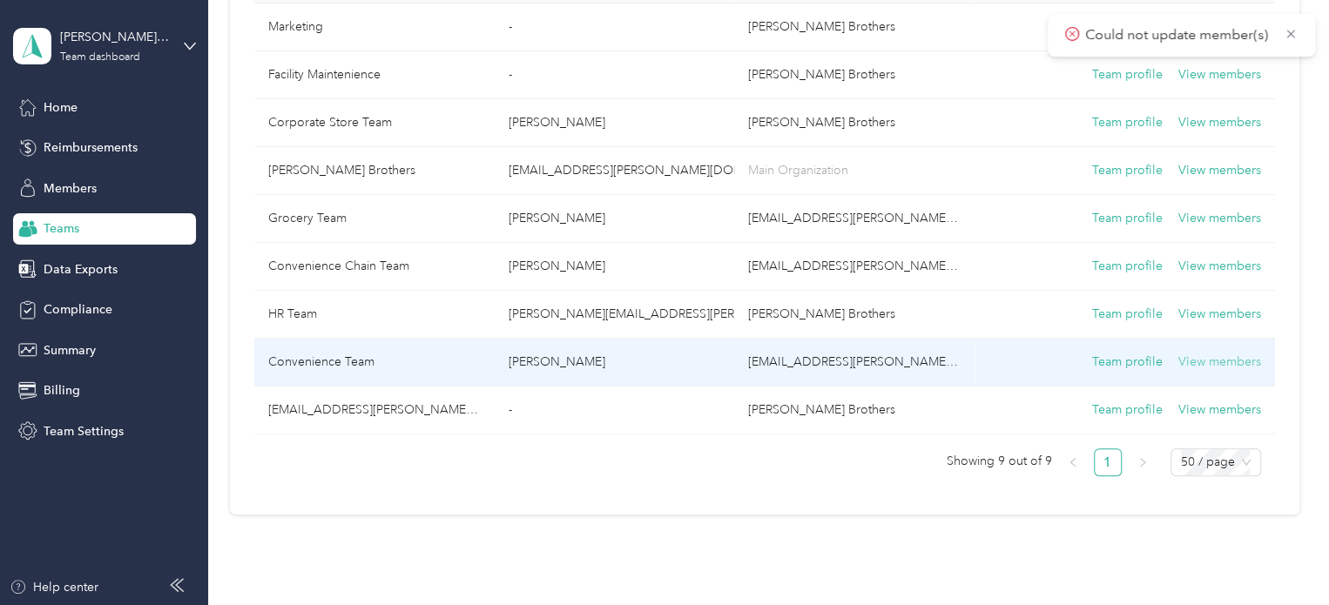
click at [1203, 360] on button "View members" at bounding box center [1219, 362] width 83 height 19
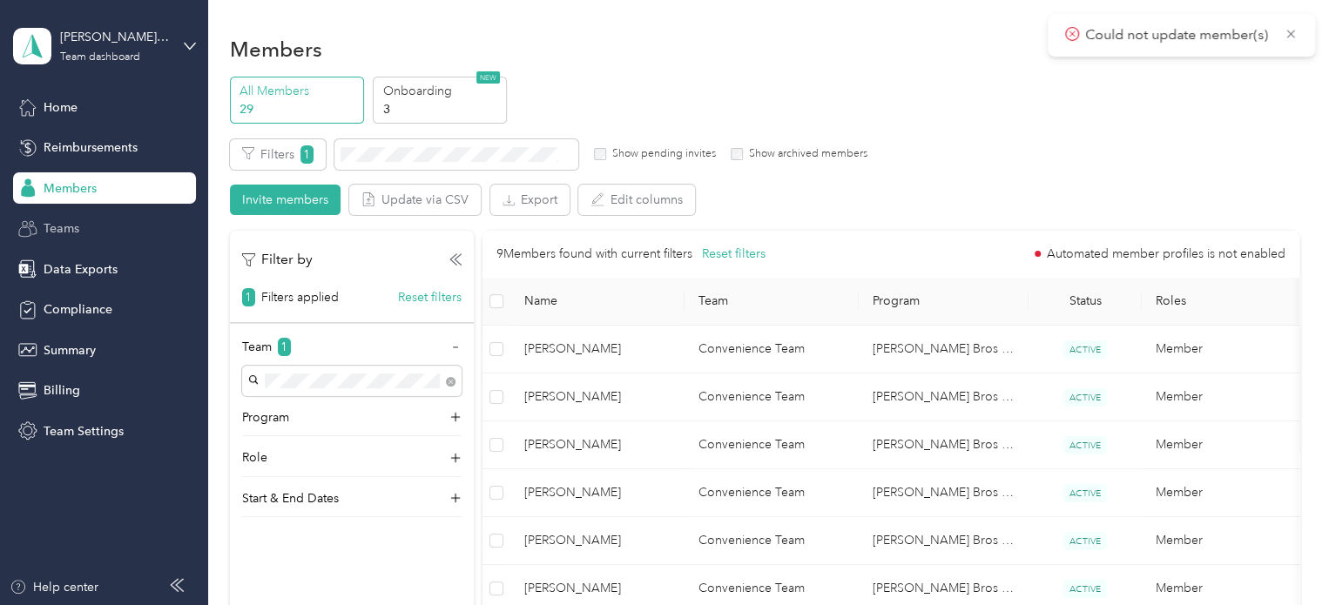
click at [120, 232] on div "Teams" at bounding box center [104, 228] width 183 height 31
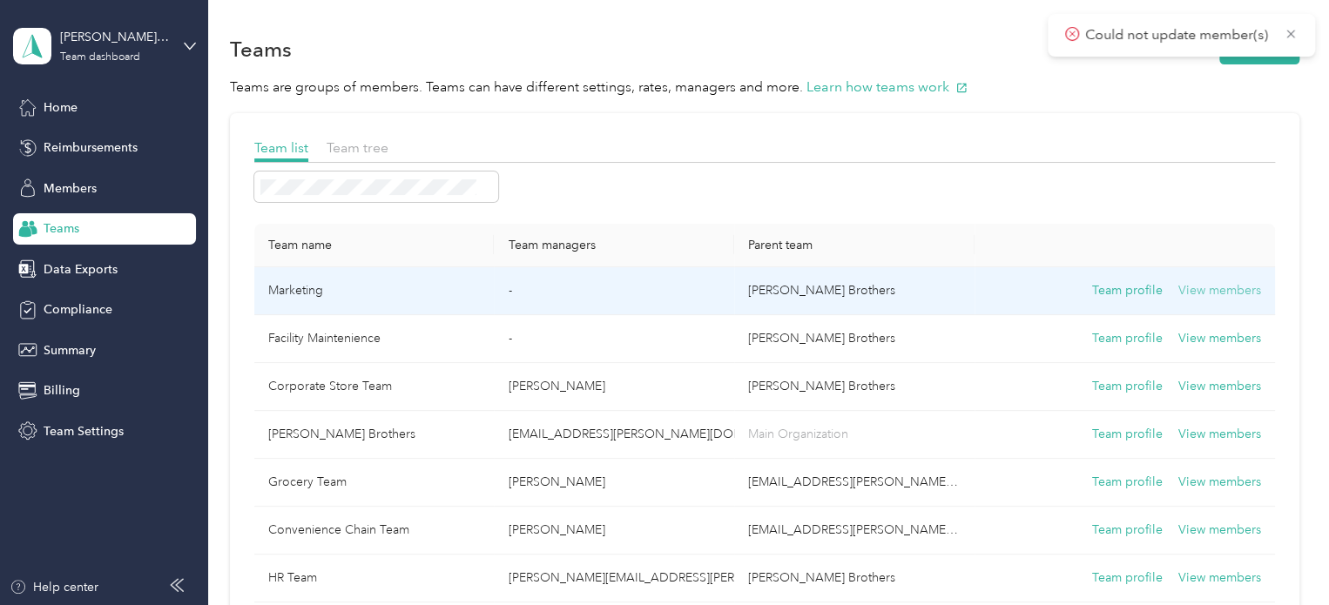
click at [1207, 287] on button "View members" at bounding box center [1219, 290] width 83 height 19
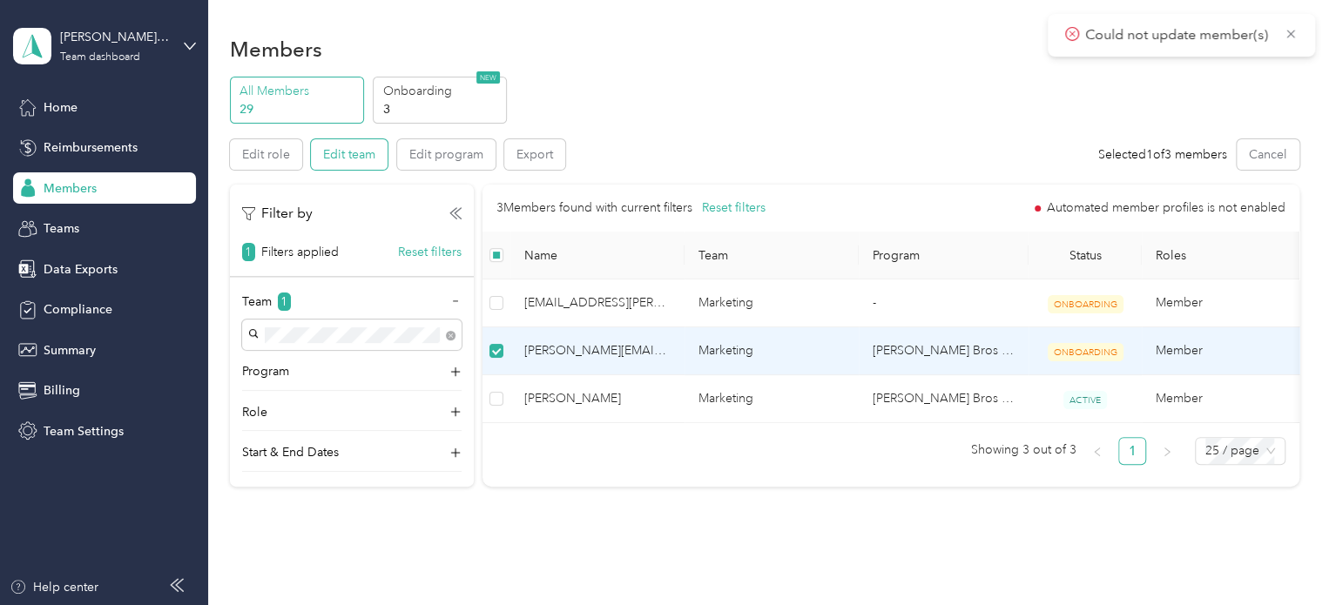
click at [353, 156] on button "Edit team" at bounding box center [349, 154] width 77 height 30
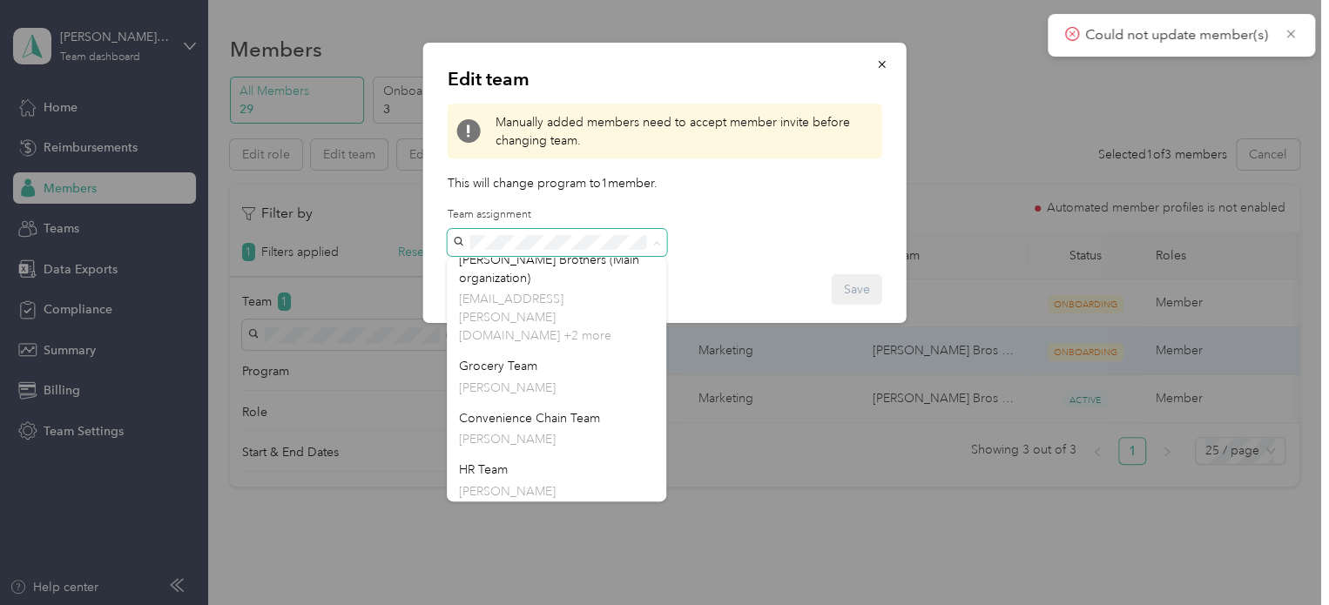
scroll to position [240, 0]
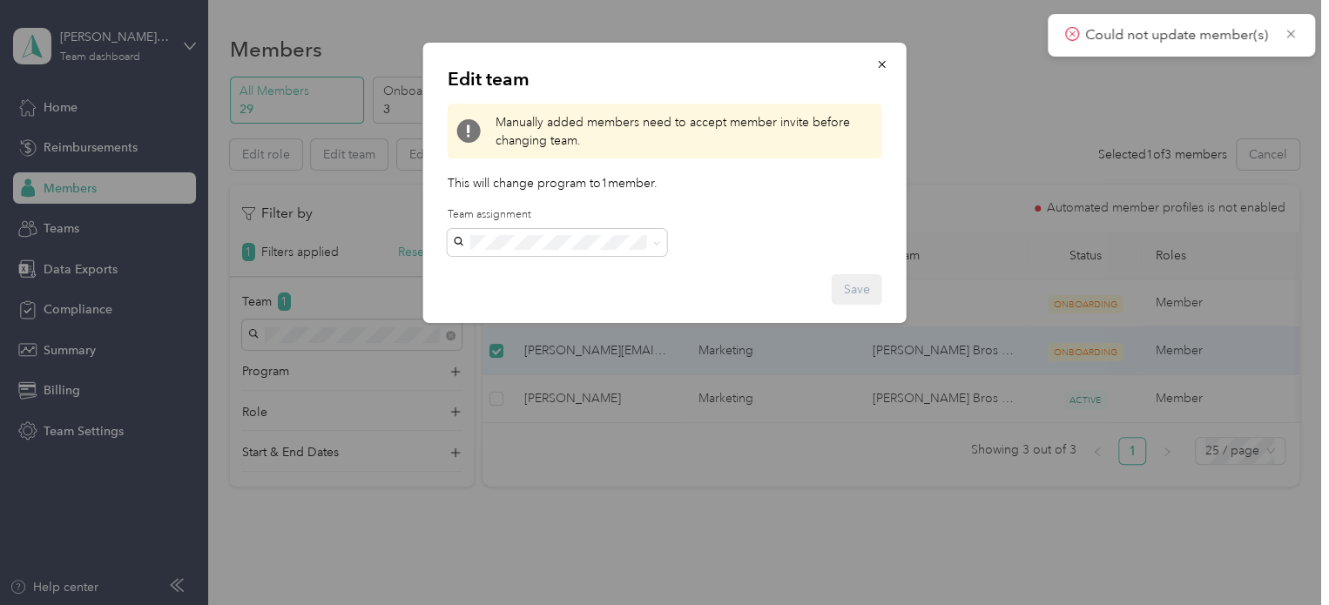
click at [592, 515] on p "[PERSON_NAME]" at bounding box center [556, 524] width 195 height 18
click at [845, 292] on button "Save" at bounding box center [856, 289] width 50 height 30
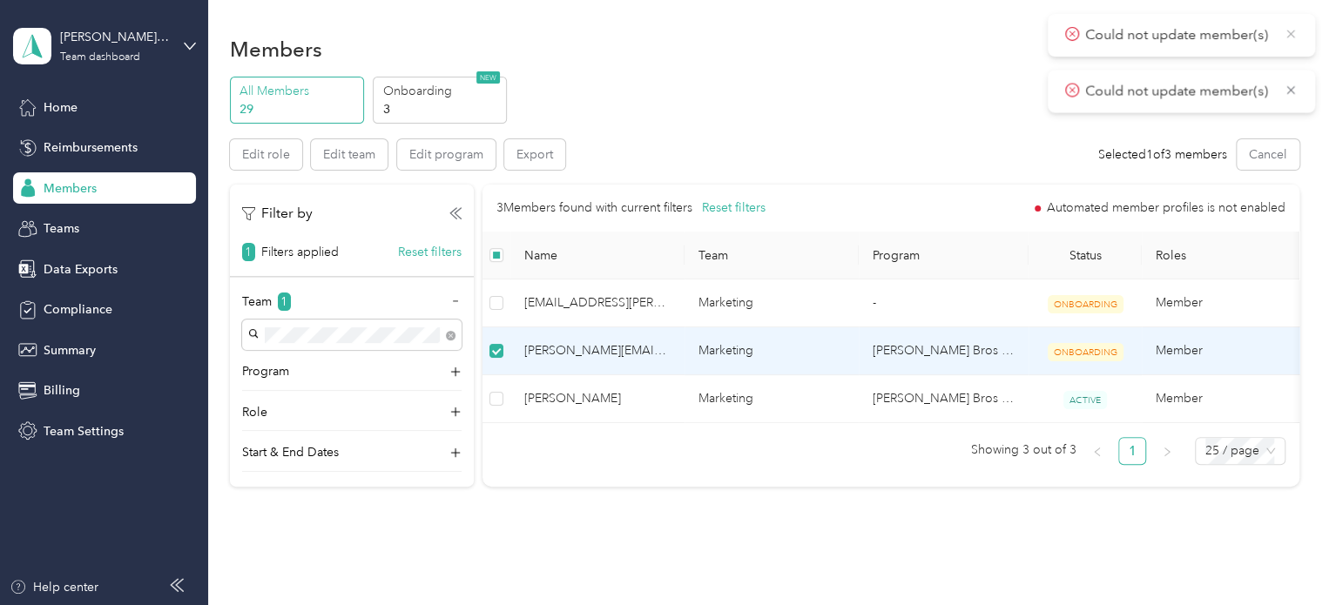
click at [1294, 34] on icon at bounding box center [1290, 34] width 14 height 16
click at [1294, 37] on icon at bounding box center [1290, 34] width 8 height 8
click at [108, 238] on div "Teams" at bounding box center [104, 228] width 183 height 31
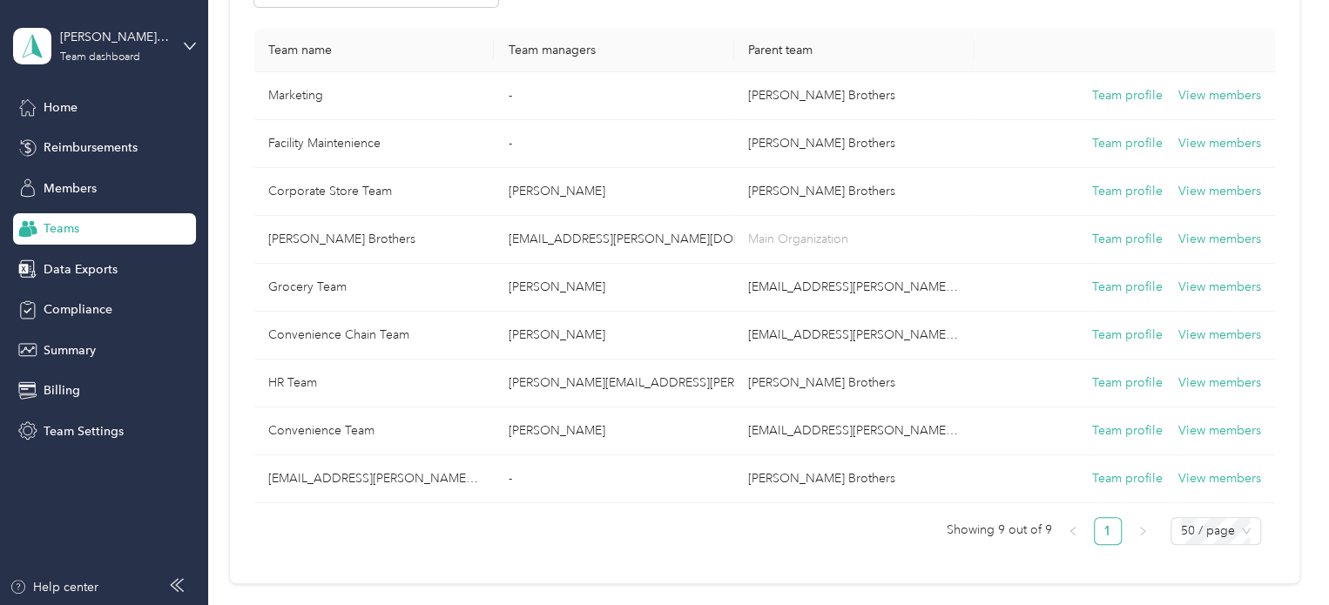
scroll to position [197, 0]
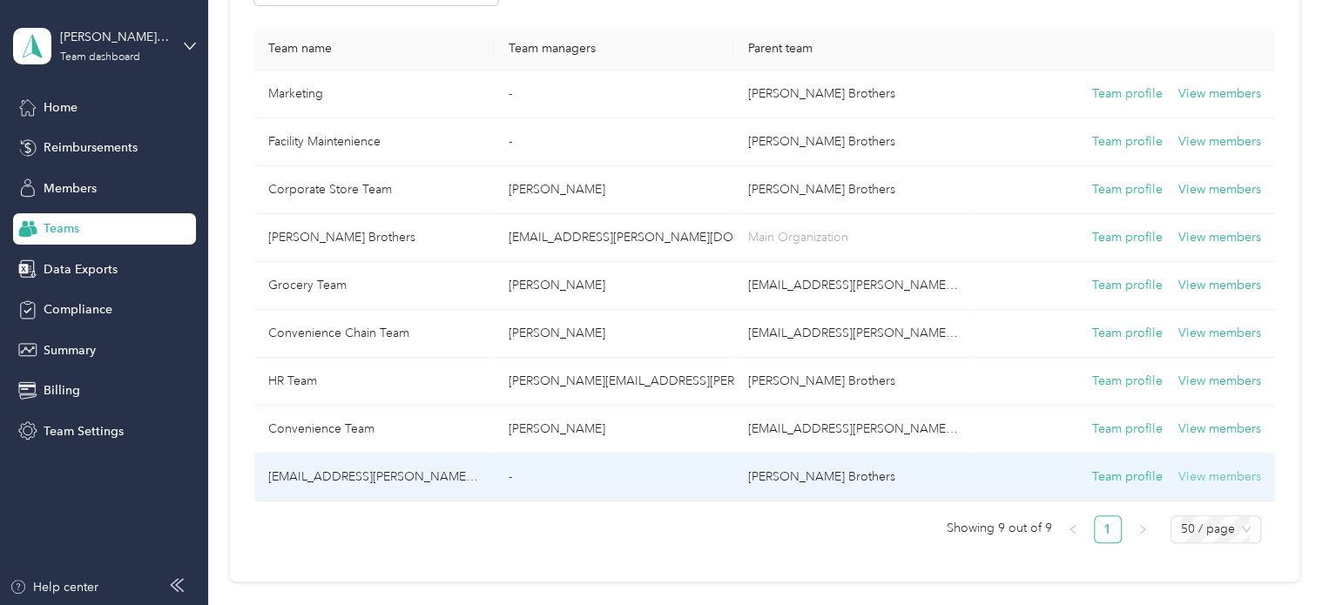
click at [1190, 477] on button "View members" at bounding box center [1219, 477] width 83 height 19
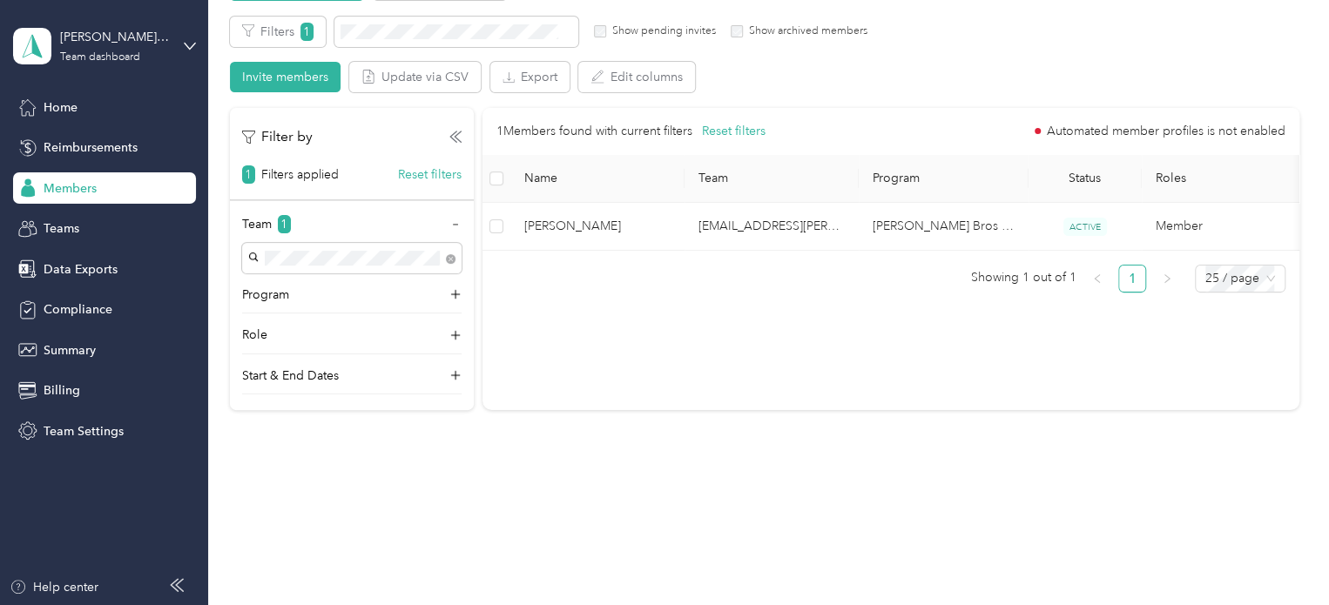
scroll to position [122, 0]
click at [126, 225] on div "Teams" at bounding box center [104, 228] width 183 height 31
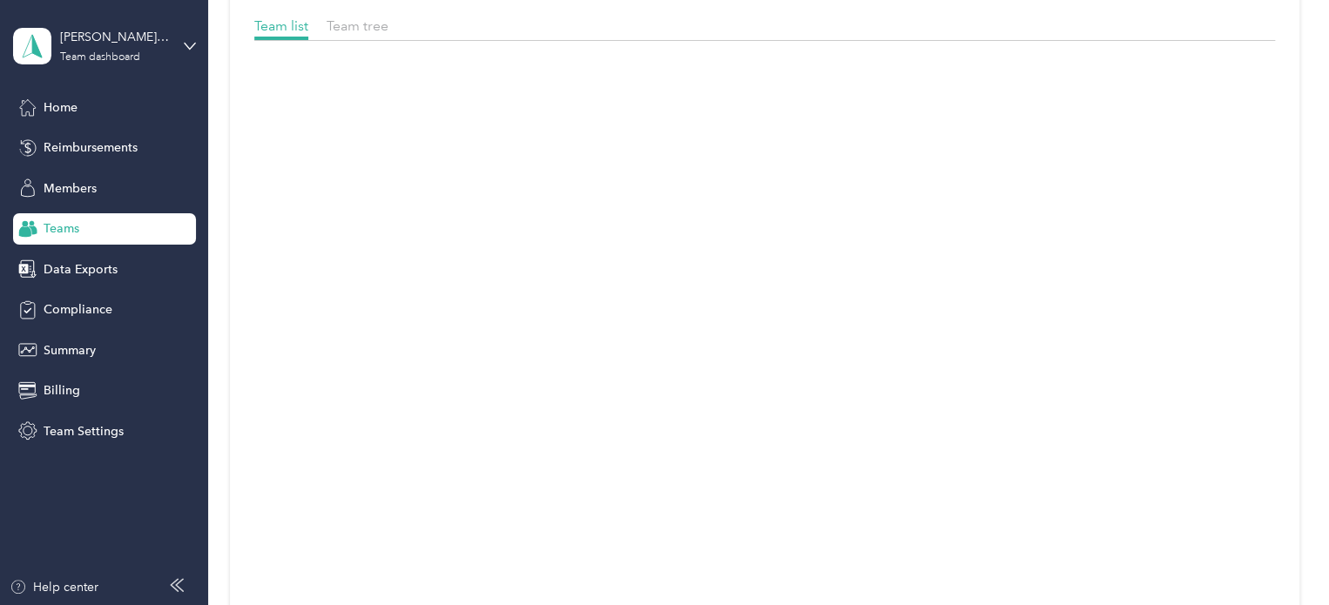
scroll to position [197, 0]
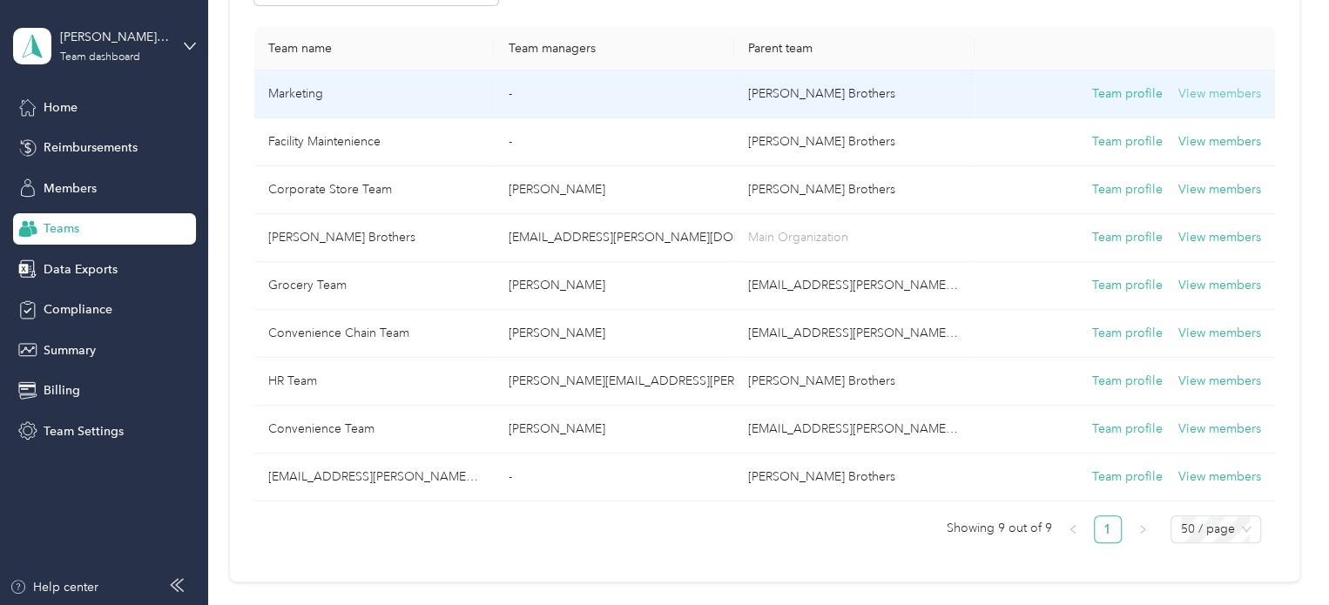
click at [1192, 93] on button "View members" at bounding box center [1219, 93] width 83 height 19
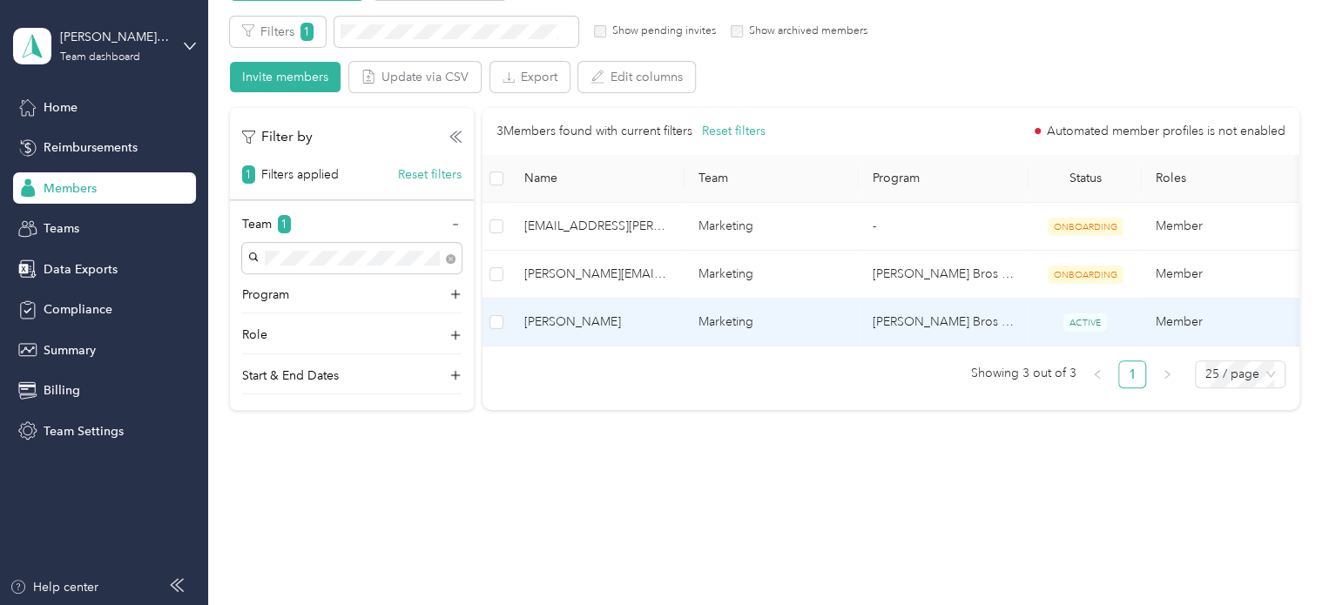
scroll to position [80, 0]
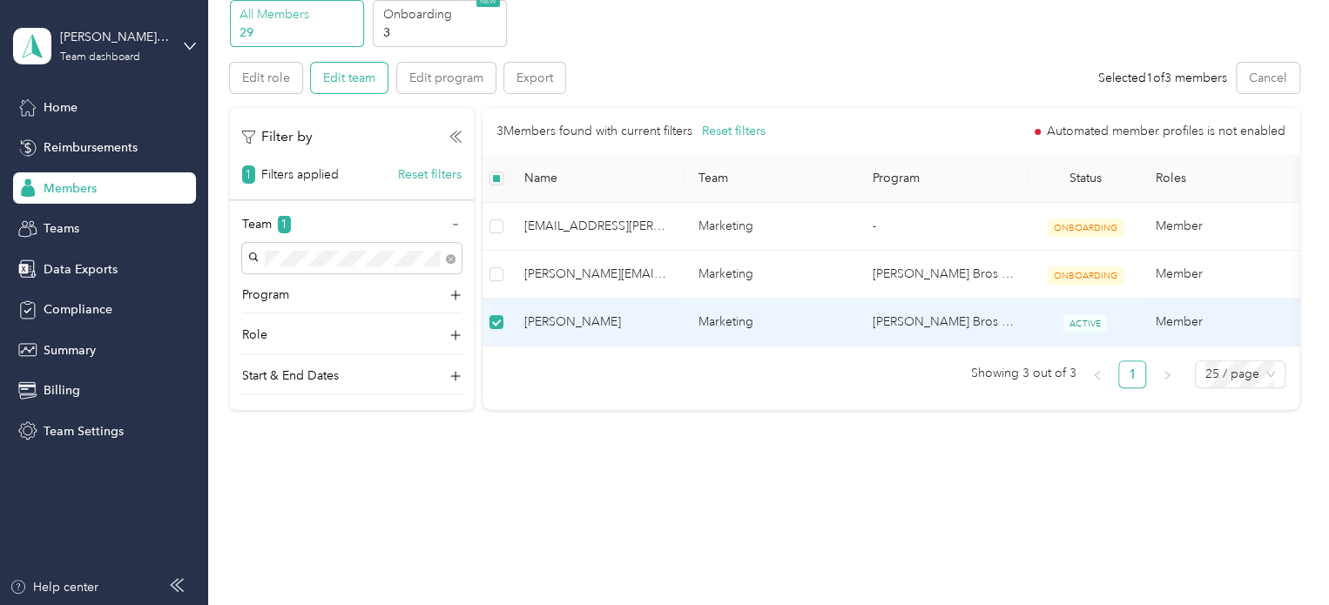
click at [345, 68] on button "Edit team" at bounding box center [349, 78] width 77 height 30
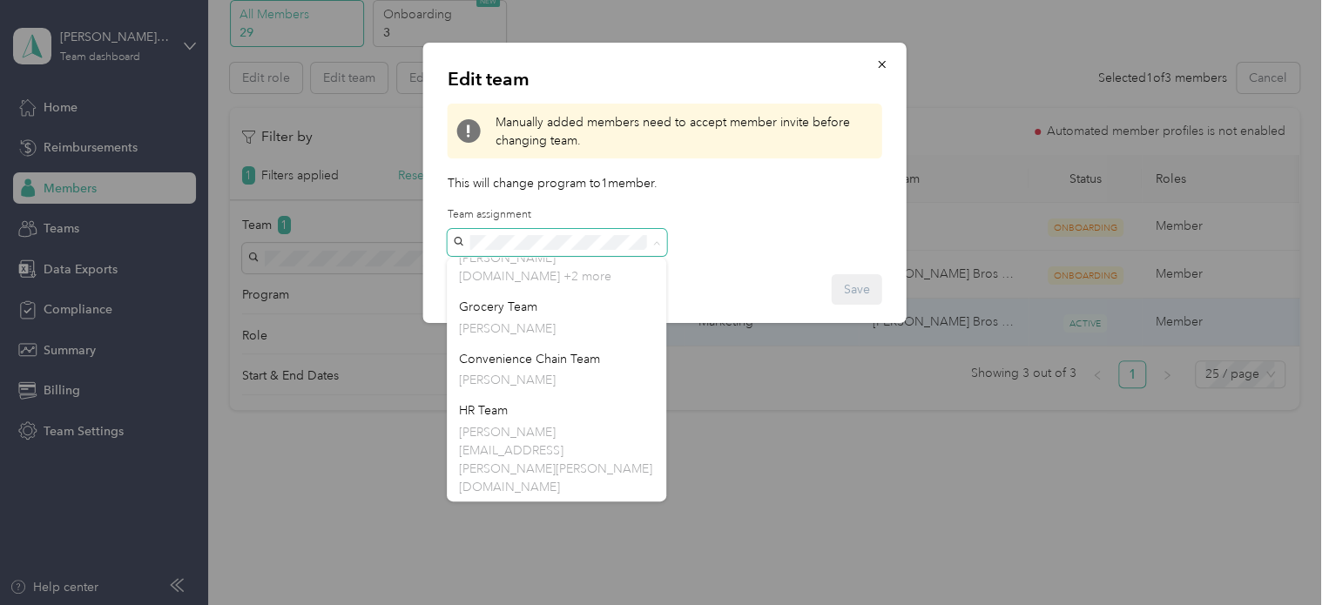
scroll to position [240, 0]
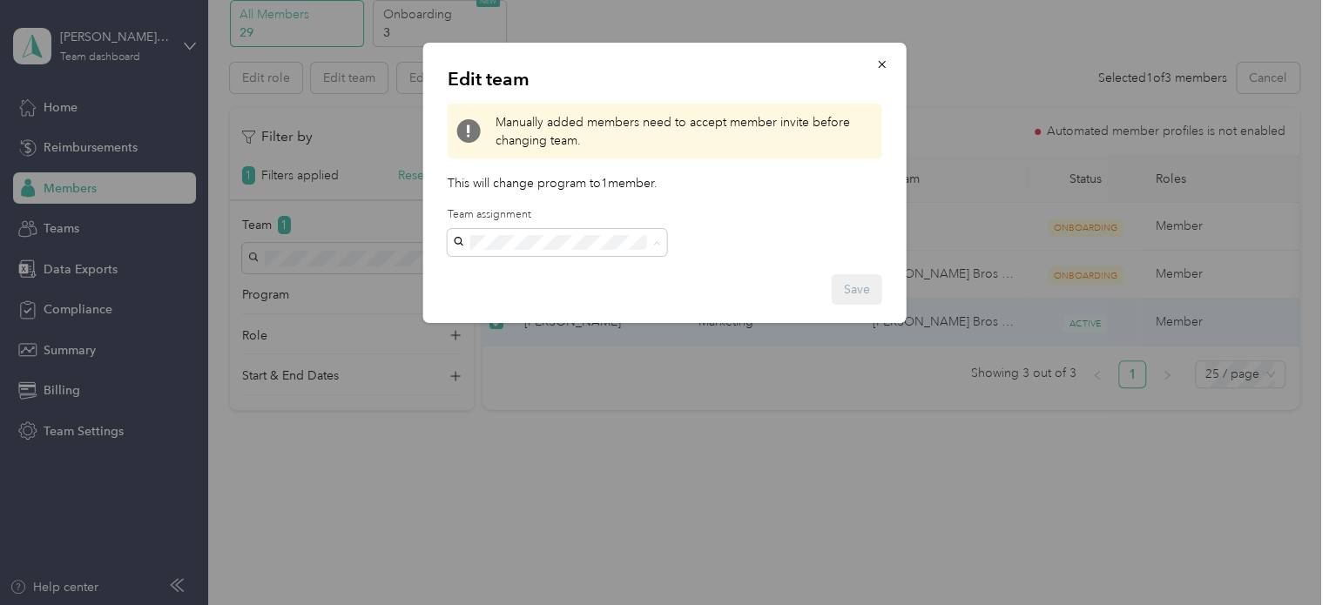
click at [614, 548] on div "[EMAIL_ADDRESS][PERSON_NAME][DOMAIN_NAME] No managers" at bounding box center [556, 586] width 195 height 77
click at [852, 279] on button "Save" at bounding box center [856, 289] width 50 height 30
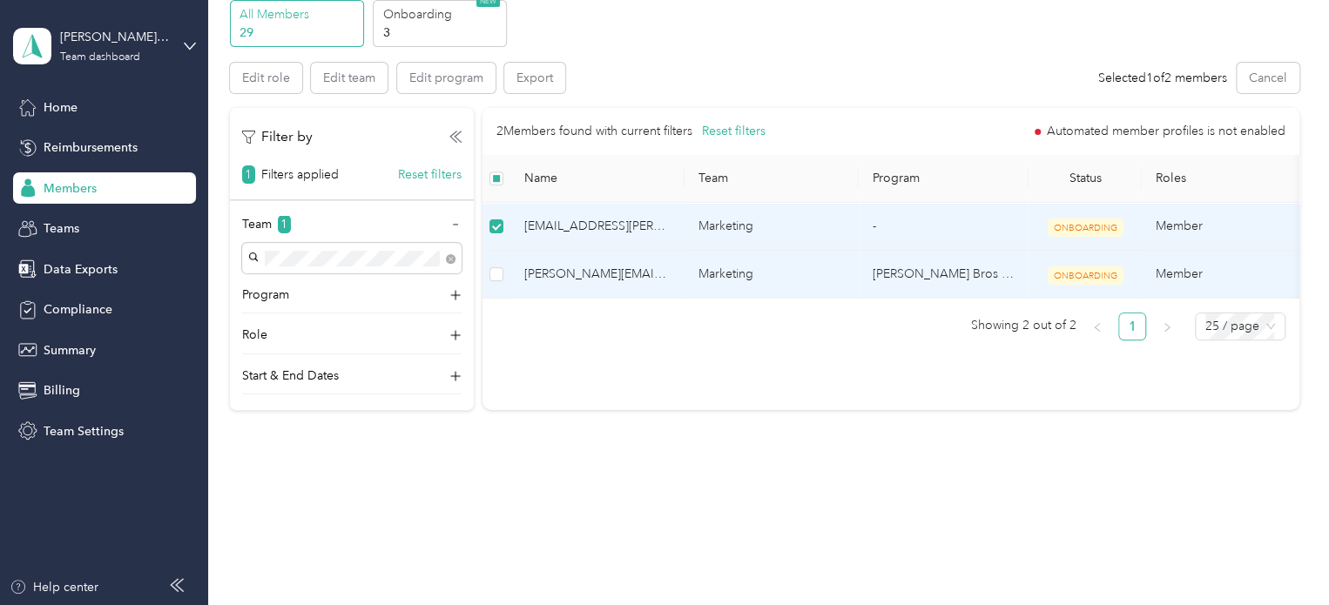
scroll to position [75, 0]
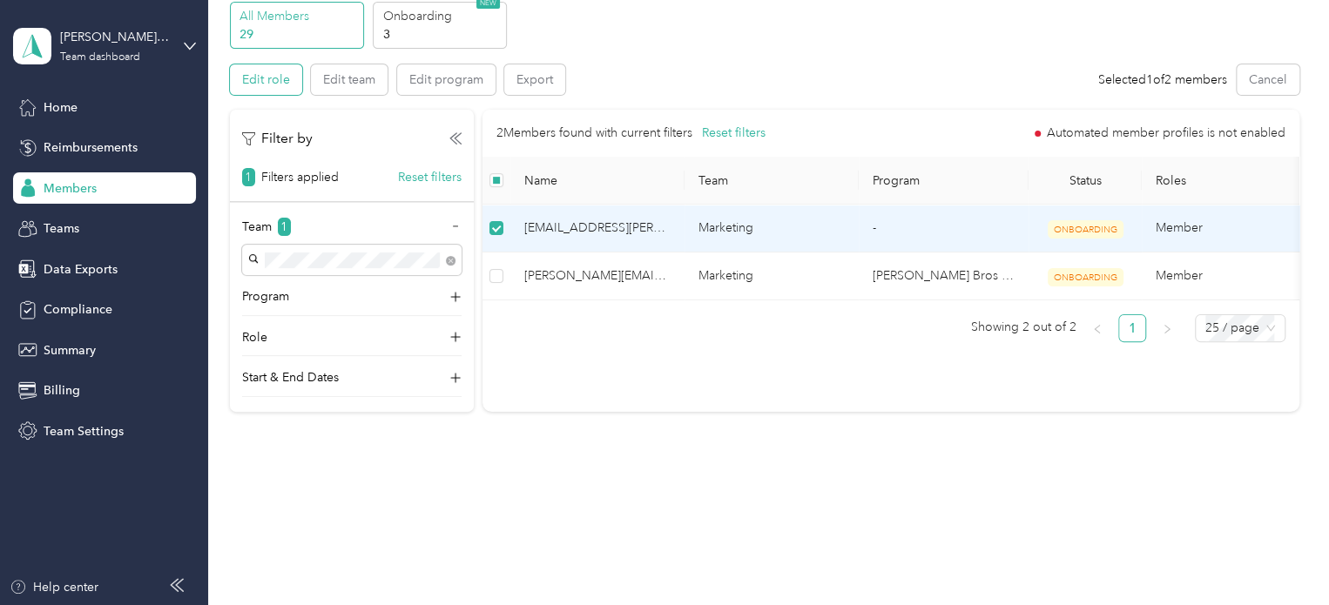
click at [278, 79] on button "Edit role" at bounding box center [266, 79] width 72 height 30
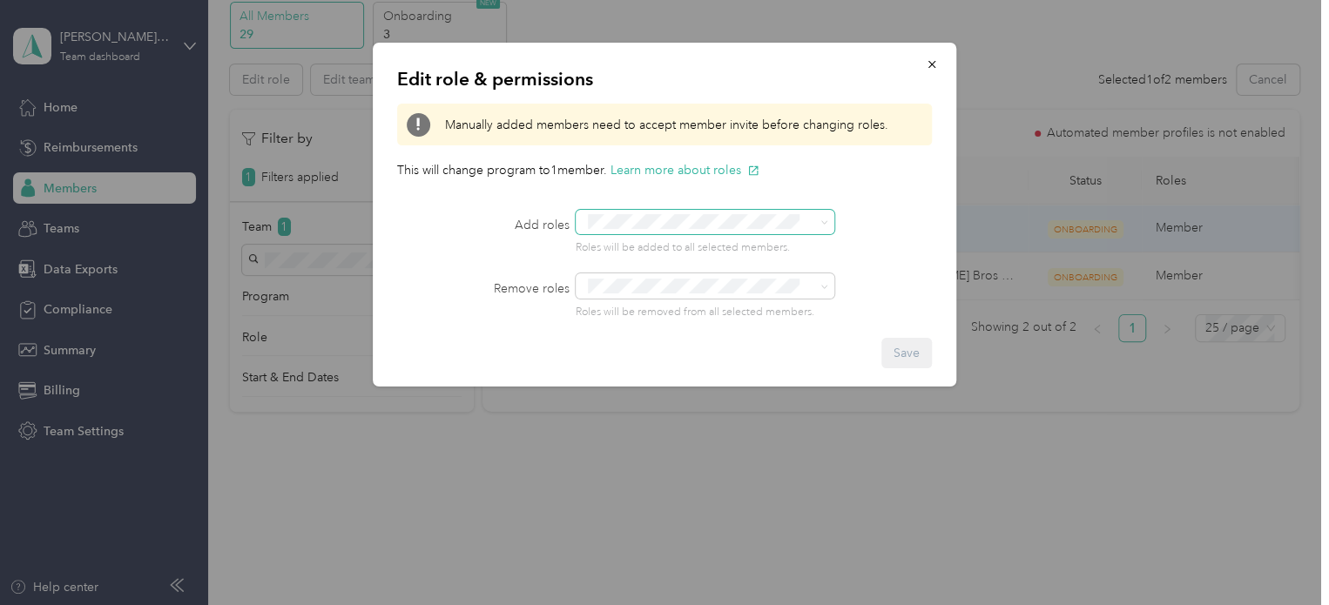
click at [828, 604] on div "Edit role & permissions Manually added members need to accept member invite bef…" at bounding box center [660, 605] width 1320 height 0
click at [828, 230] on span at bounding box center [704, 222] width 259 height 24
click at [825, 222] on icon at bounding box center [824, 222] width 5 height 3
click at [867, 235] on div "Roles will be added to all selected members." at bounding box center [731, 233] width 312 height 46
click at [825, 604] on div "Edit role & permissions Manually added members need to accept member invite bef…" at bounding box center [660, 605] width 1320 height 0
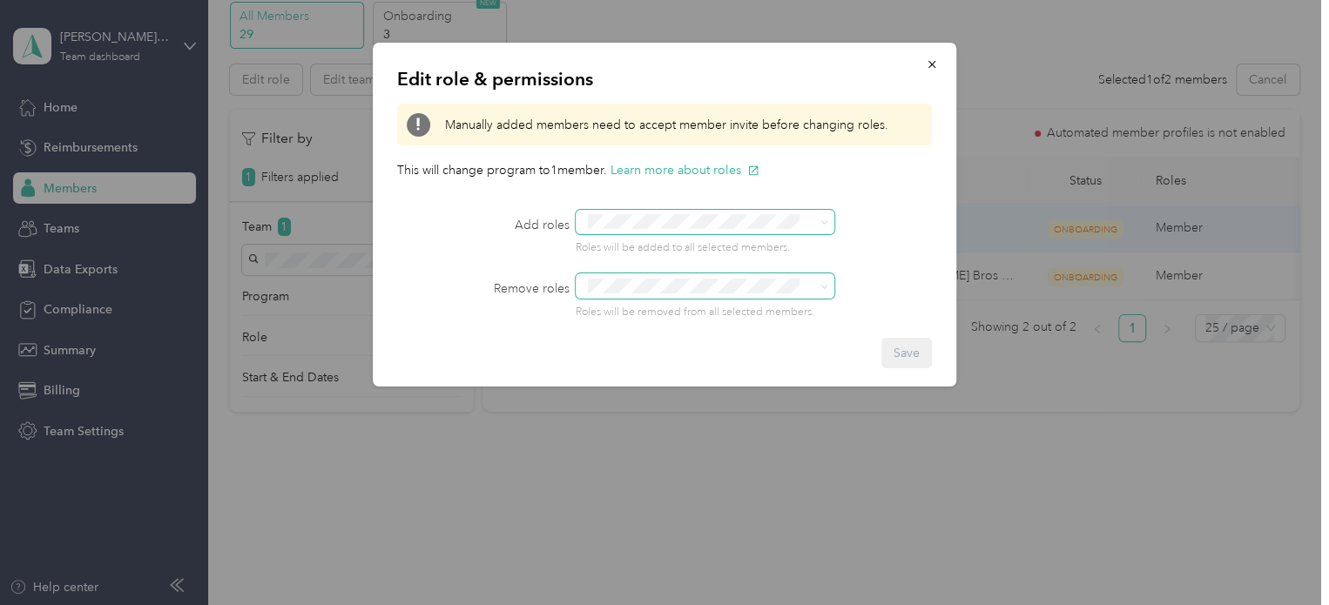
click at [831, 285] on span at bounding box center [704, 285] width 259 height 24
click at [930, 71] on icon "button" at bounding box center [931, 64] width 12 height 12
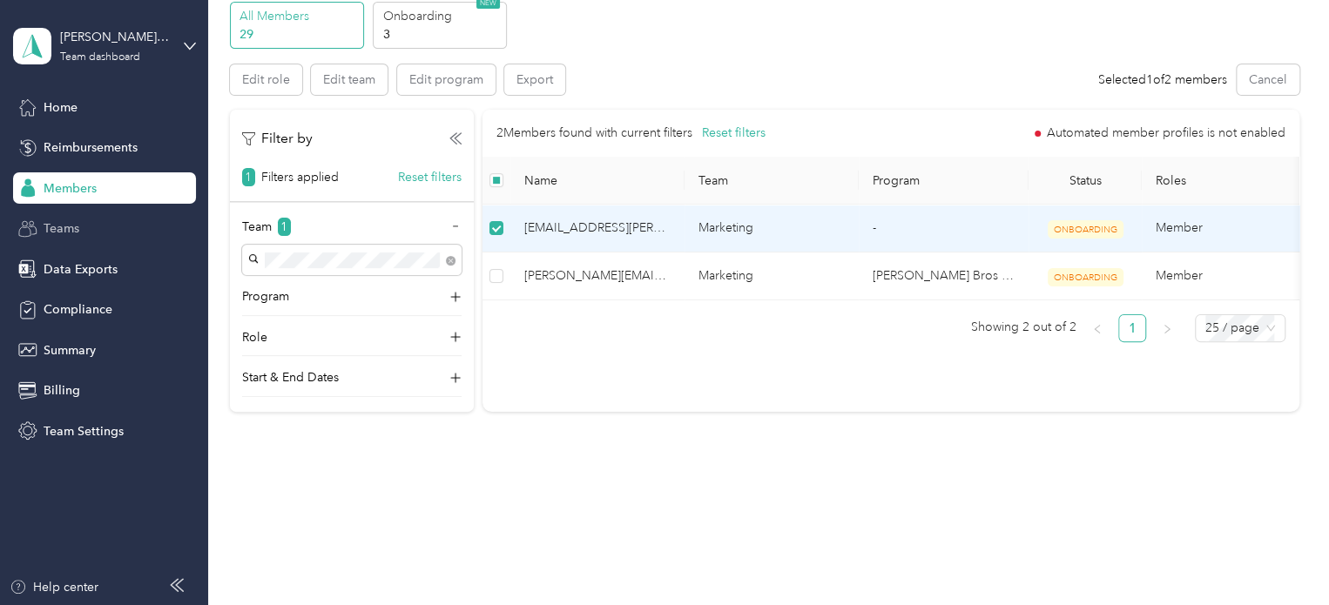
click at [101, 229] on div "Teams" at bounding box center [104, 228] width 183 height 31
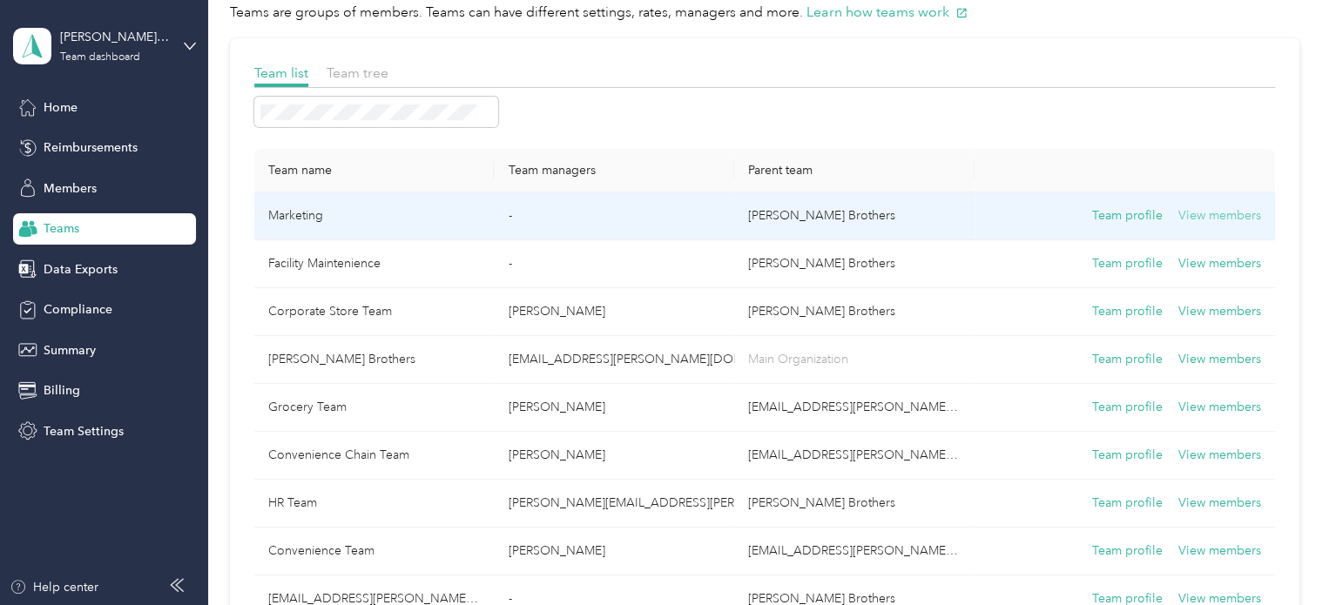
click at [1187, 215] on button "View members" at bounding box center [1219, 215] width 83 height 19
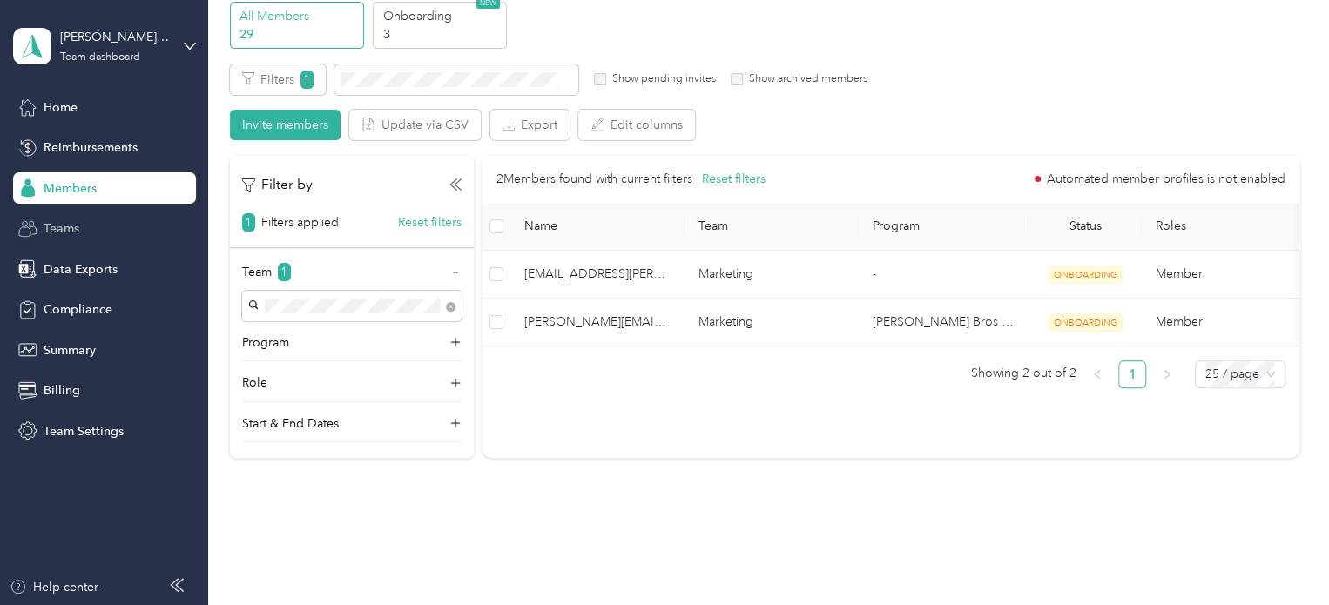
click at [122, 232] on div "Teams" at bounding box center [104, 228] width 183 height 31
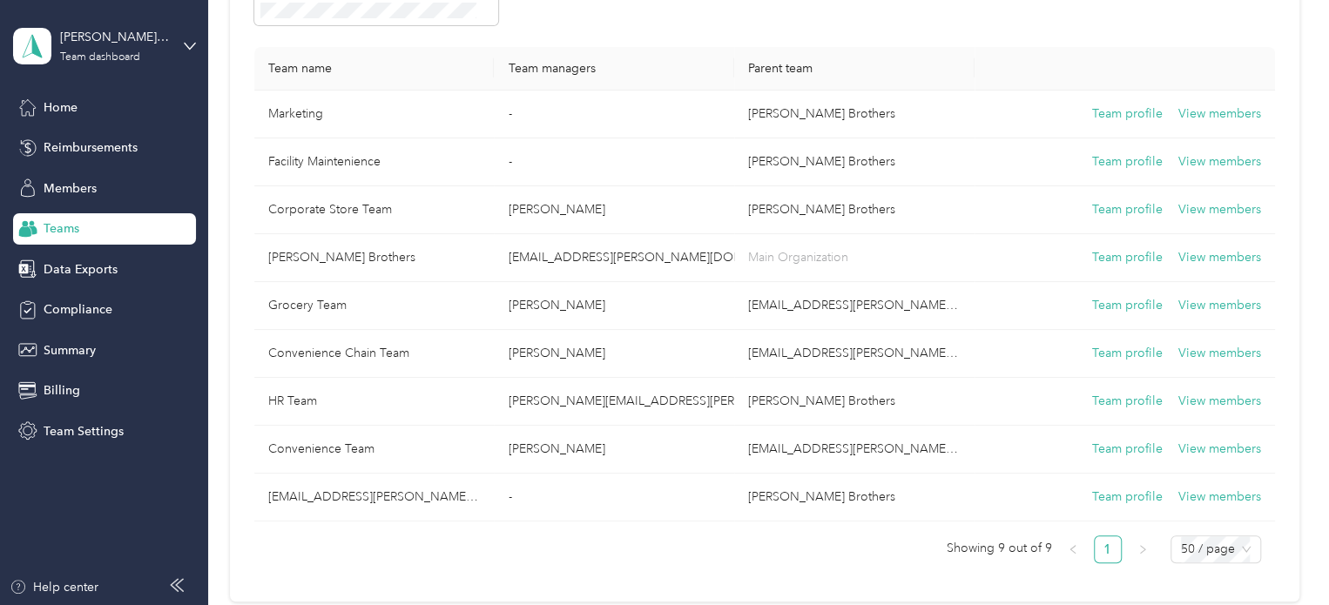
scroll to position [184, 0]
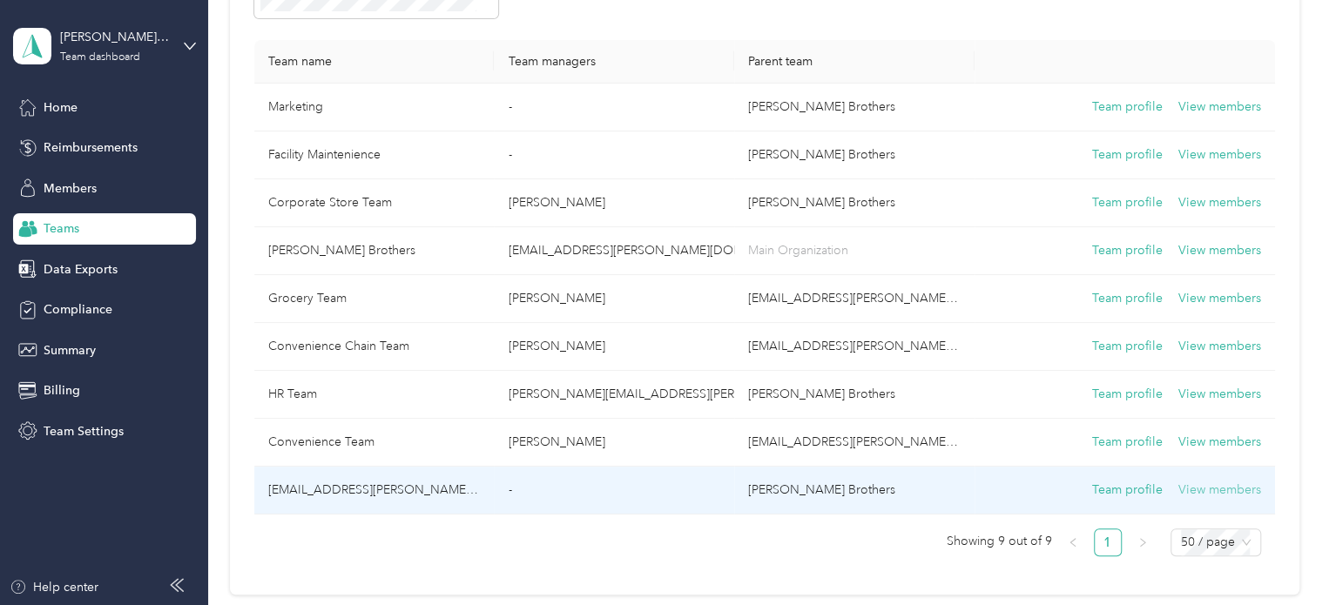
click at [1209, 481] on button "View members" at bounding box center [1219, 490] width 83 height 19
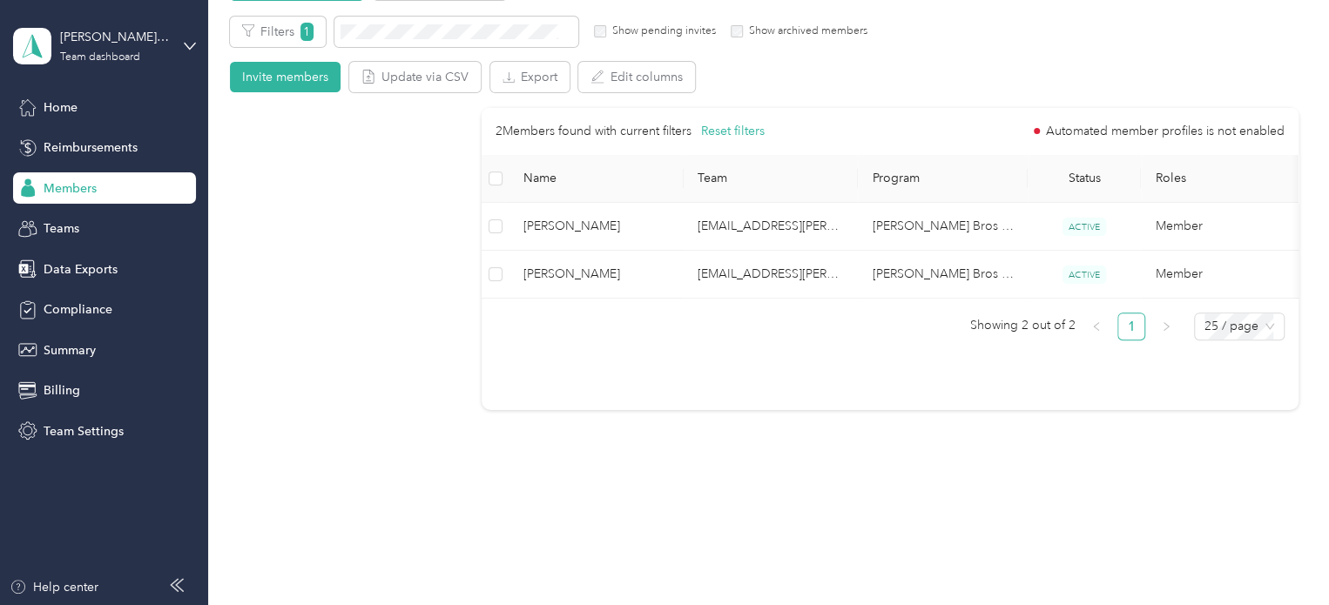
scroll to position [122, 0]
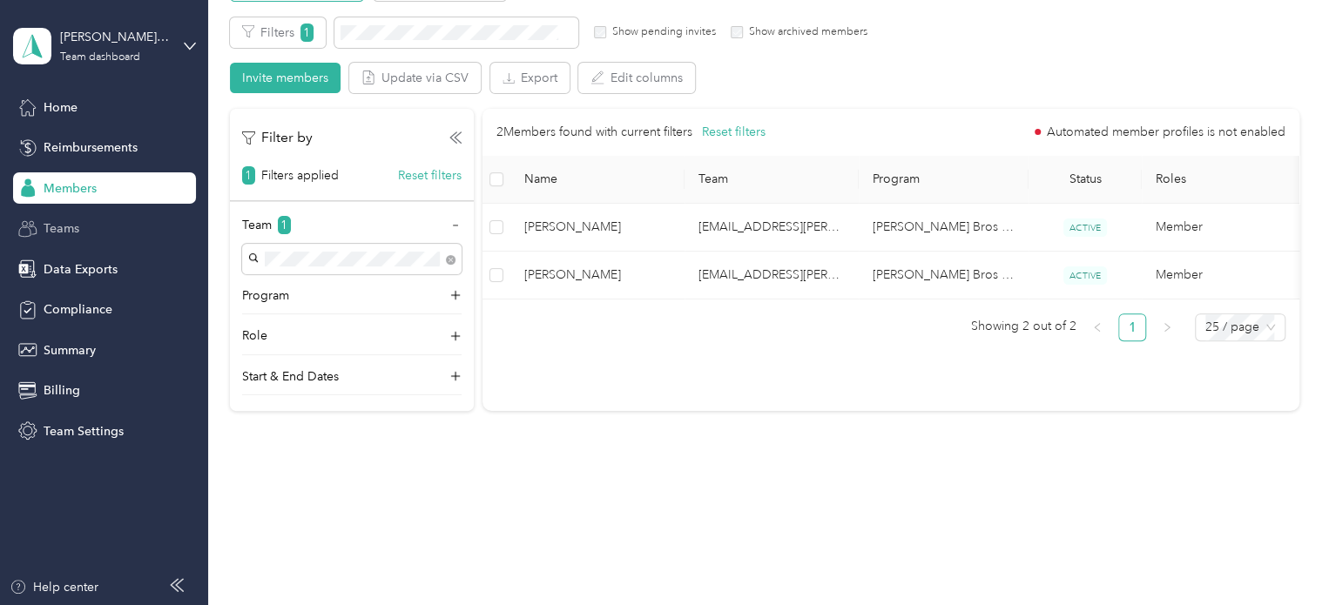
click at [118, 218] on div "Teams" at bounding box center [104, 228] width 183 height 31
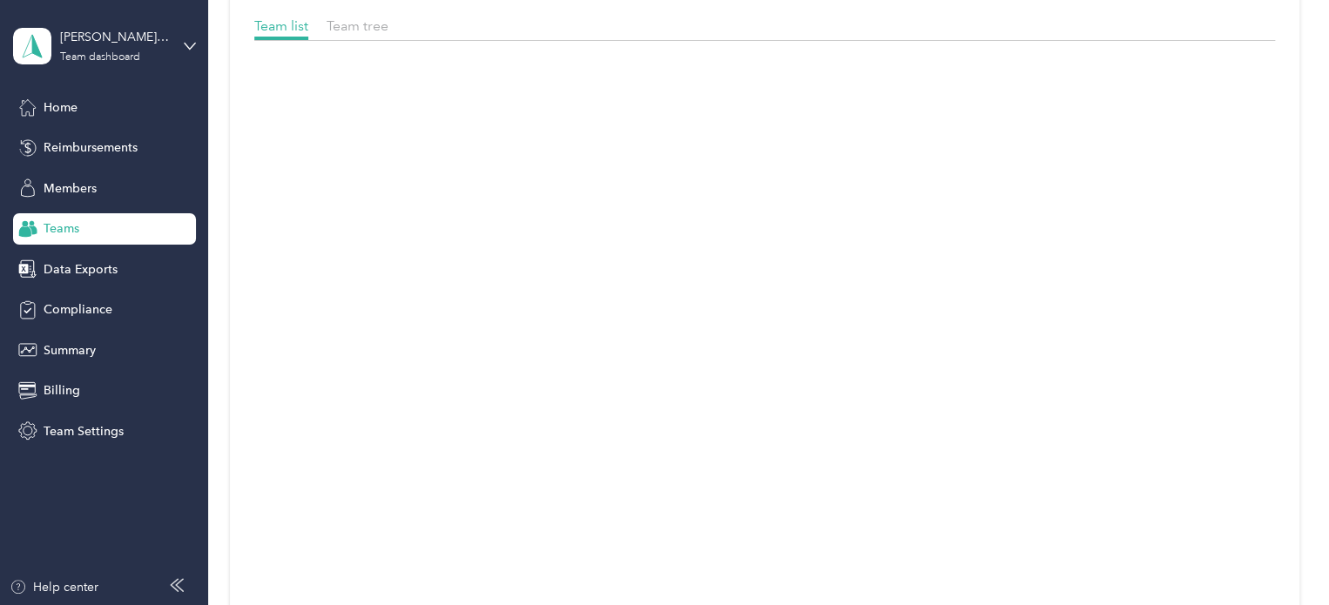
scroll to position [184, 0]
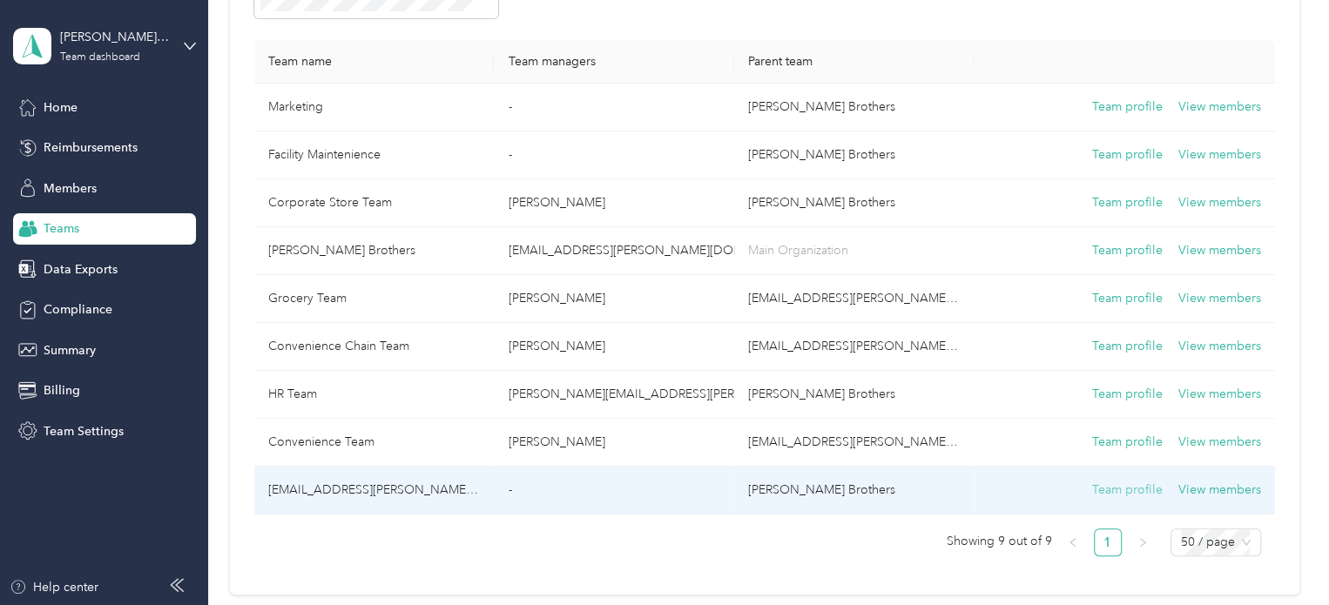
click at [1121, 489] on button "Team profile" at bounding box center [1127, 490] width 71 height 19
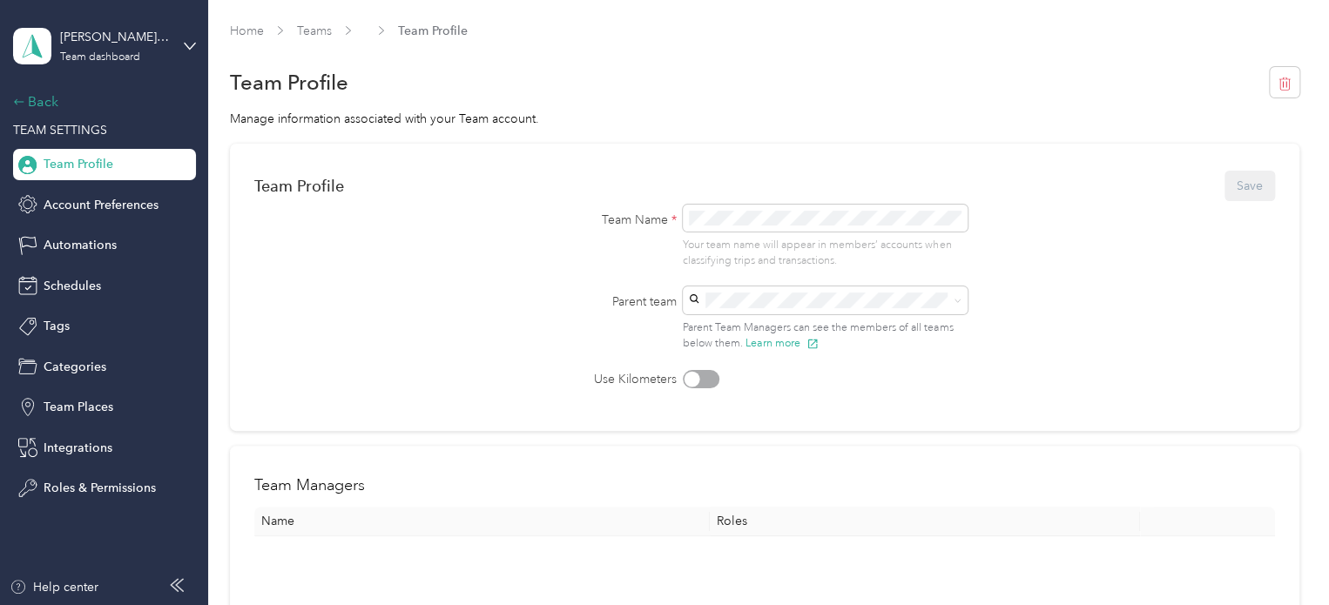
click at [37, 100] on div "Back" at bounding box center [100, 101] width 174 height 21
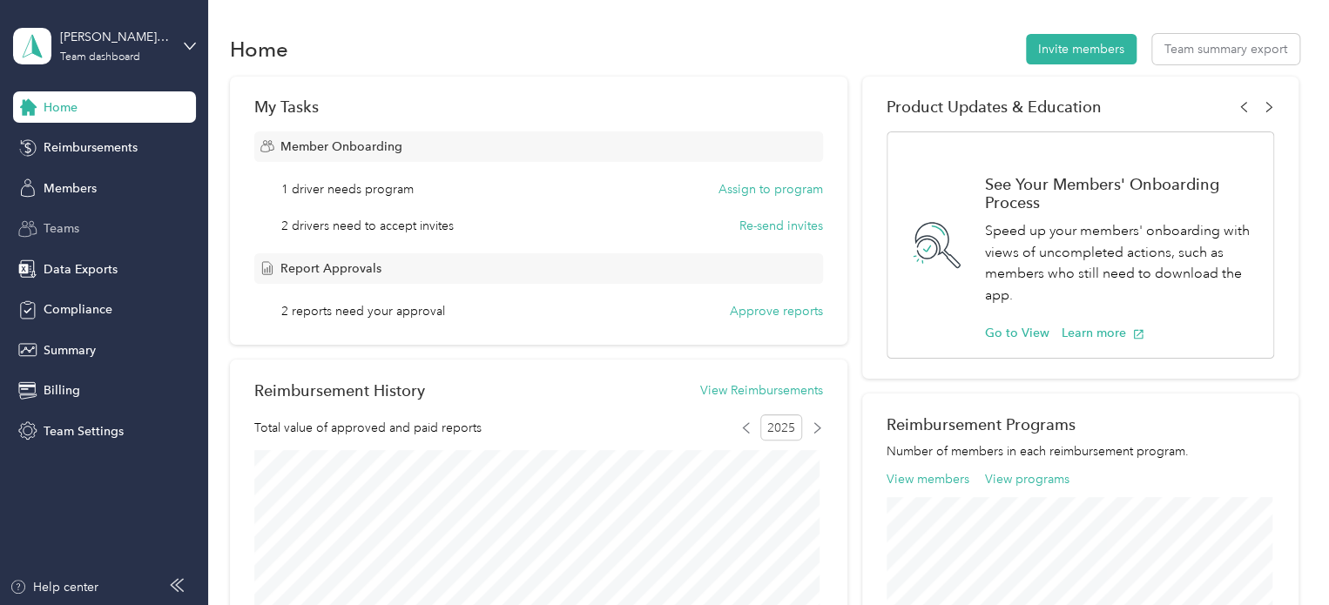
click at [77, 229] on span "Teams" at bounding box center [62, 228] width 36 height 18
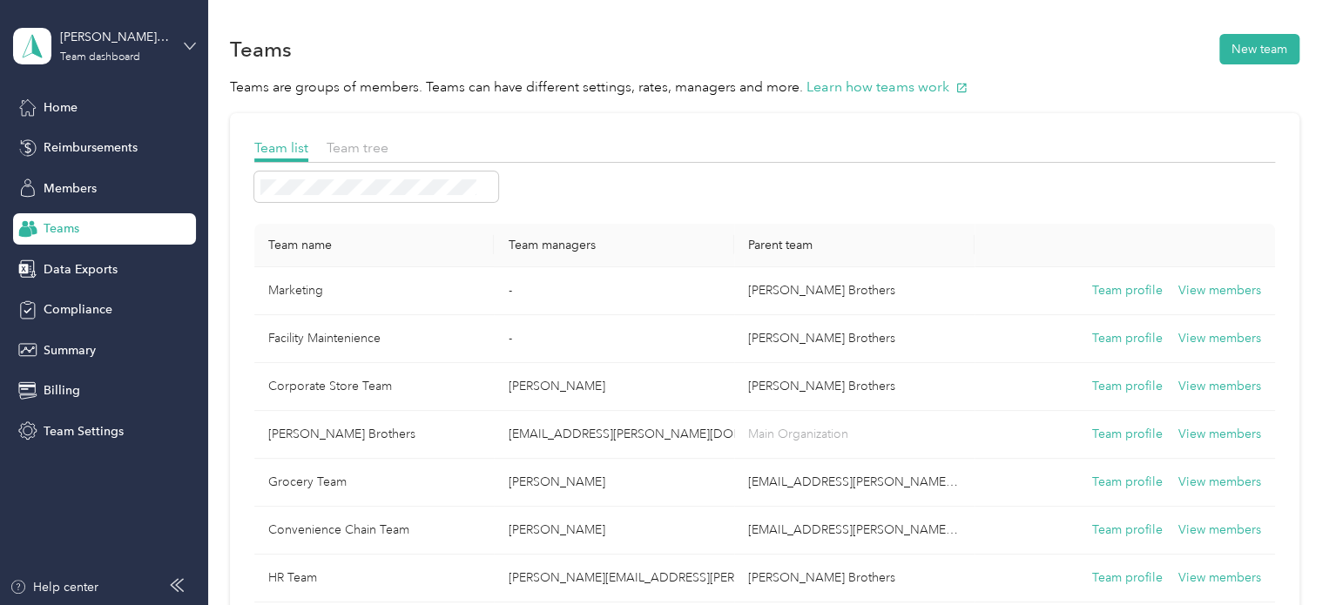
click at [190, 44] on icon at bounding box center [190, 46] width 12 height 12
click at [85, 222] on div "Log out" at bounding box center [61, 222] width 67 height 18
